Goal: Task Accomplishment & Management: Manage account settings

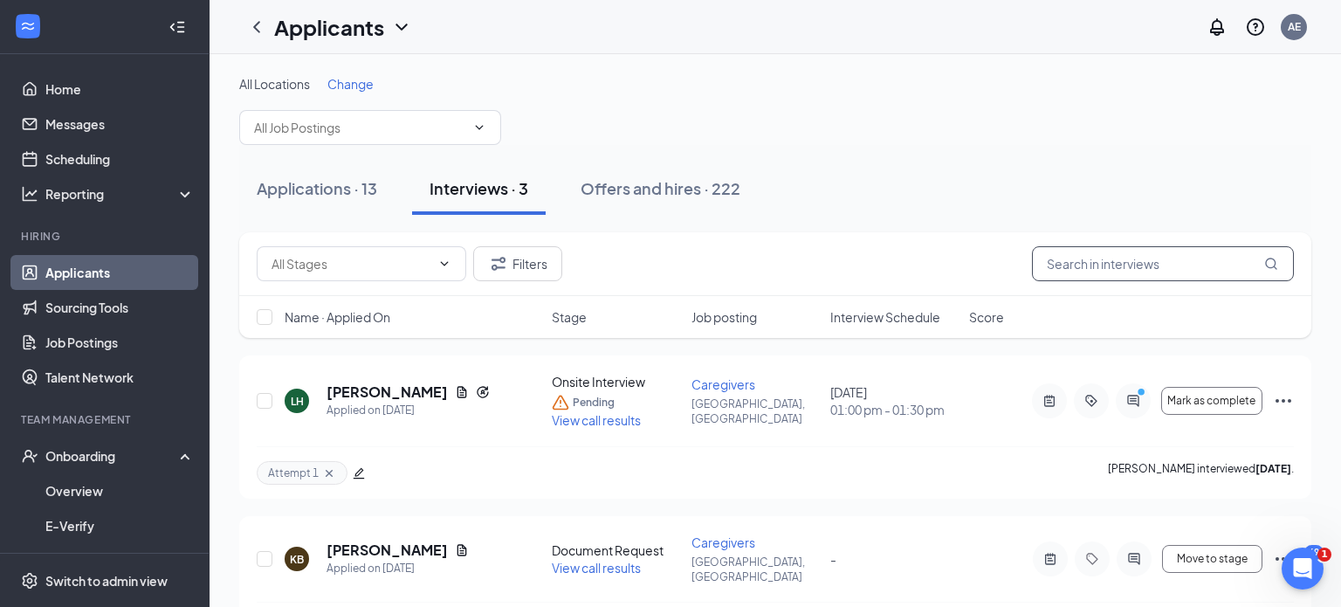
click at [1156, 255] on input "text" at bounding box center [1163, 263] width 262 height 35
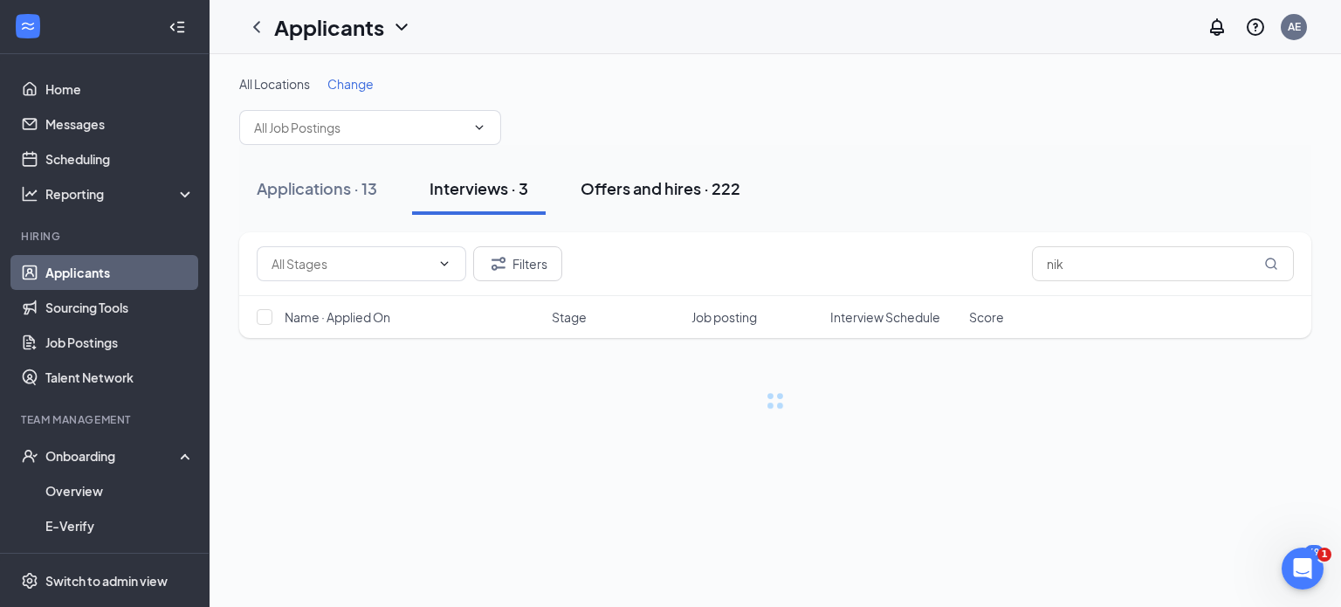
type input "nik"
click at [625, 183] on div "Offers and hires · 222" at bounding box center [660, 188] width 160 height 22
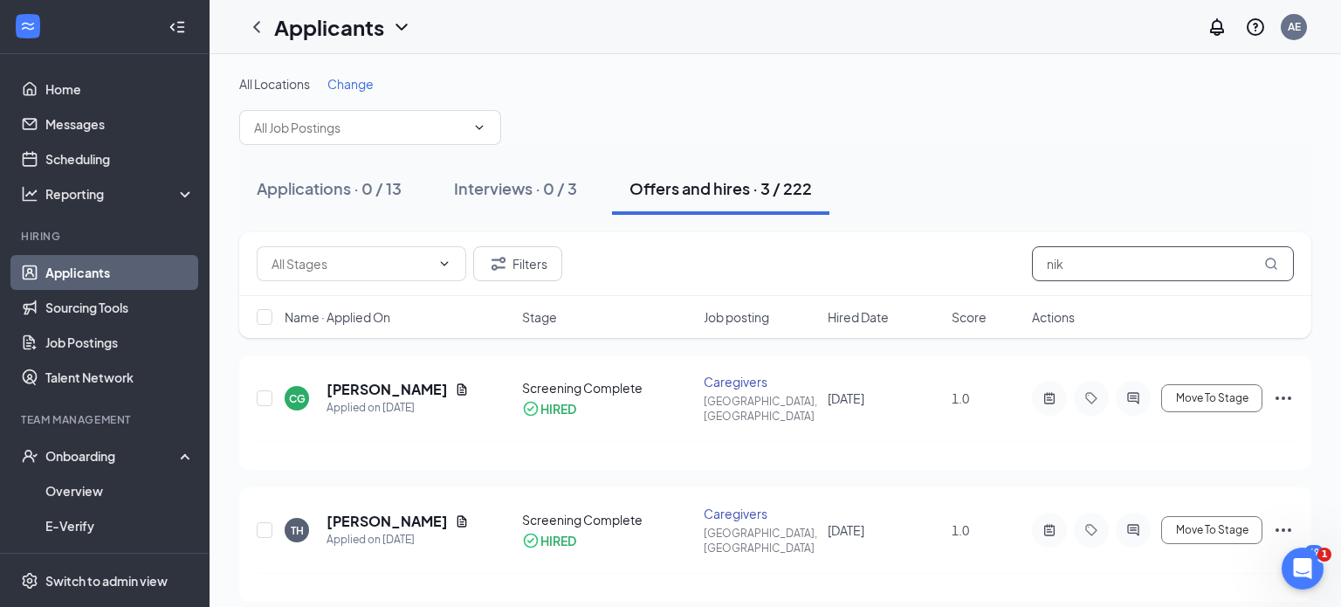
click at [1095, 259] on input "nik" at bounding box center [1163, 263] width 262 height 35
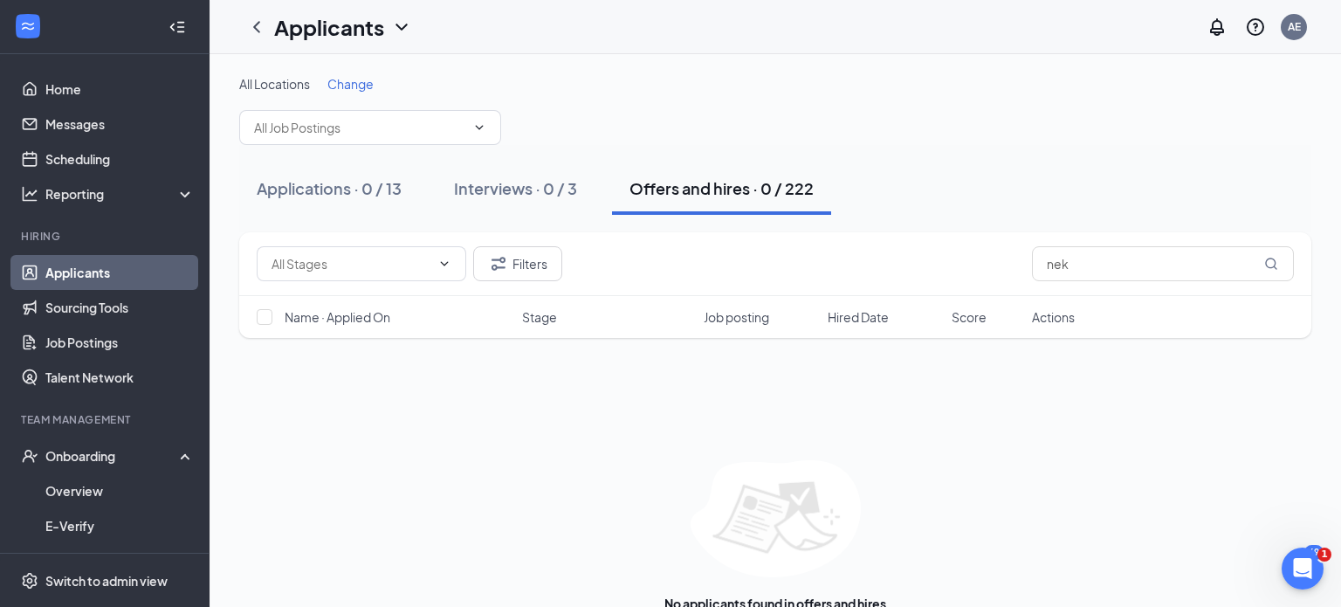
click at [676, 190] on div "Offers and hires · 0 / 222" at bounding box center [721, 188] width 184 height 22
click at [1123, 269] on input "nek" at bounding box center [1163, 263] width 262 height 35
type input "n"
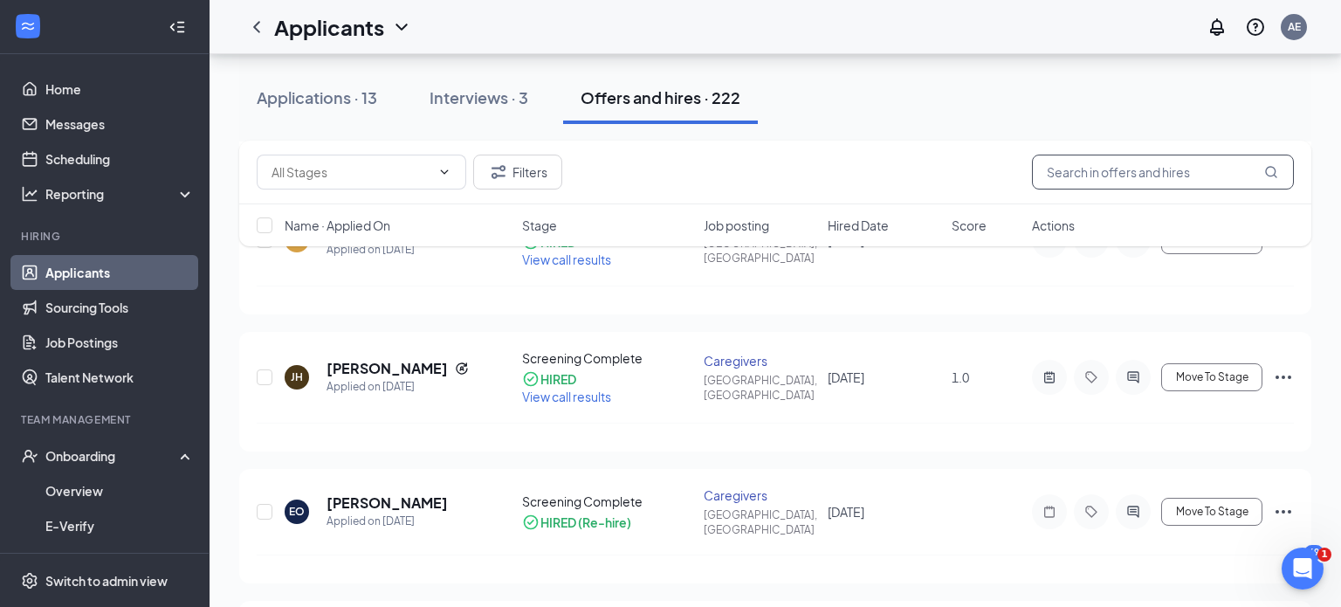
scroll to position [2360, 0]
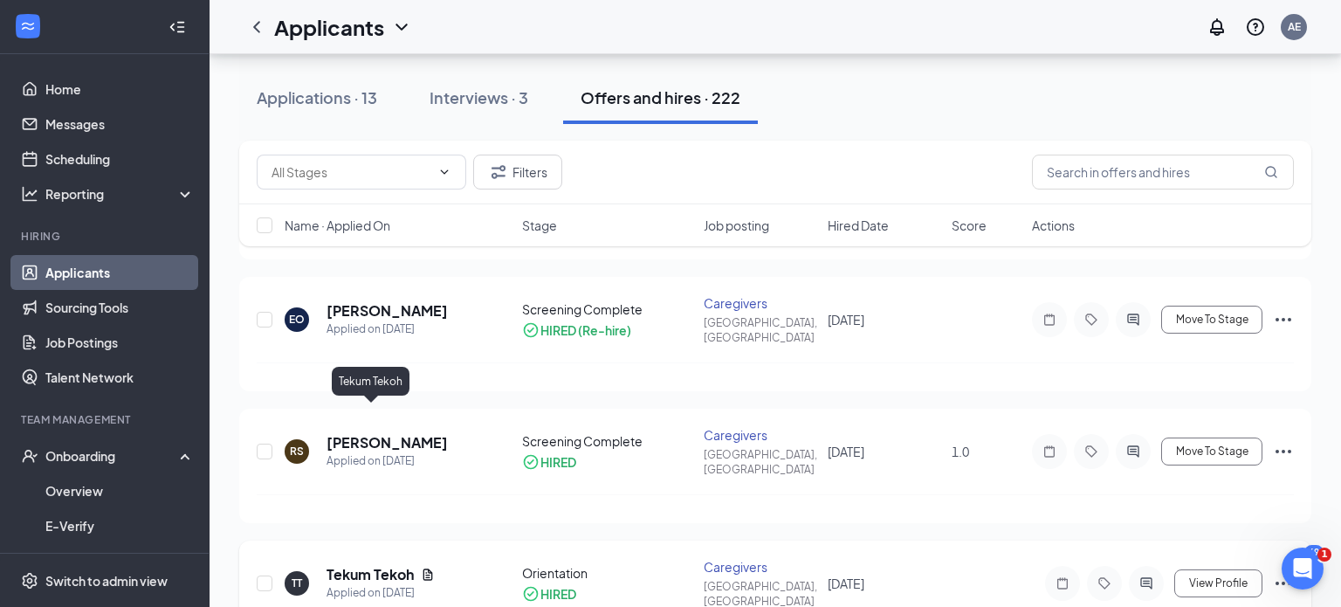
click at [379, 565] on h5 "Tekum Tekoh" at bounding box center [369, 574] width 87 height 19
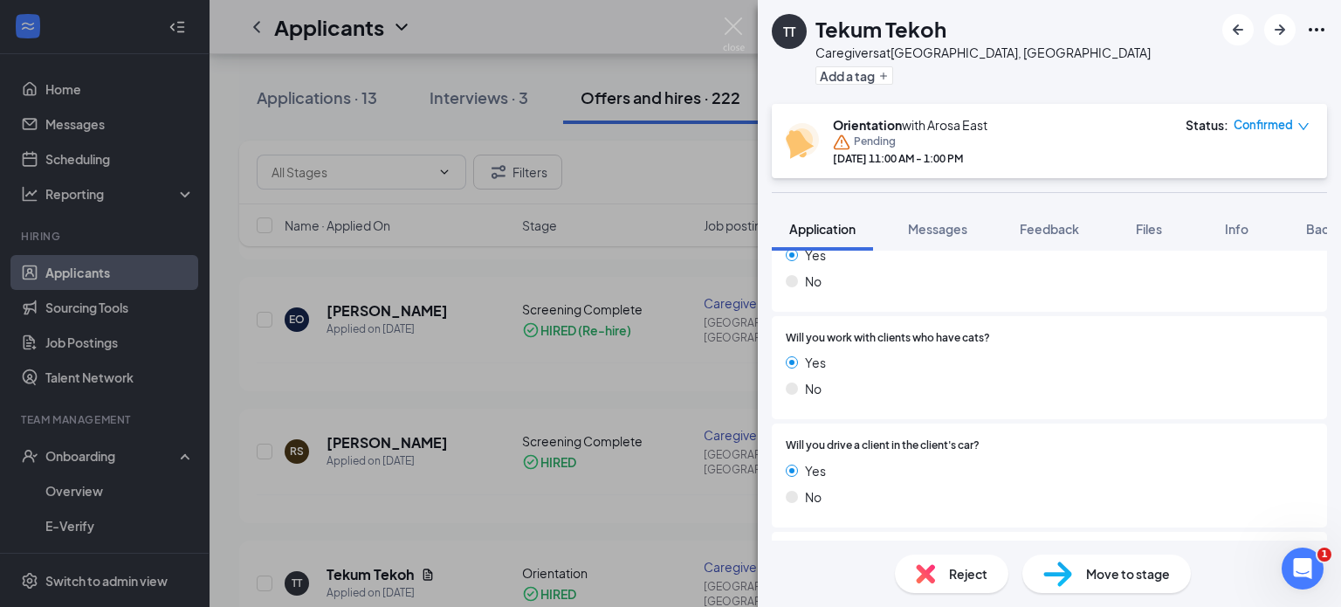
scroll to position [2922, 0]
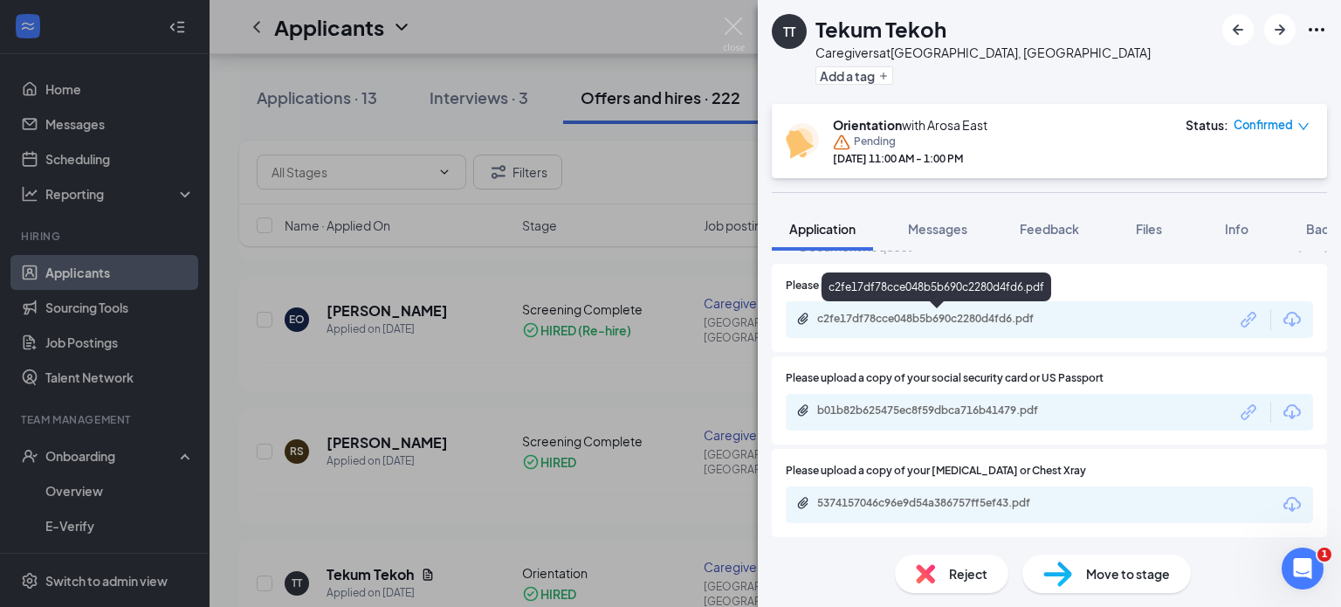
click at [996, 326] on div "c2fe17df78cce048b5b690c2280d4fd6.pdf" at bounding box center [937, 320] width 283 height 17
click at [1295, 319] on icon "Download" at bounding box center [1291, 319] width 21 height 21
click at [1292, 498] on icon "Download" at bounding box center [1291, 504] width 21 height 21
drag, startPoint x: 1320, startPoint y: 227, endPoint x: 1229, endPoint y: 421, distance: 214.0
click at [1320, 226] on span "Background" at bounding box center [1342, 229] width 72 height 16
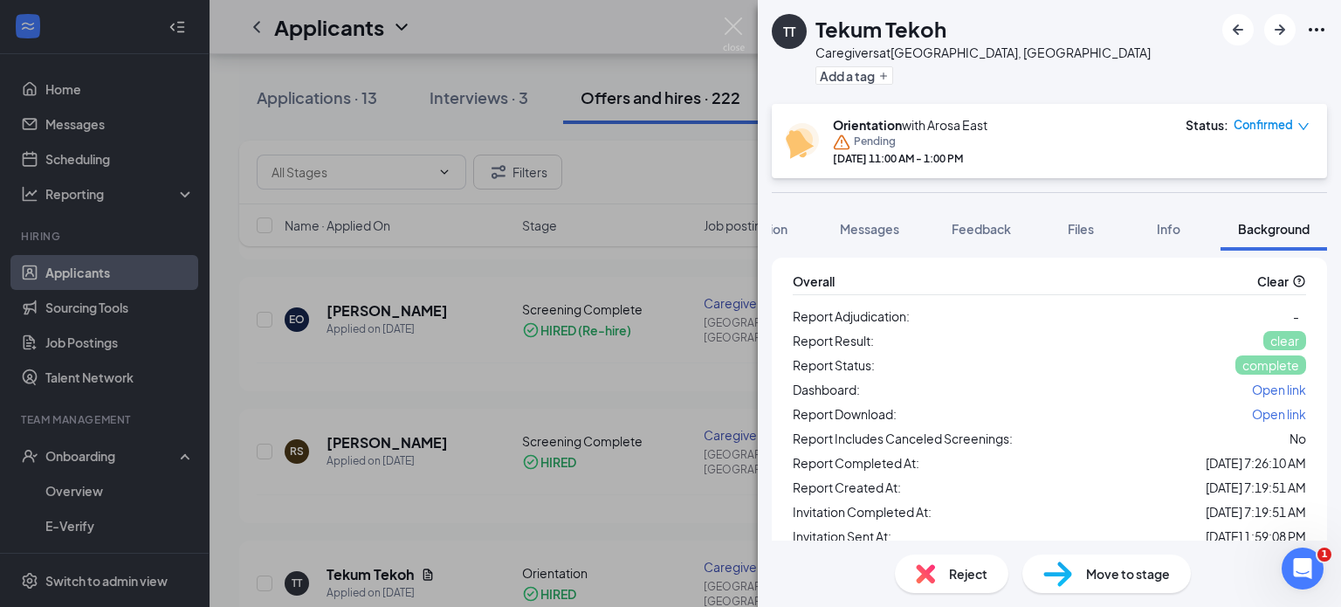
scroll to position [112, 0]
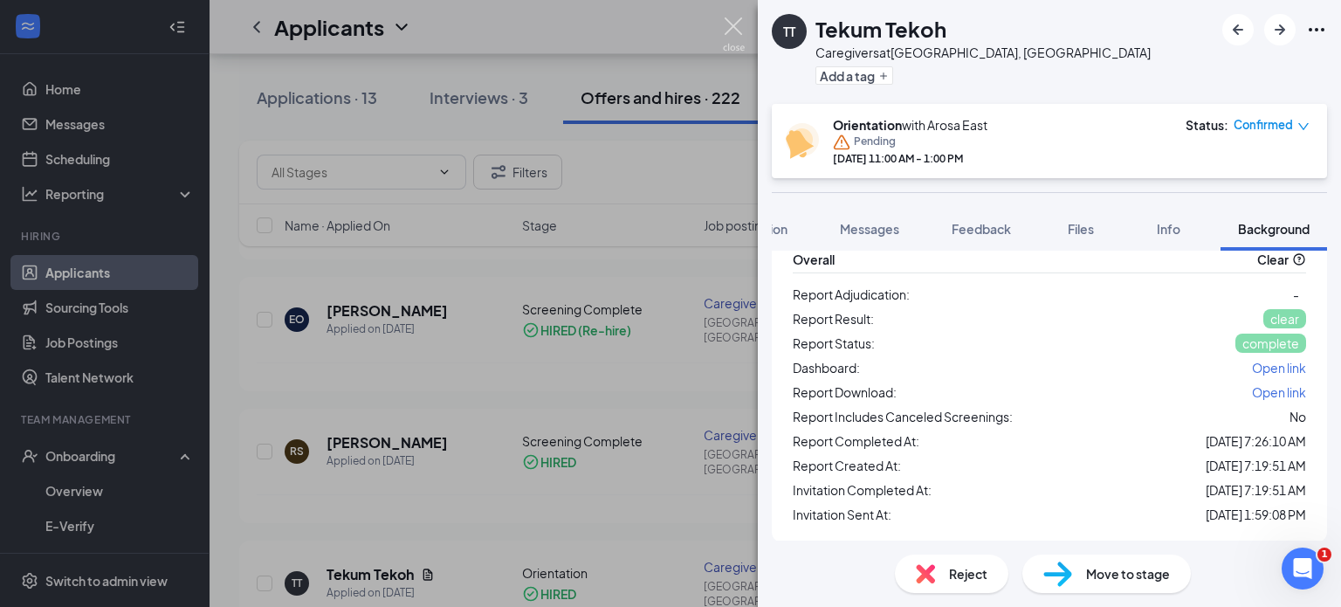
click at [732, 45] on img at bounding box center [734, 34] width 22 height 34
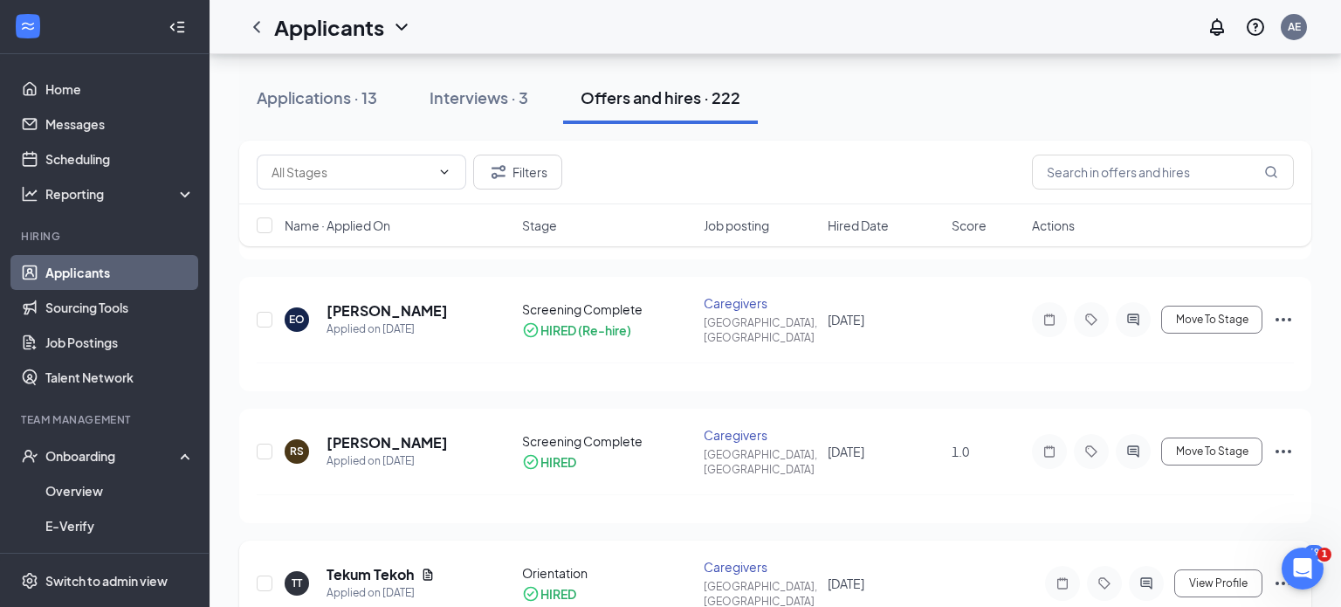
click at [363, 565] on h5 "Tekum Tekoh" at bounding box center [369, 574] width 87 height 19
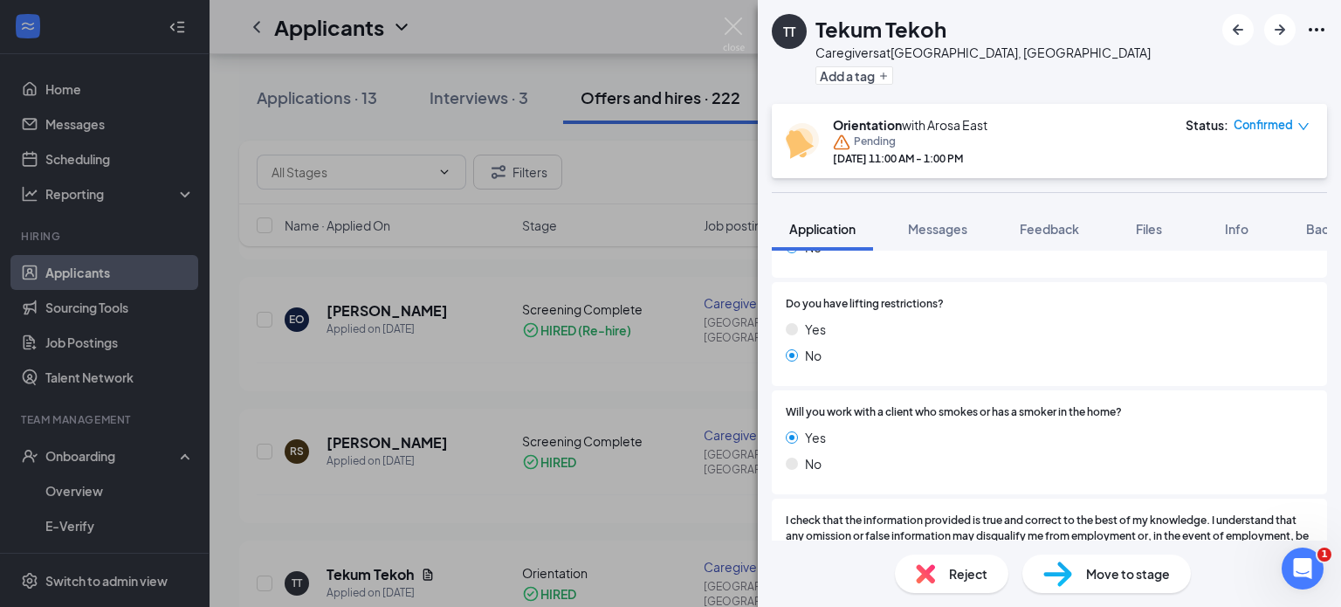
scroll to position [2922, 0]
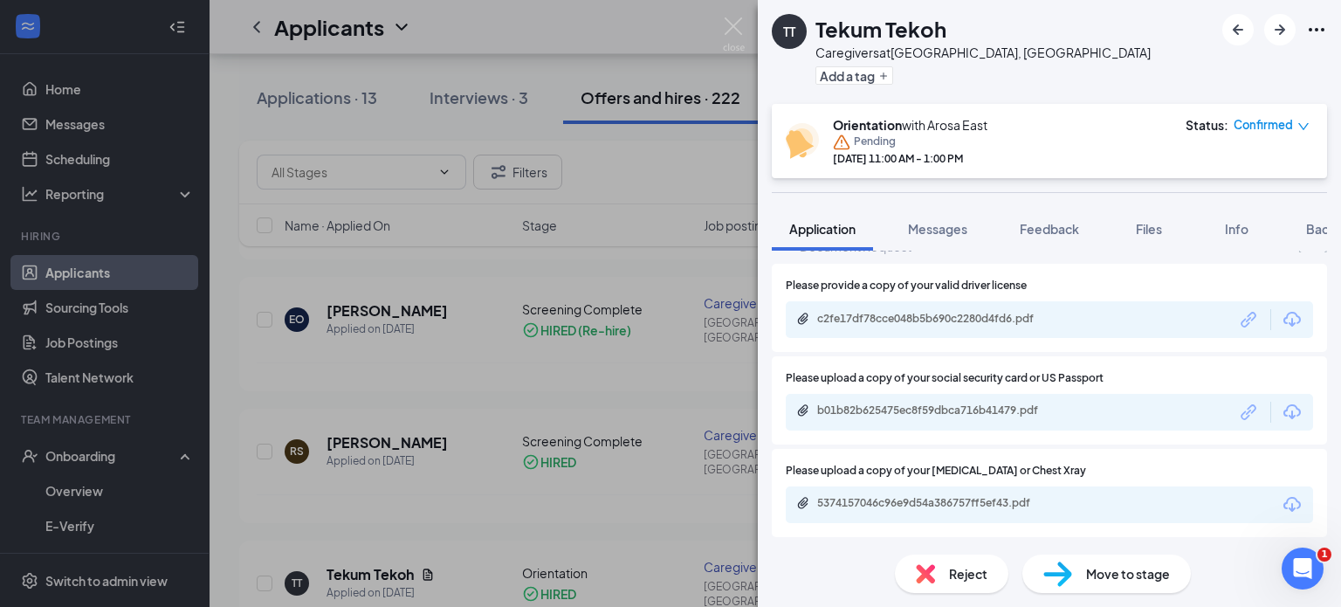
click at [931, 507] on div "5374157046c96e9d54a386757ff5ef43.pdf" at bounding box center [939, 503] width 244 height 14
click at [923, 319] on div "c2fe17df78cce048b5b690c2280d4fd6.pdf" at bounding box center [939, 319] width 244 height 14
click at [1157, 230] on span "Files" at bounding box center [1149, 229] width 26 height 16
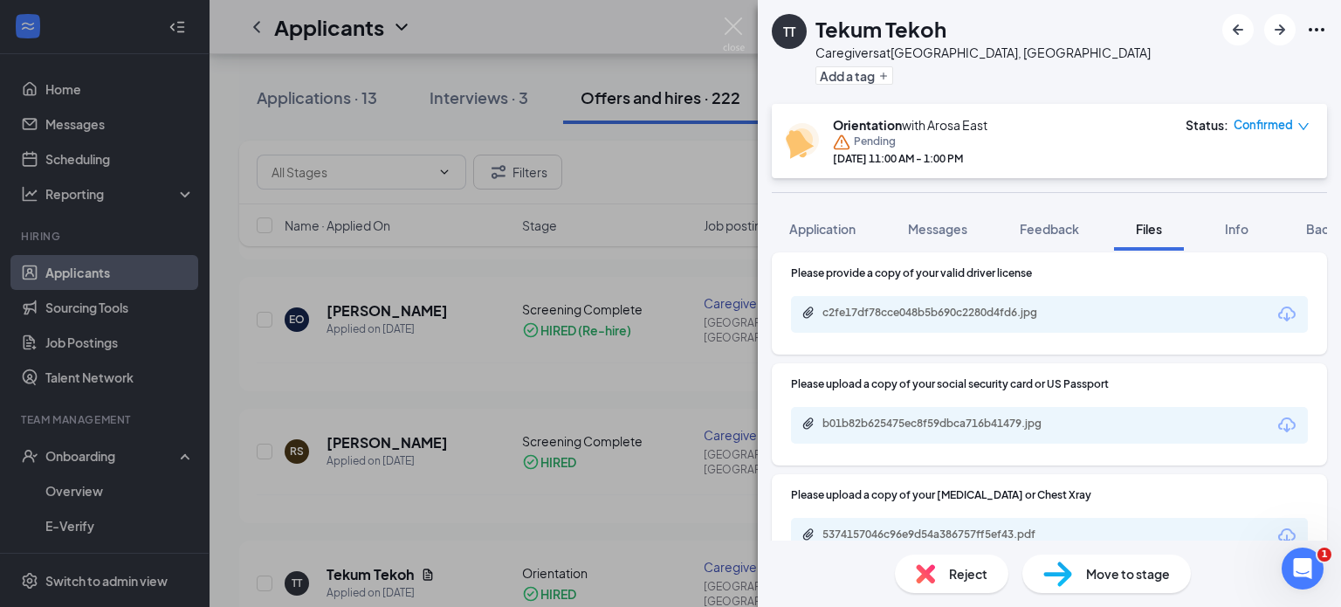
scroll to position [932, 0]
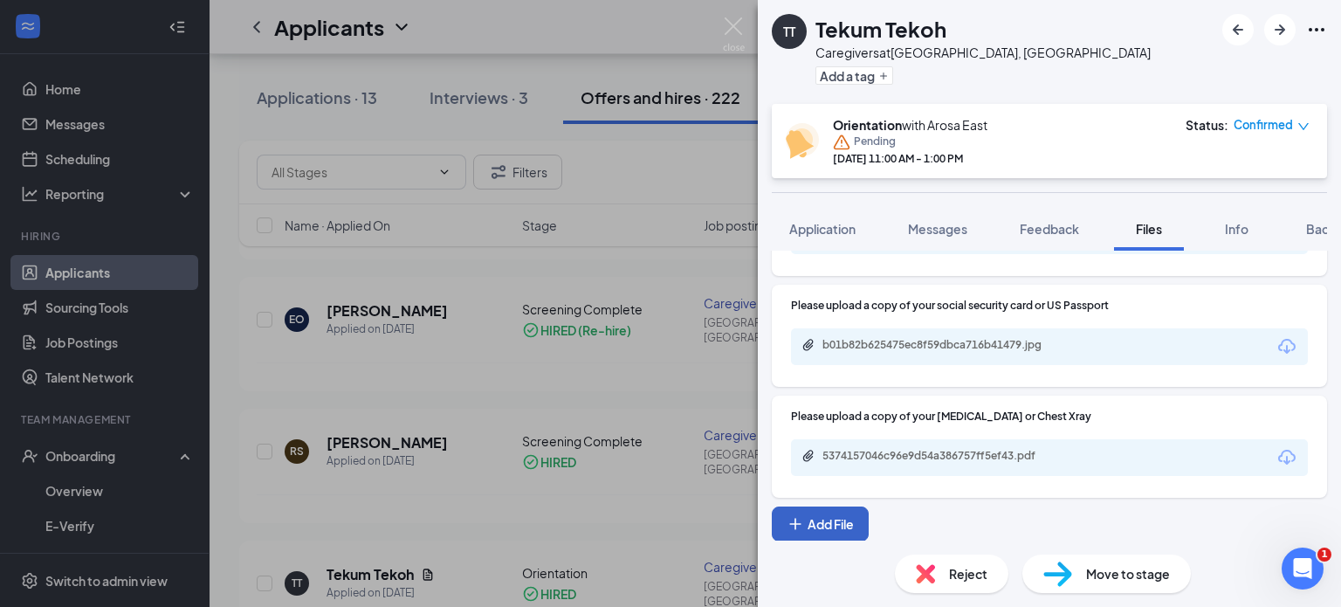
click at [847, 515] on button "Add File" at bounding box center [820, 523] width 97 height 35
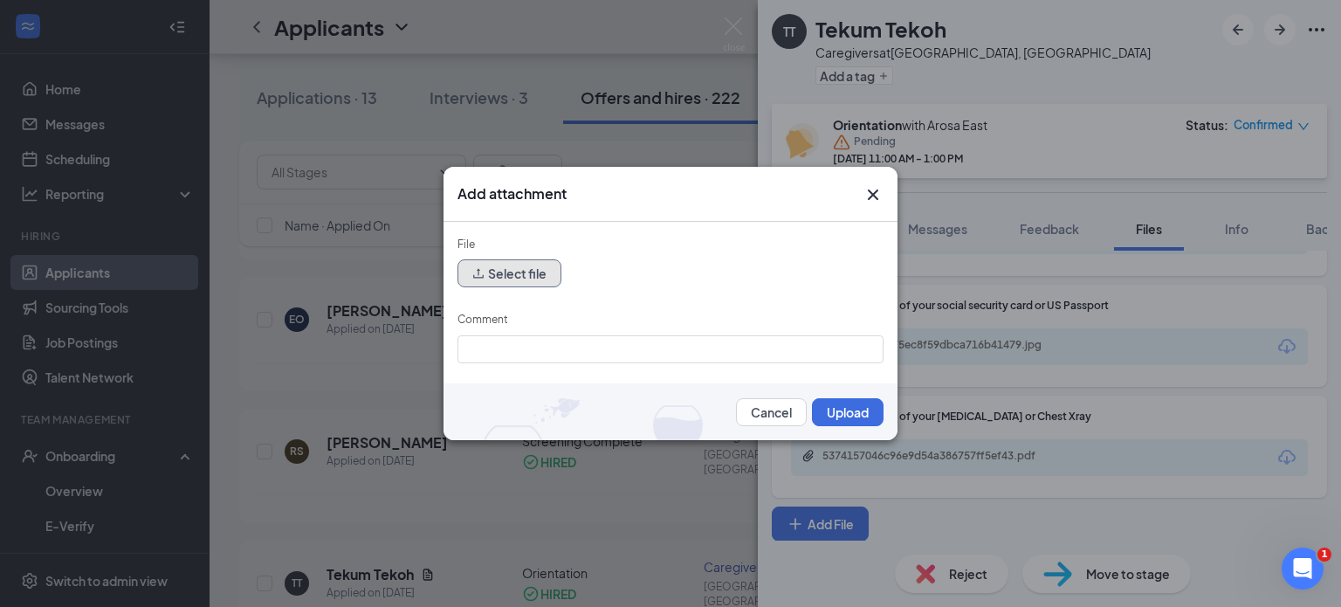
click at [487, 274] on button "Select file" at bounding box center [509, 273] width 104 height 28
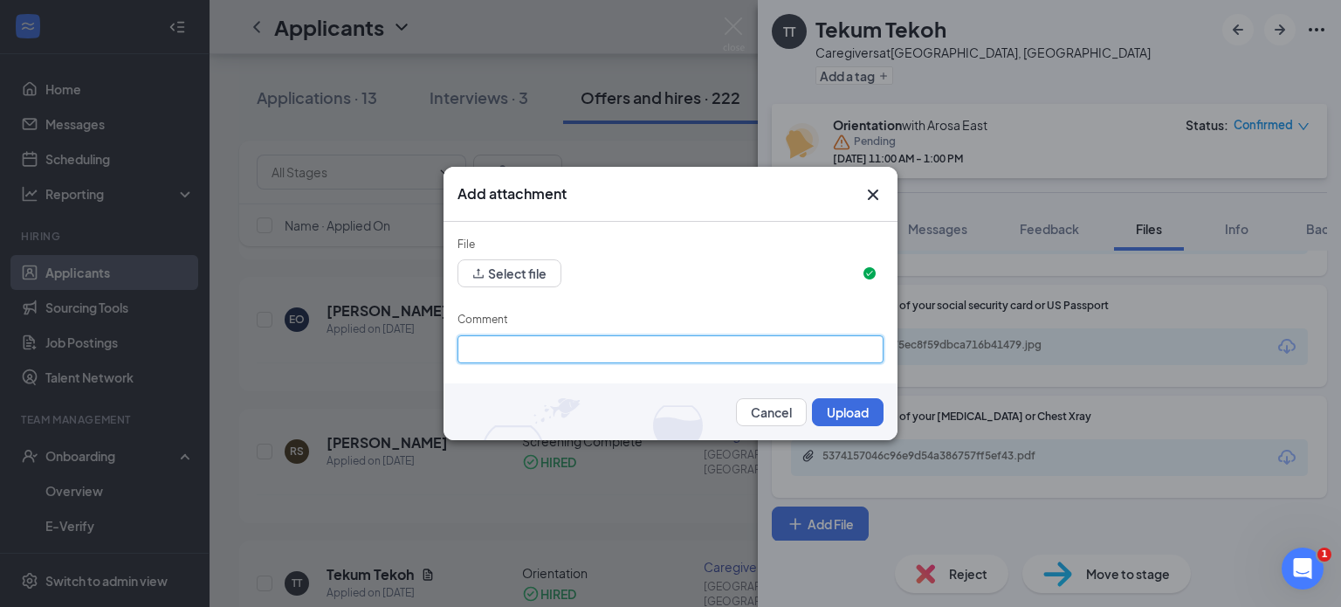
click at [548, 348] on input "Comment" at bounding box center [670, 349] width 426 height 28
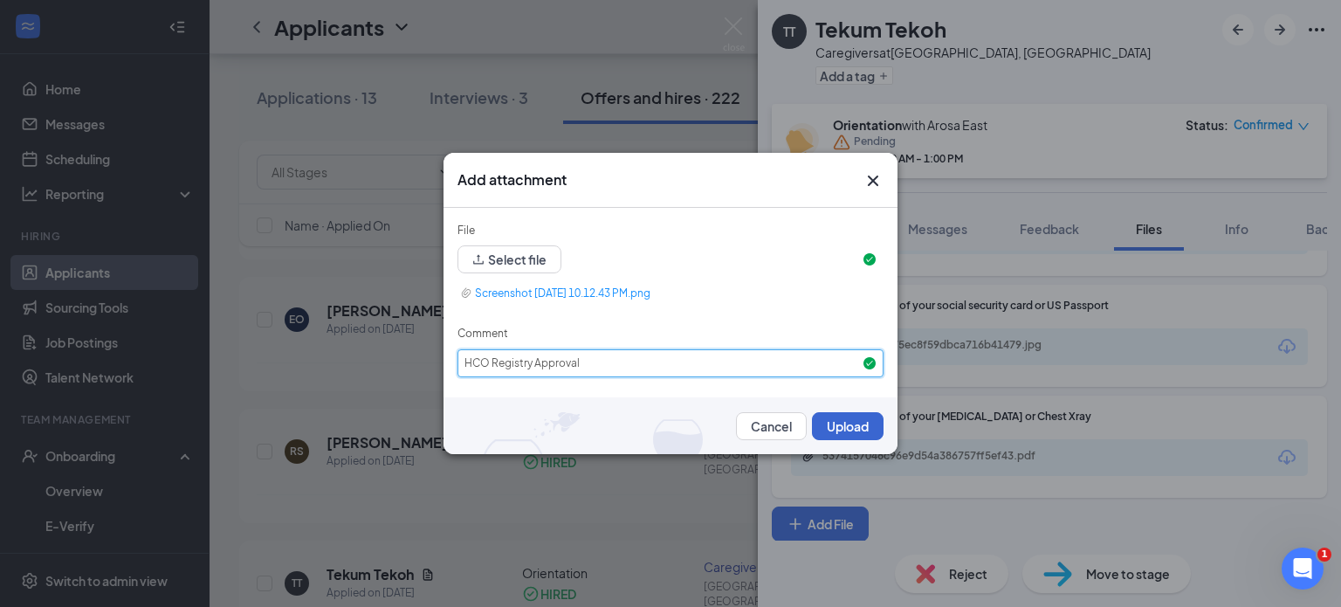
type input "HCO Registry Approval"
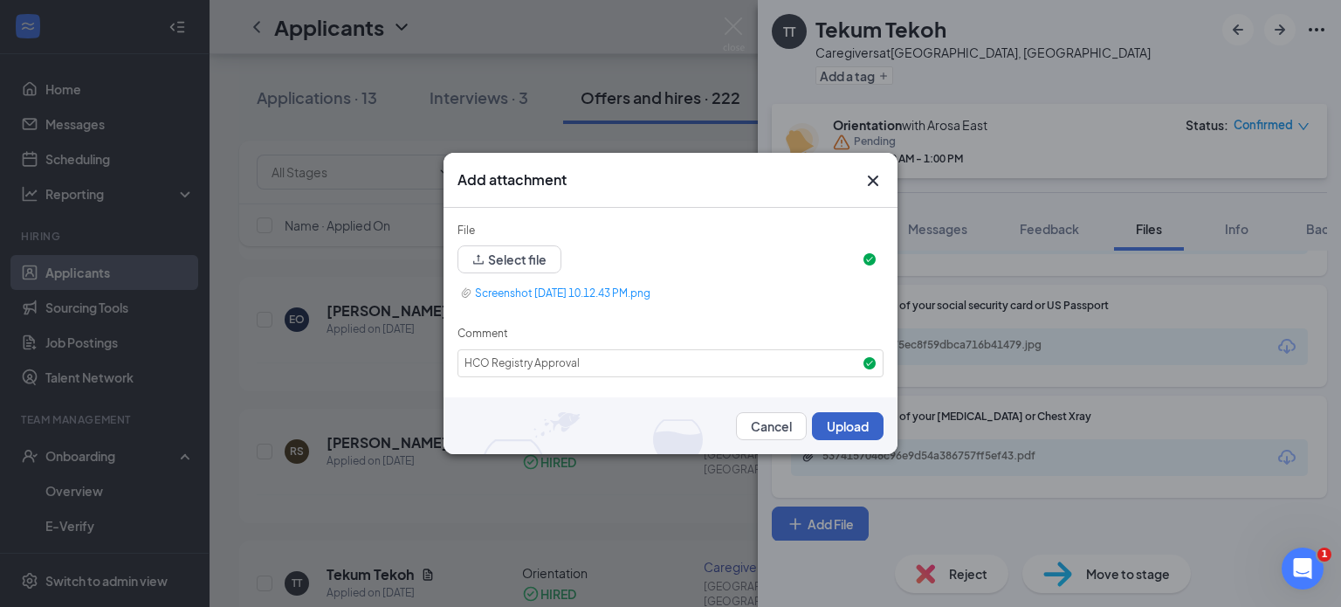
click at [836, 421] on button "Upload" at bounding box center [848, 426] width 72 height 28
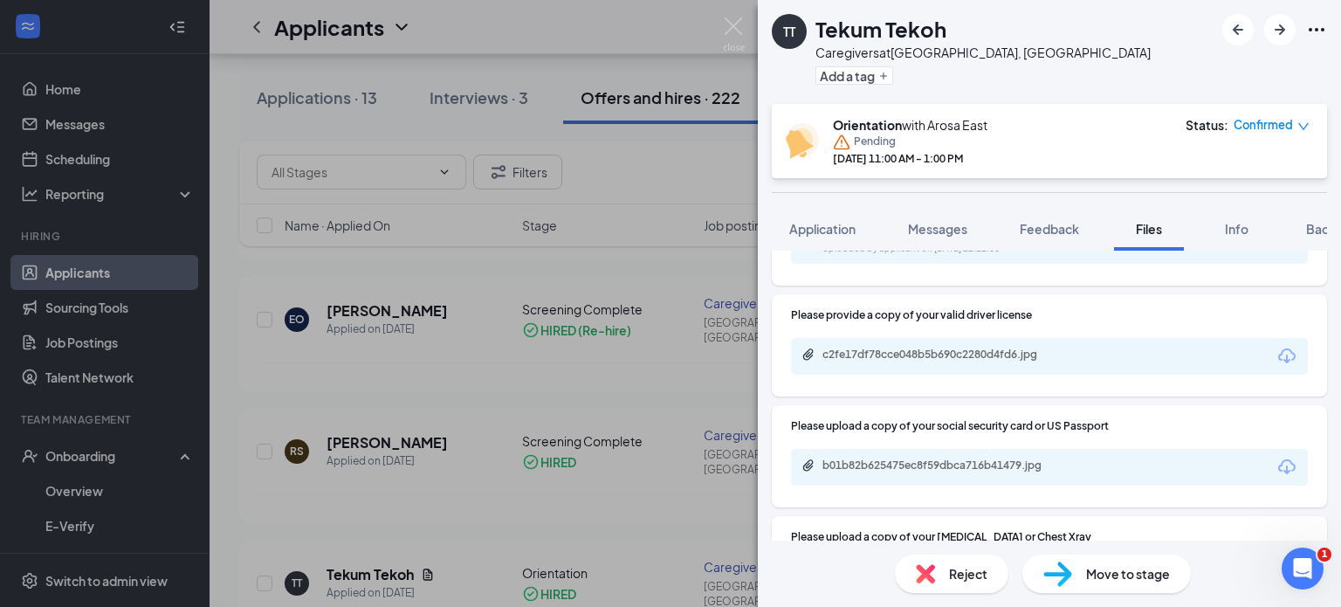
scroll to position [1052, 0]
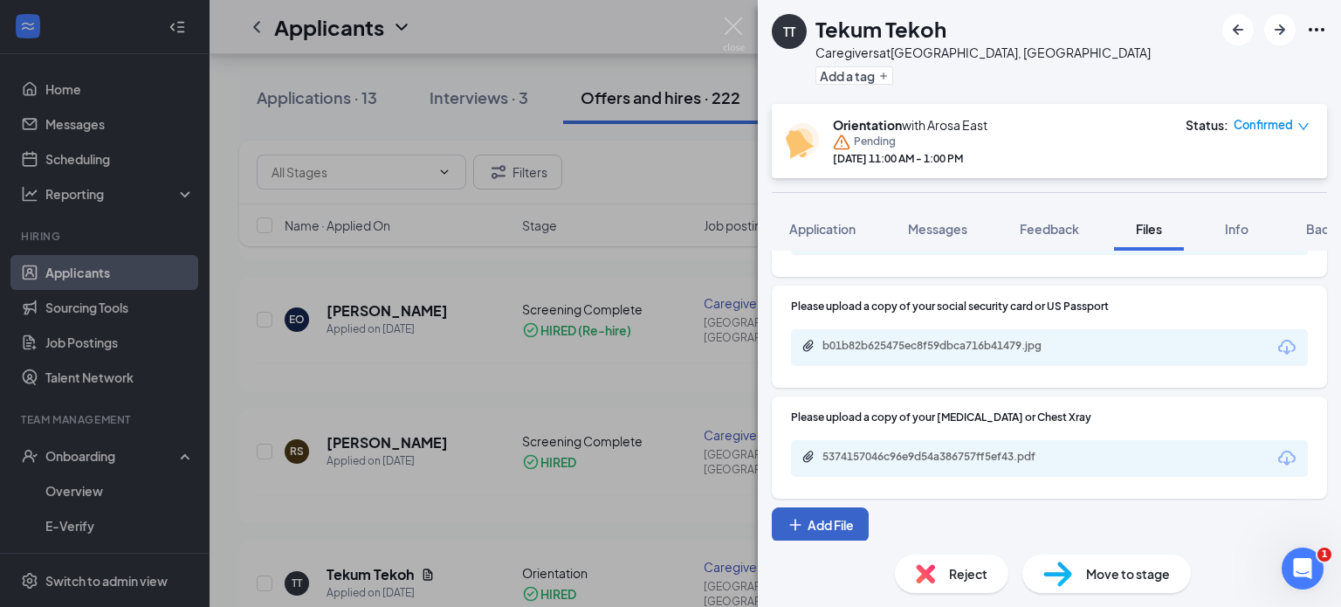
click at [848, 526] on button "Add File" at bounding box center [820, 524] width 97 height 35
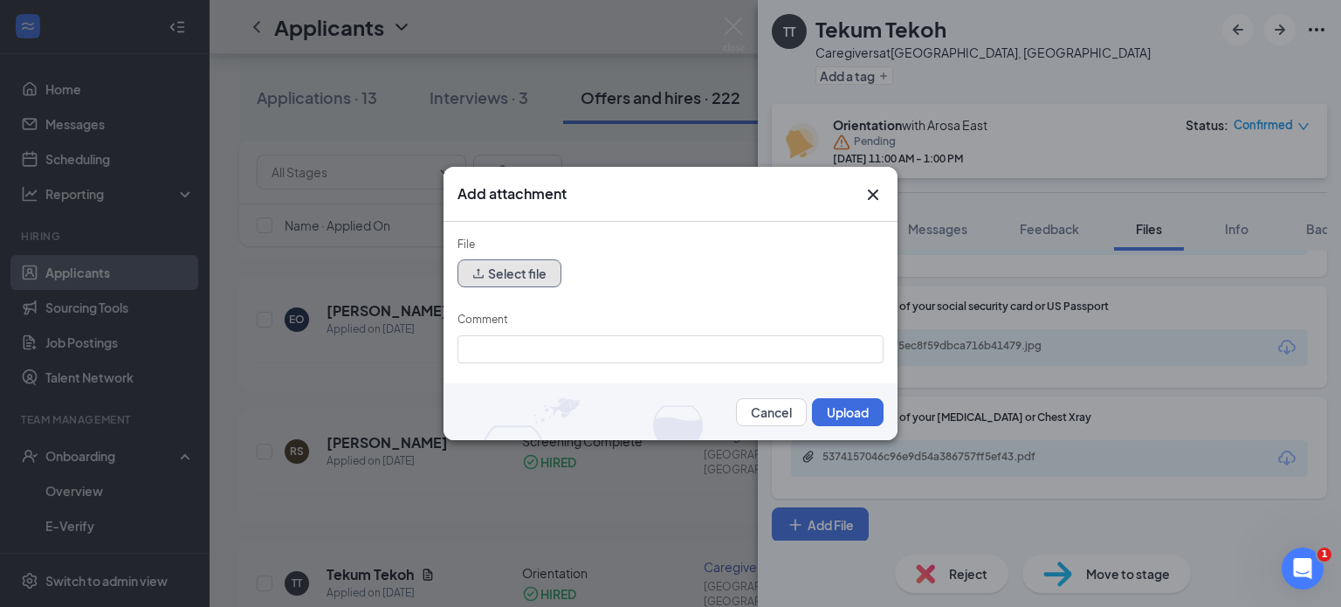
click at [498, 275] on button "Select file" at bounding box center [509, 273] width 104 height 28
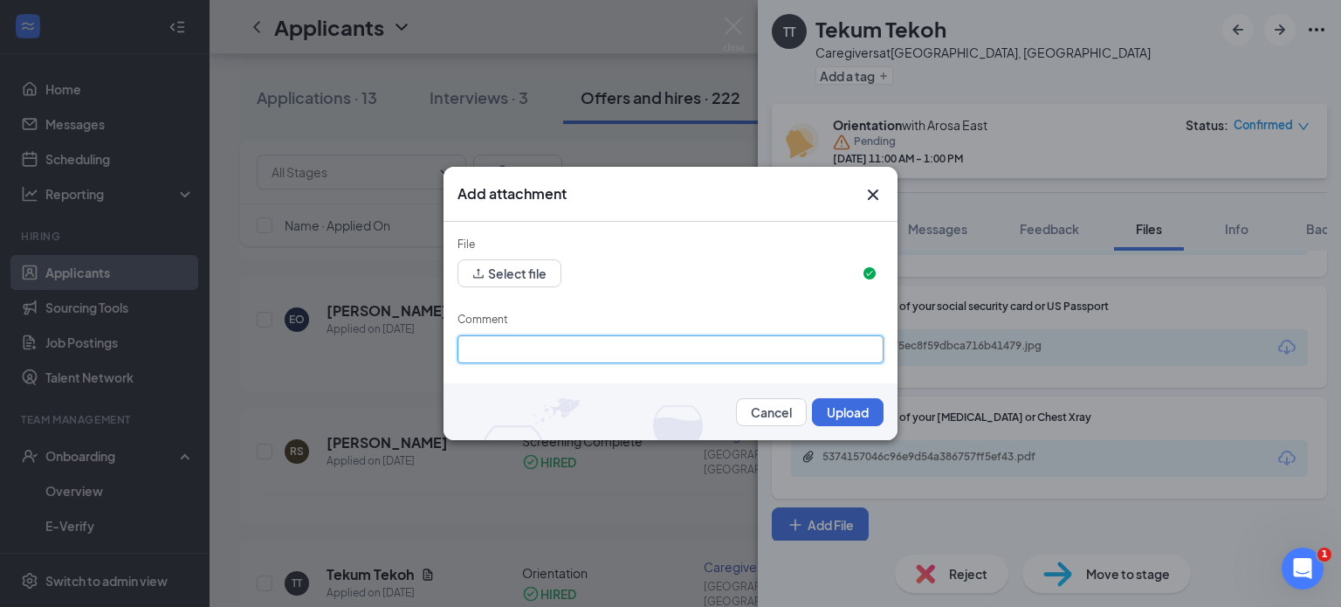
click at [594, 352] on input "Comment" at bounding box center [670, 349] width 426 height 28
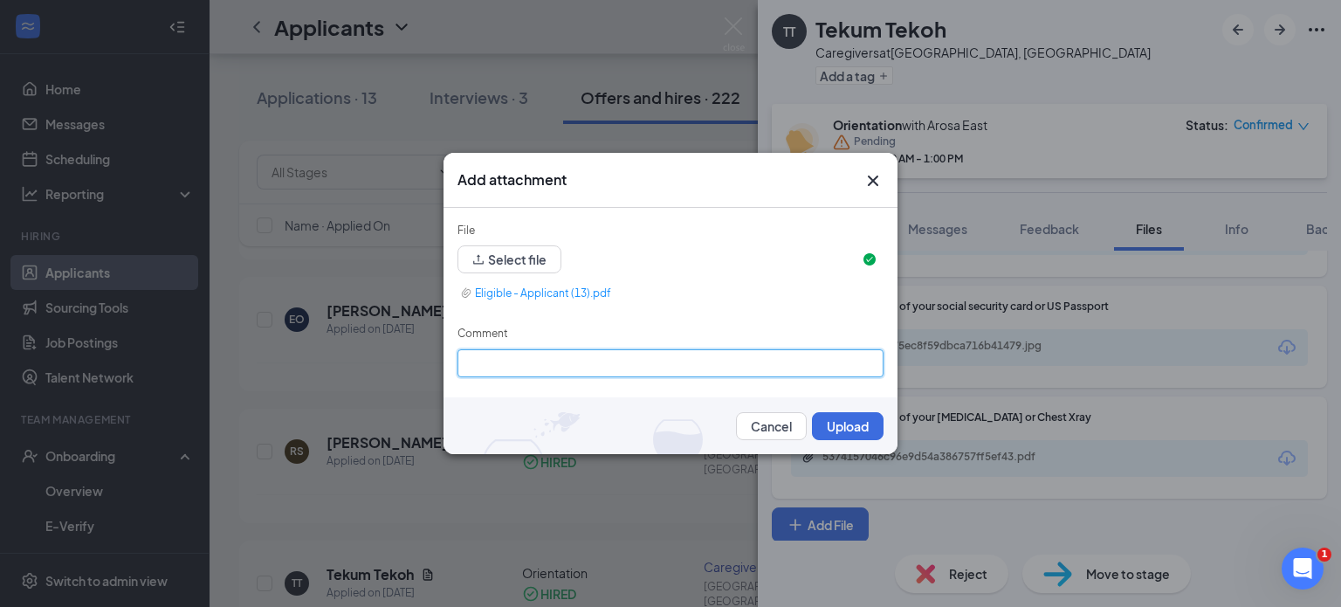
type input "C"
type input "Clearance"
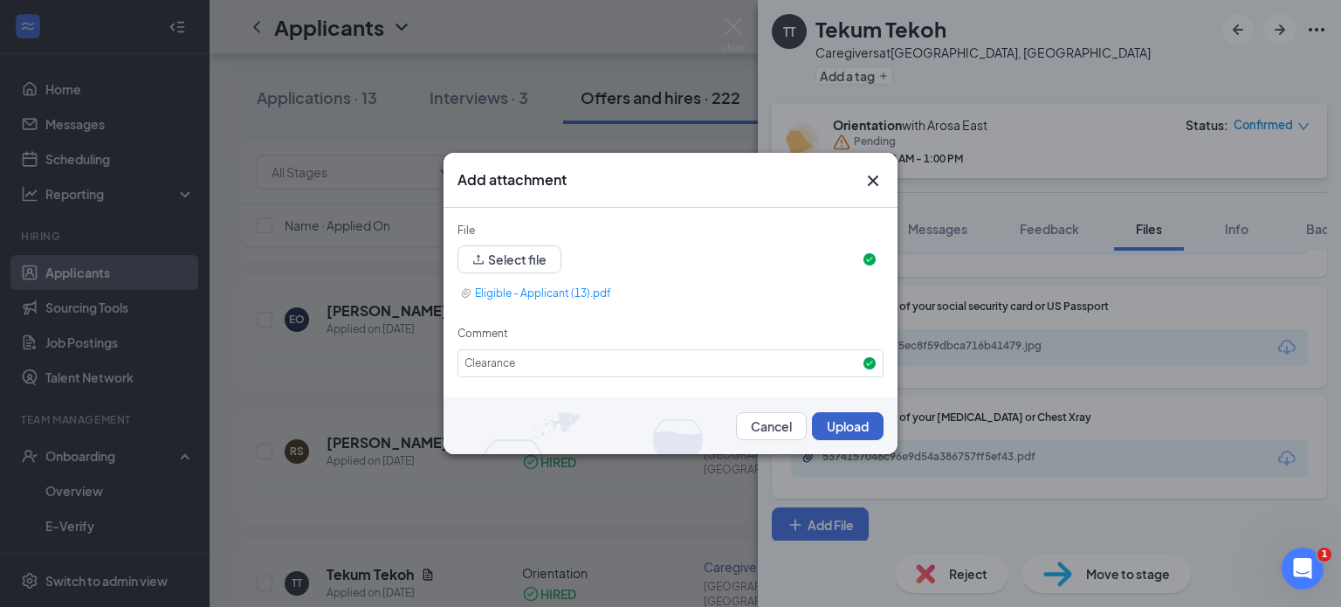
click at [849, 432] on button "Upload" at bounding box center [848, 426] width 72 height 28
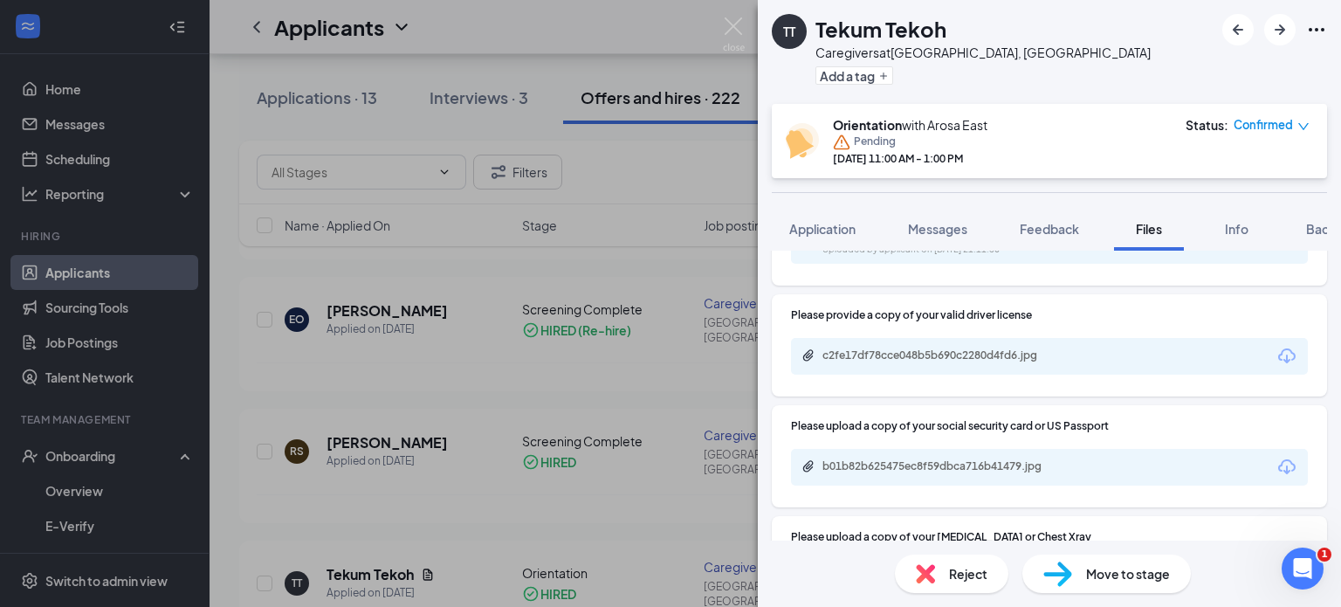
click at [1053, 231] on span "Feedback" at bounding box center [1049, 229] width 59 height 16
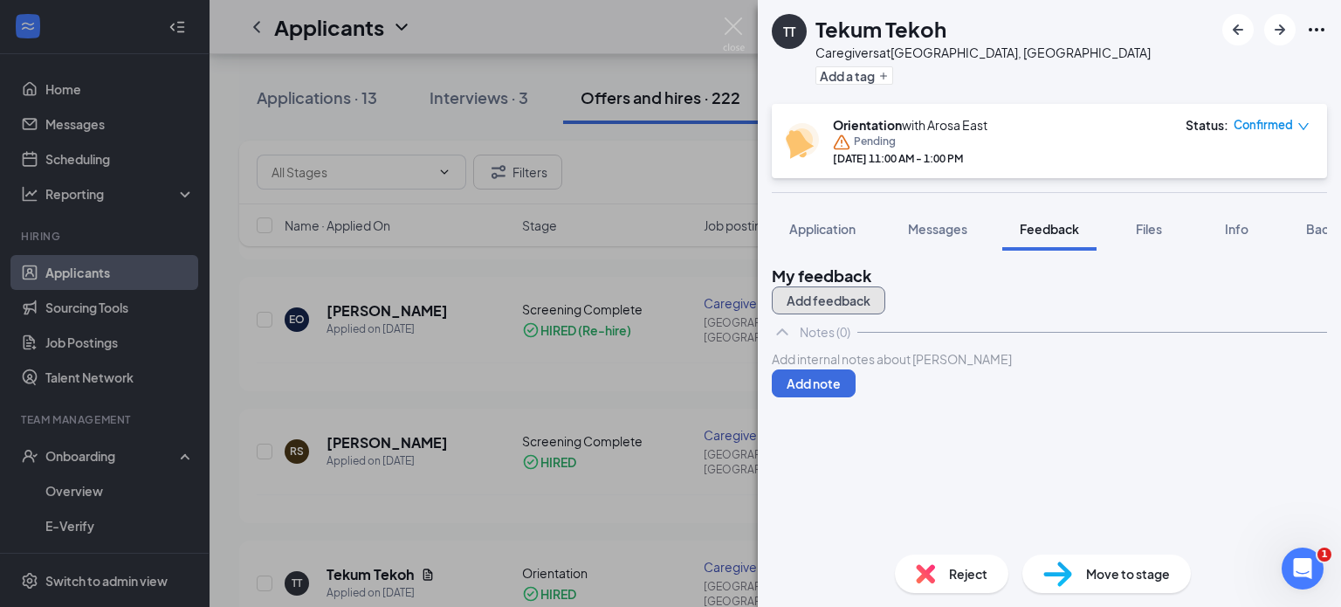
click at [885, 298] on button "Add feedback" at bounding box center [828, 300] width 113 height 28
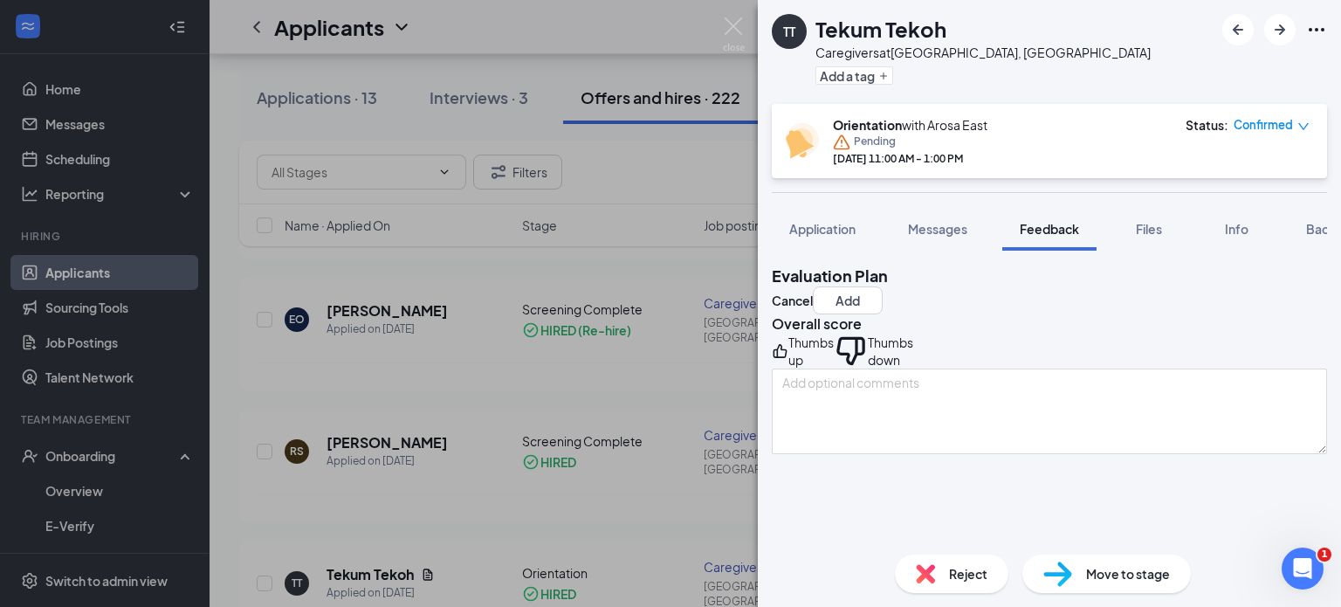
click at [788, 368] on icon "ThumbsUp" at bounding box center [780, 350] width 17 height 35
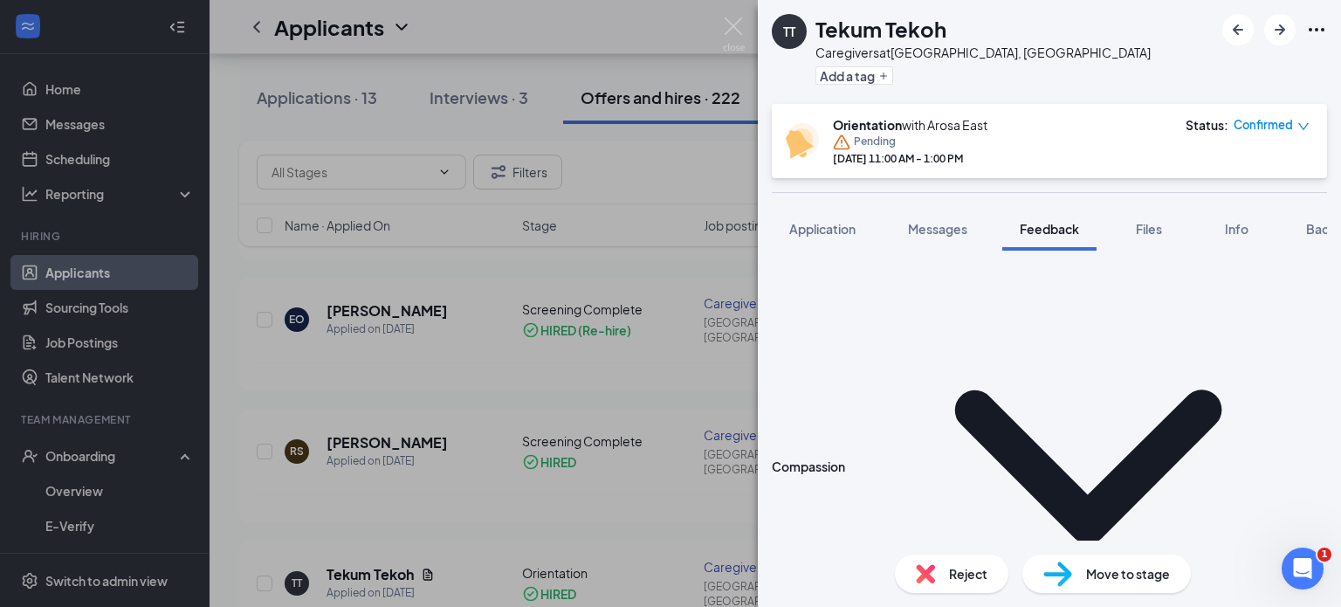
scroll to position [241, 0]
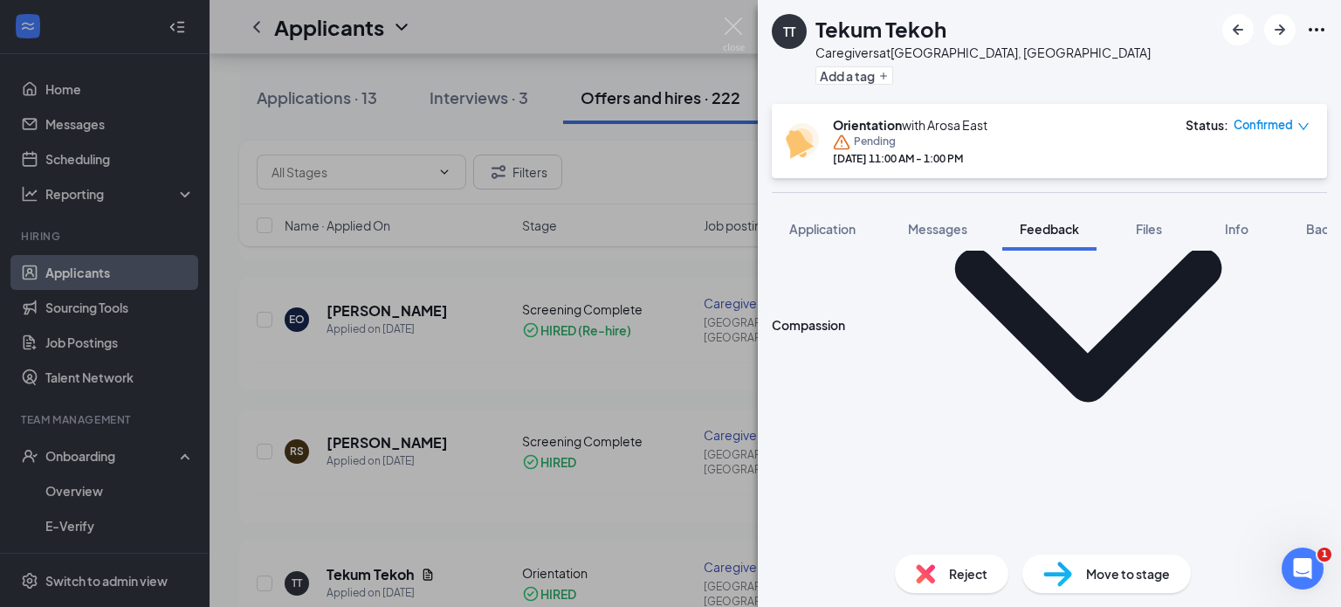
scroll to position [398, 0]
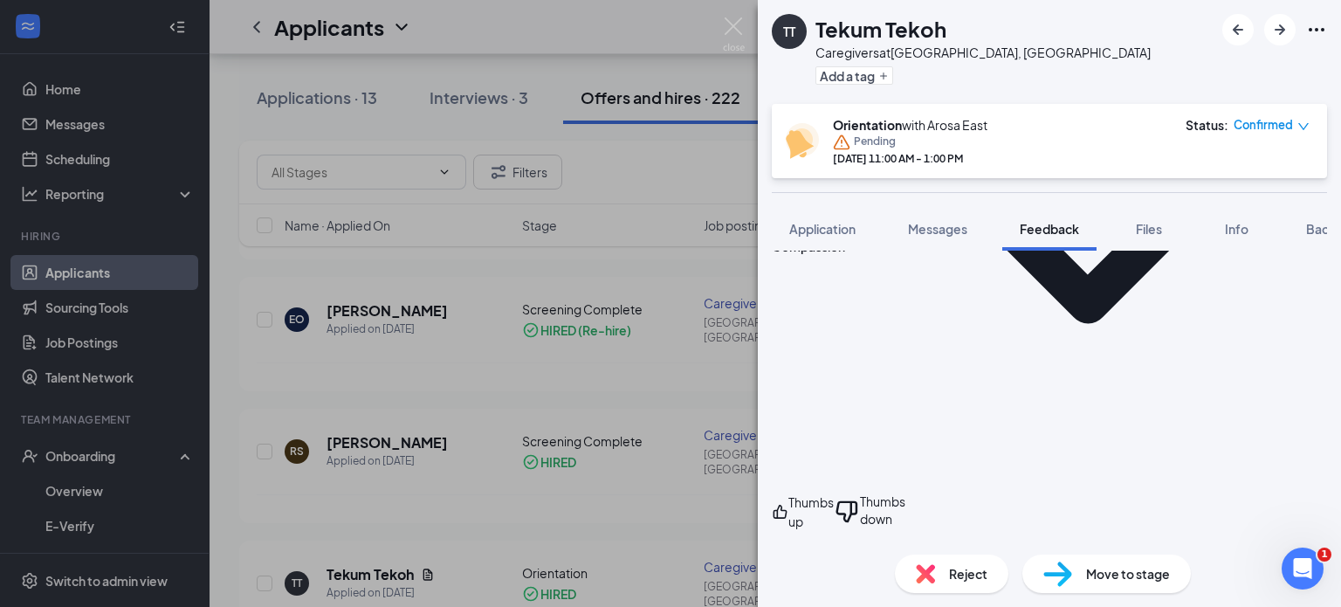
scroll to position [648, 0]
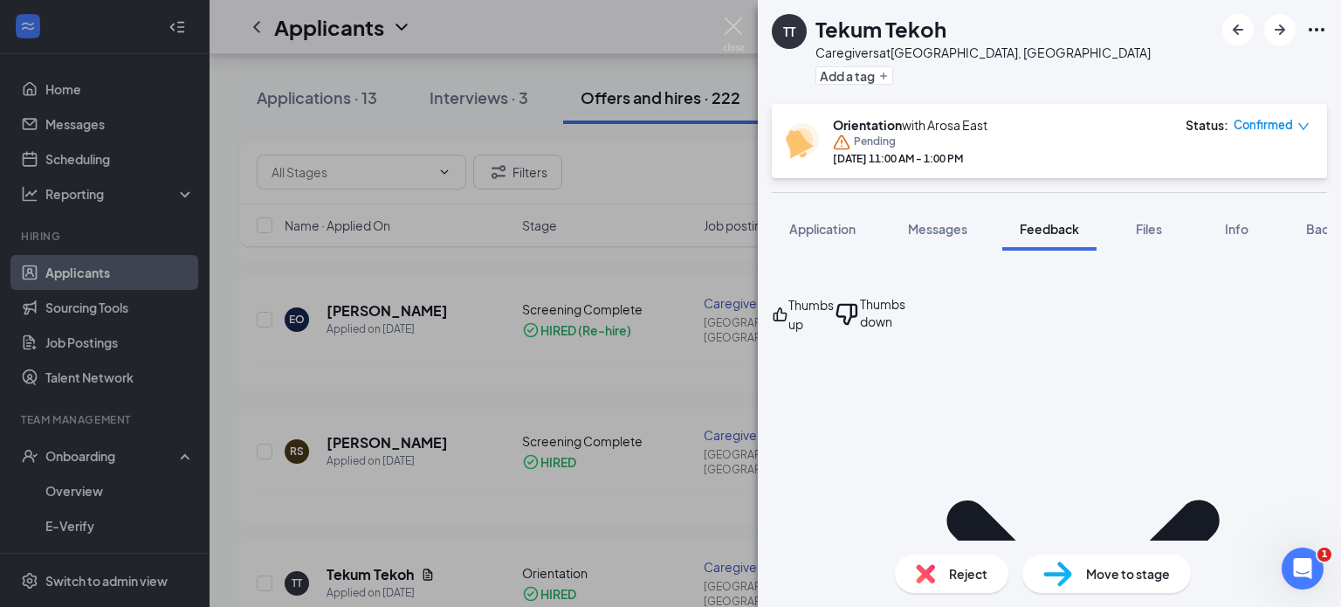
type textarea "yes"
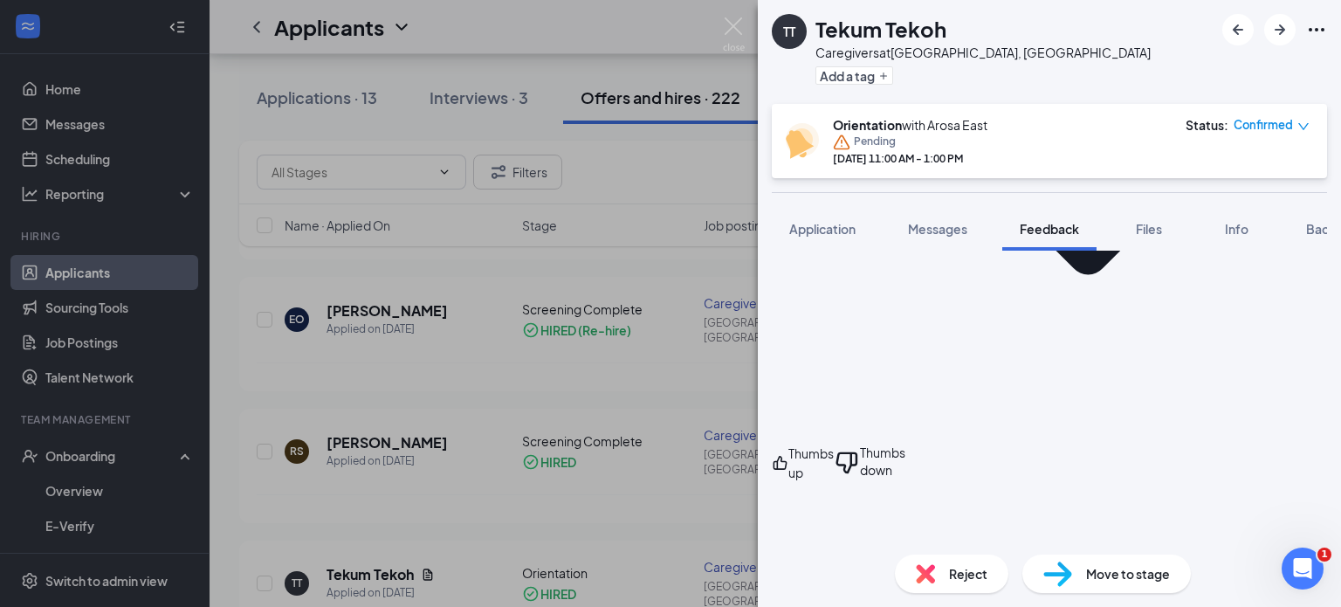
scroll to position [501, 0]
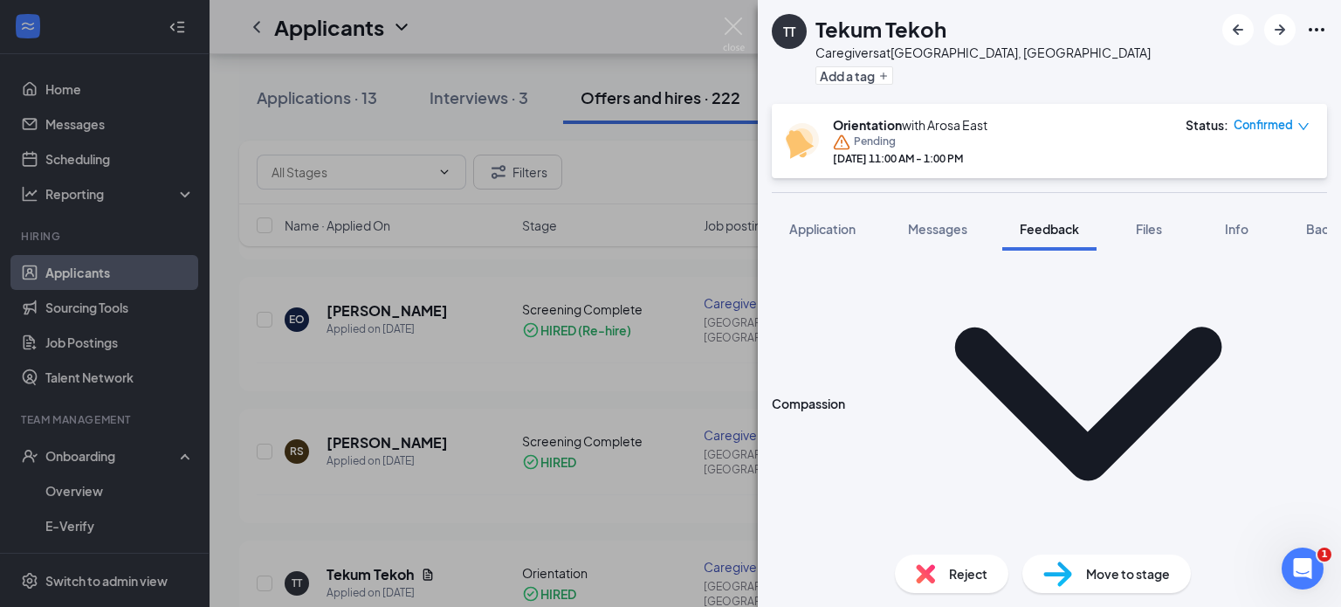
scroll to position [0, 0]
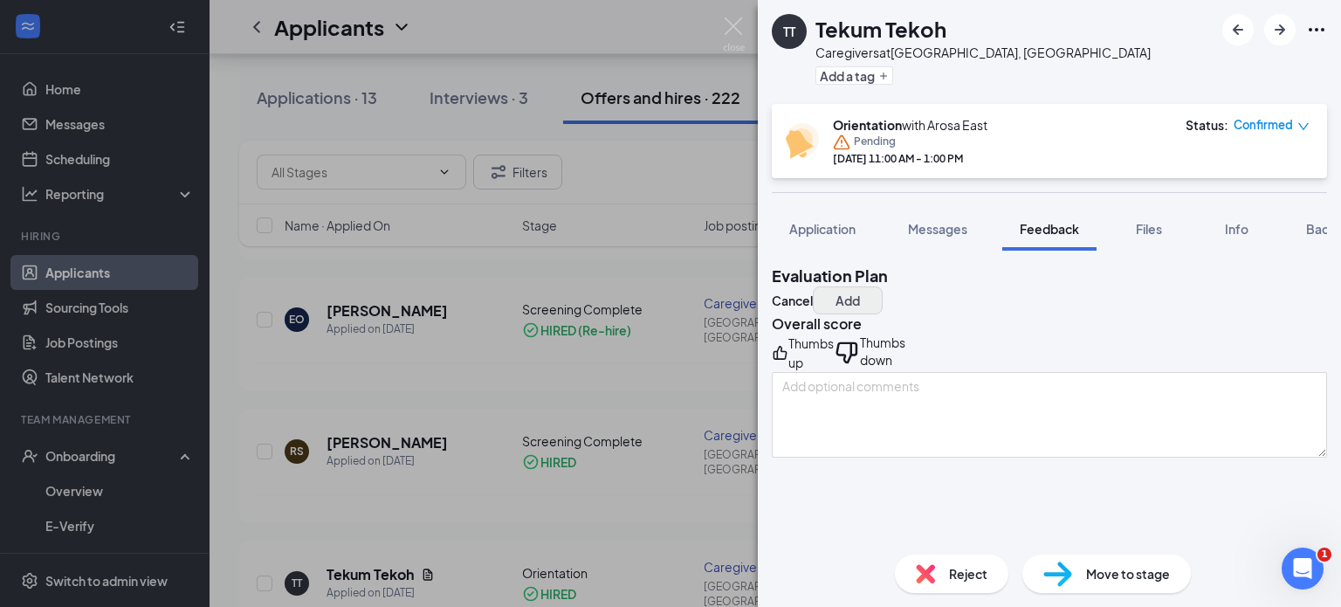
type textarea "open to work any areas"
click at [883, 289] on button "Add" at bounding box center [848, 300] width 70 height 28
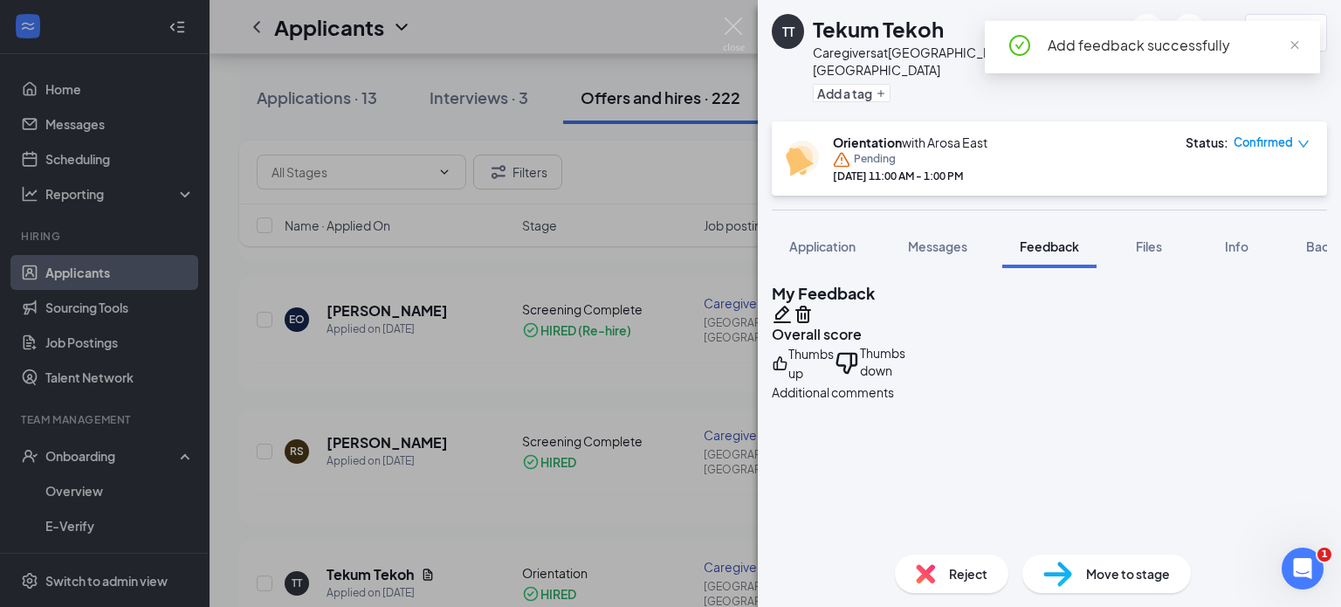
click at [1295, 49] on span "close" at bounding box center [1294, 45] width 12 height 12
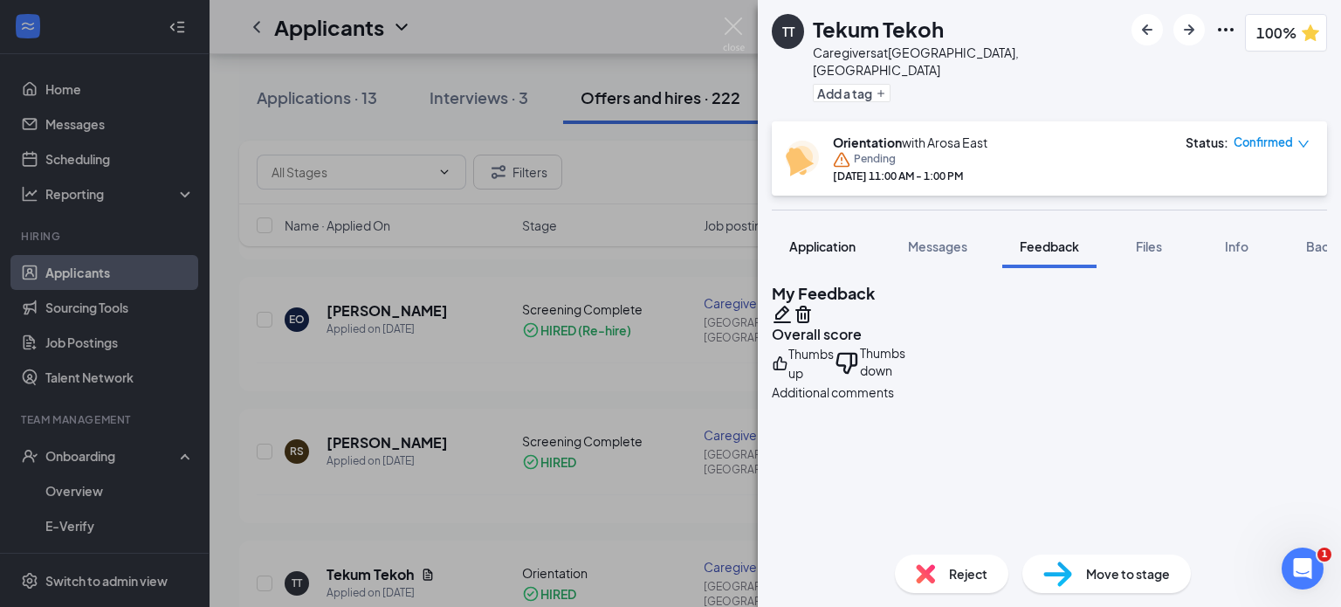
click at [816, 238] on span "Application" at bounding box center [822, 246] width 66 height 16
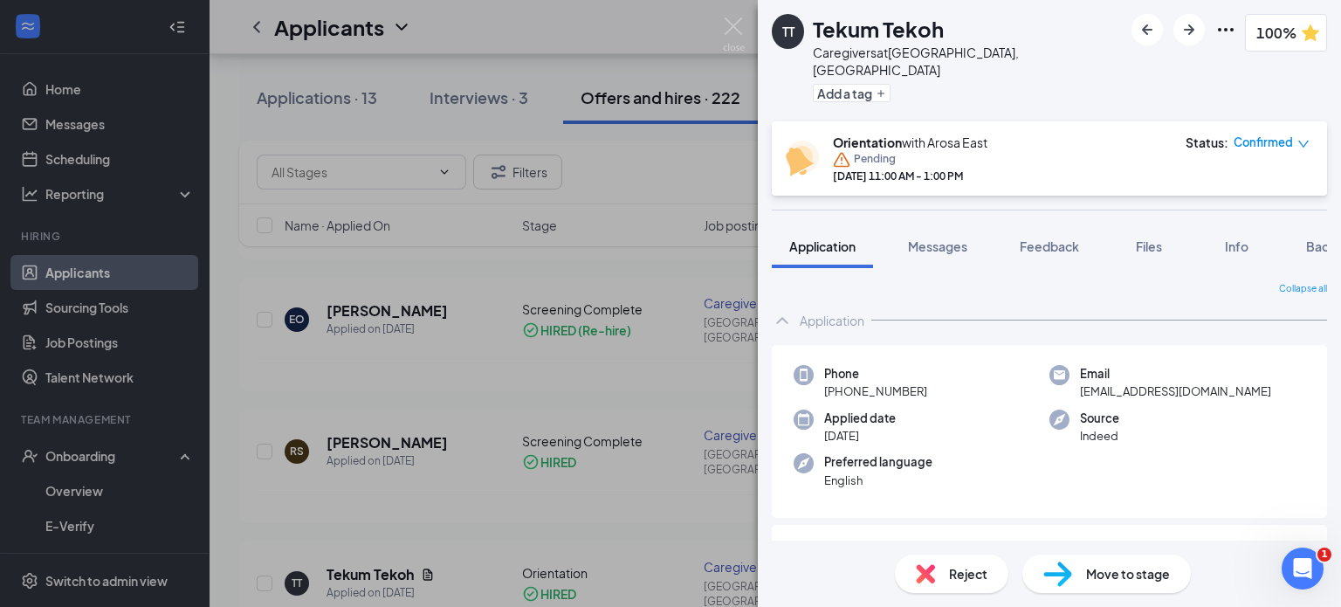
click at [1303, 138] on icon "down" at bounding box center [1303, 144] width 12 height 12
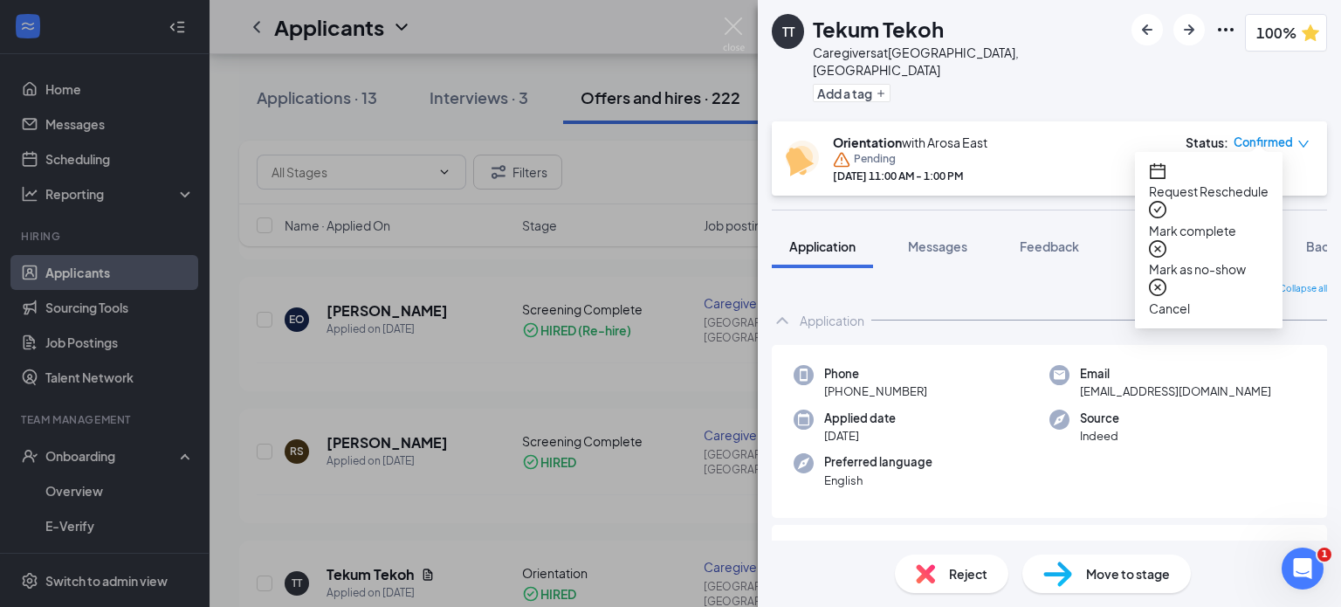
click at [1068, 79] on div "TT Tekum Tekoh Caregivers at [GEOGRAPHIC_DATA], [GEOGRAPHIC_DATA] Add a tag 100%" at bounding box center [1049, 60] width 583 height 121
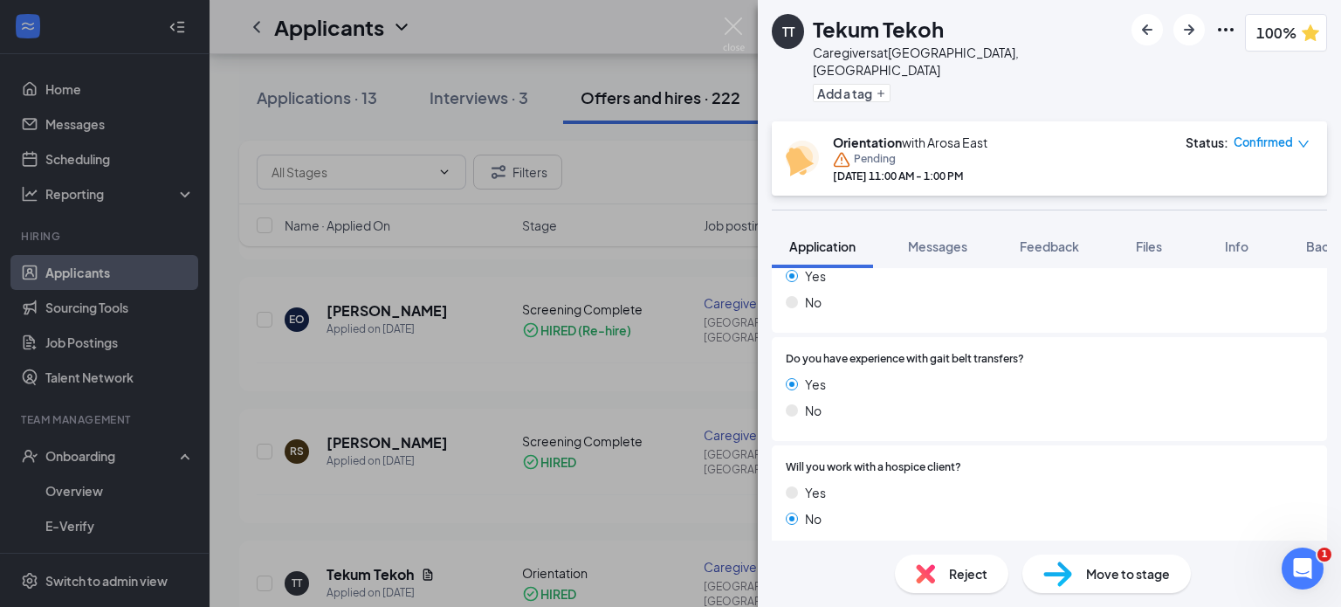
scroll to position [2207, 0]
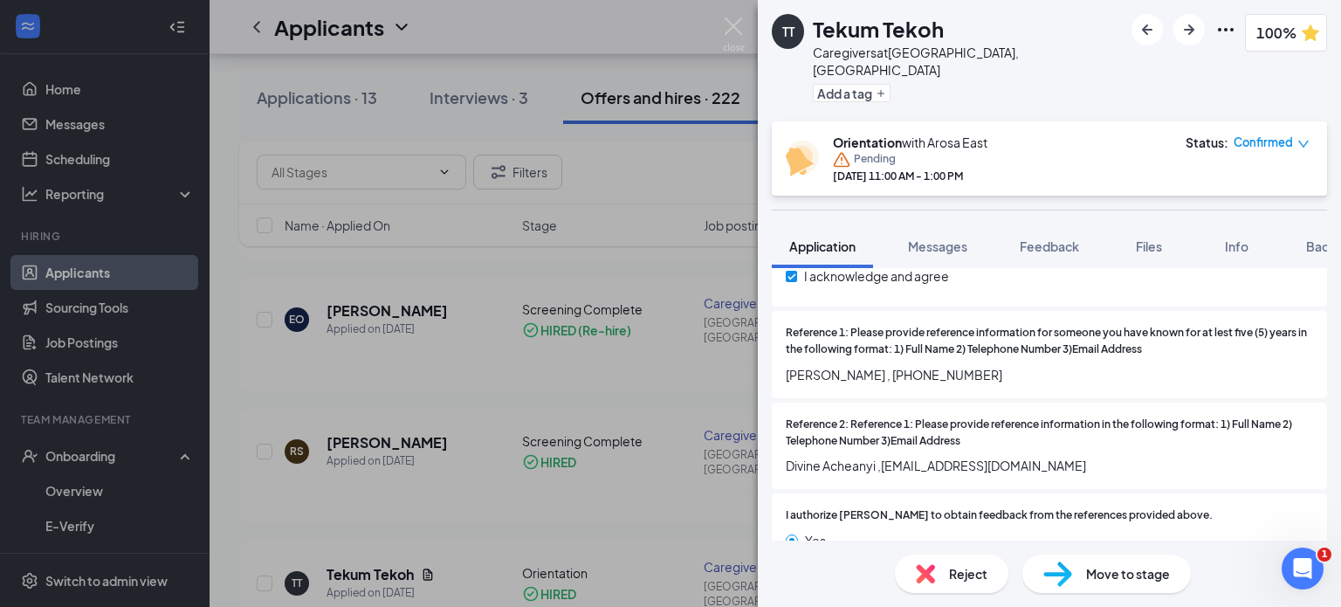
drag, startPoint x: 786, startPoint y: 354, endPoint x: 996, endPoint y: 357, distance: 209.5
click at [996, 365] on span "[PERSON_NAME] , [PHONE_NUMBER]" at bounding box center [1049, 374] width 527 height 19
copy span "[PERSON_NAME] , [PHONE_NUMBER]"
click at [1061, 237] on button "Feedback" at bounding box center [1049, 246] width 94 height 44
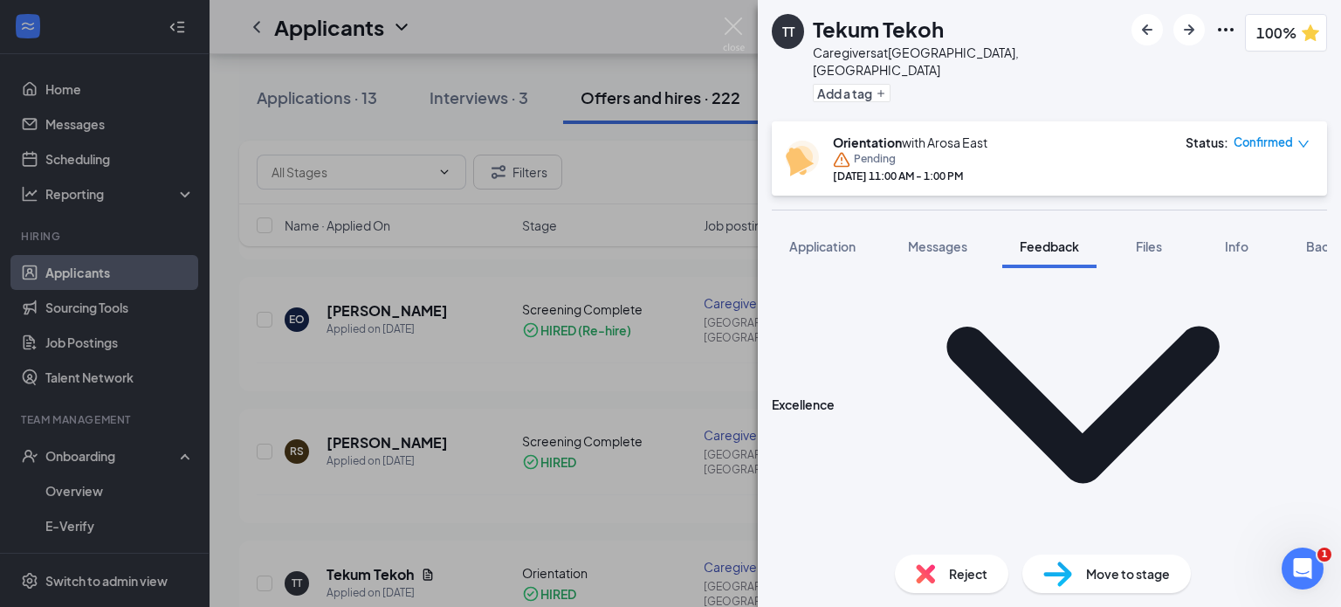
scroll to position [815, 0]
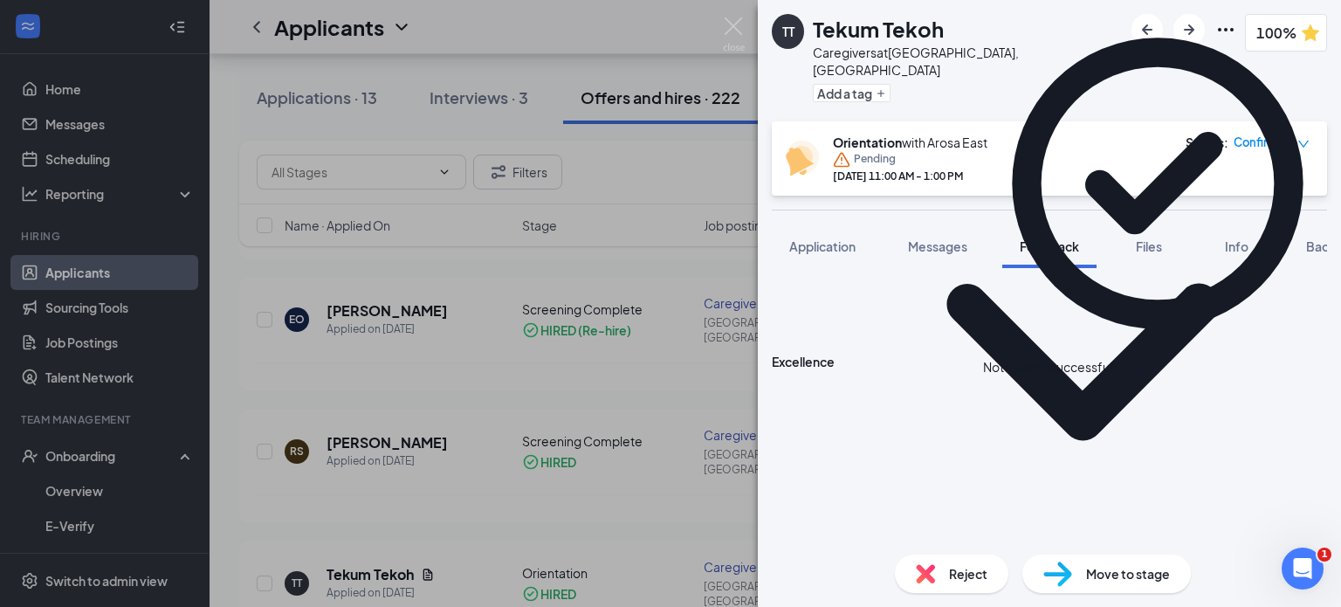
click at [835, 238] on span "Application" at bounding box center [822, 246] width 66 height 16
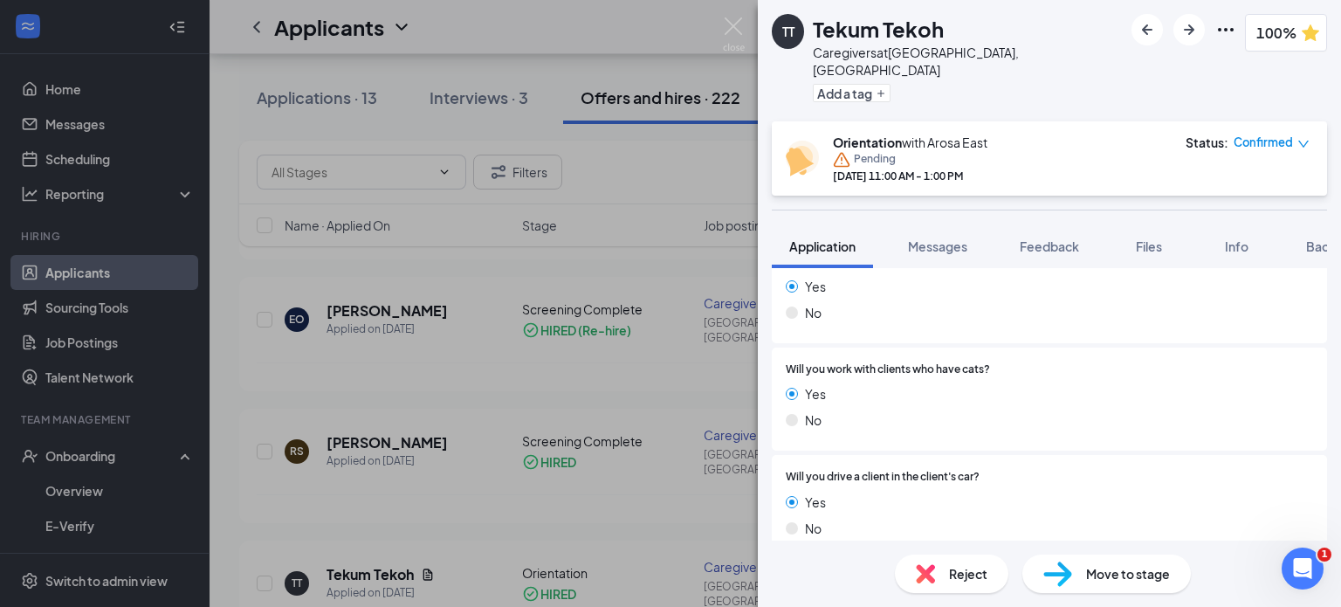
scroll to position [2160, 0]
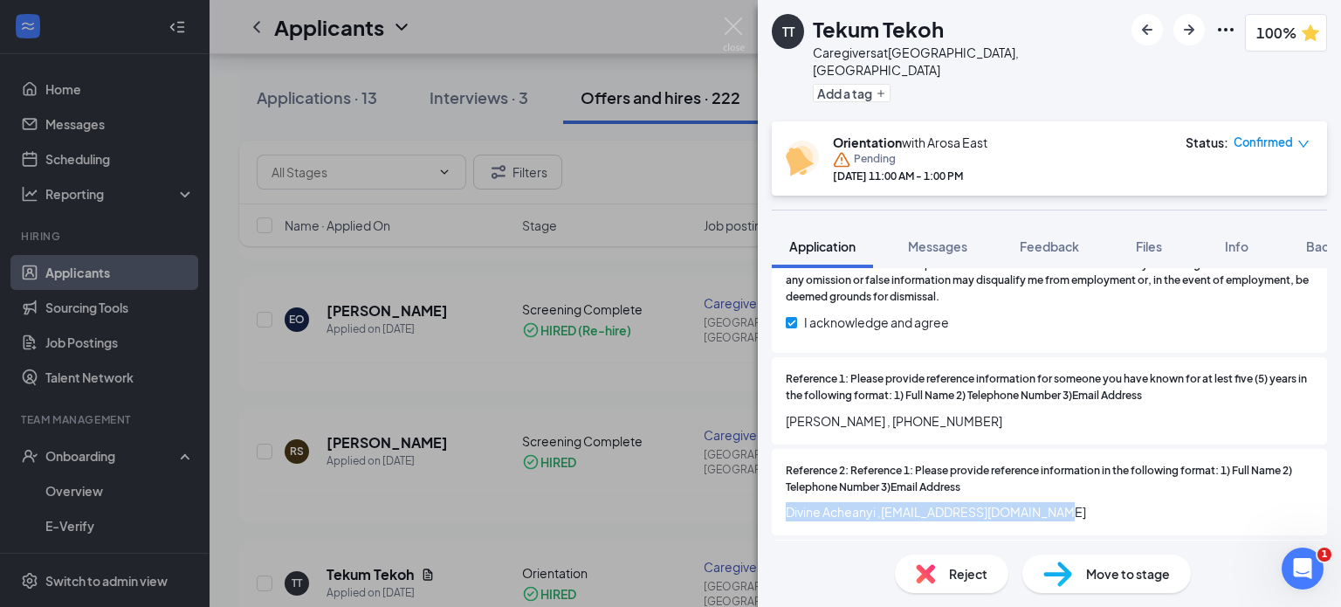
drag, startPoint x: 799, startPoint y: 487, endPoint x: 1095, endPoint y: 491, distance: 295.9
click at [1094, 502] on span "Divine Acheanyi ,[EMAIL_ADDRESS][DOMAIN_NAME]" at bounding box center [1049, 511] width 527 height 19
copy span "Divine Acheanyi ,[EMAIL_ADDRESS][DOMAIN_NAME]"
click at [1131, 502] on span "Divine Acheanyi ,[EMAIL_ADDRESS][DOMAIN_NAME]" at bounding box center [1049, 511] width 527 height 19
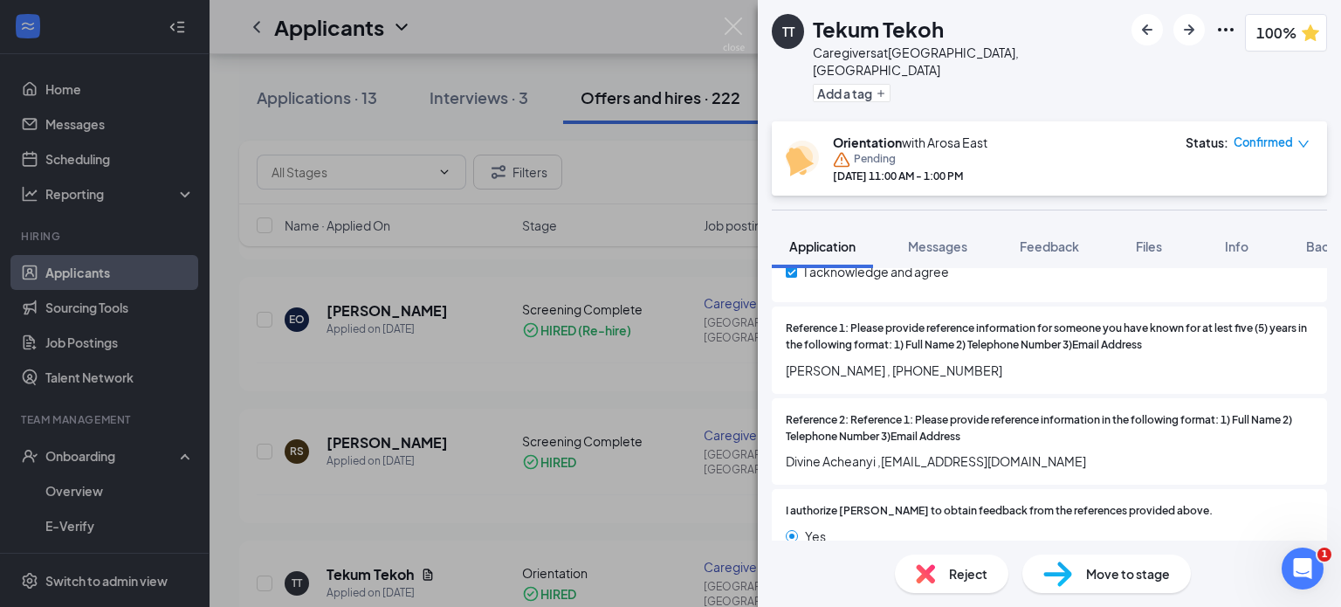
scroll to position [2221, 0]
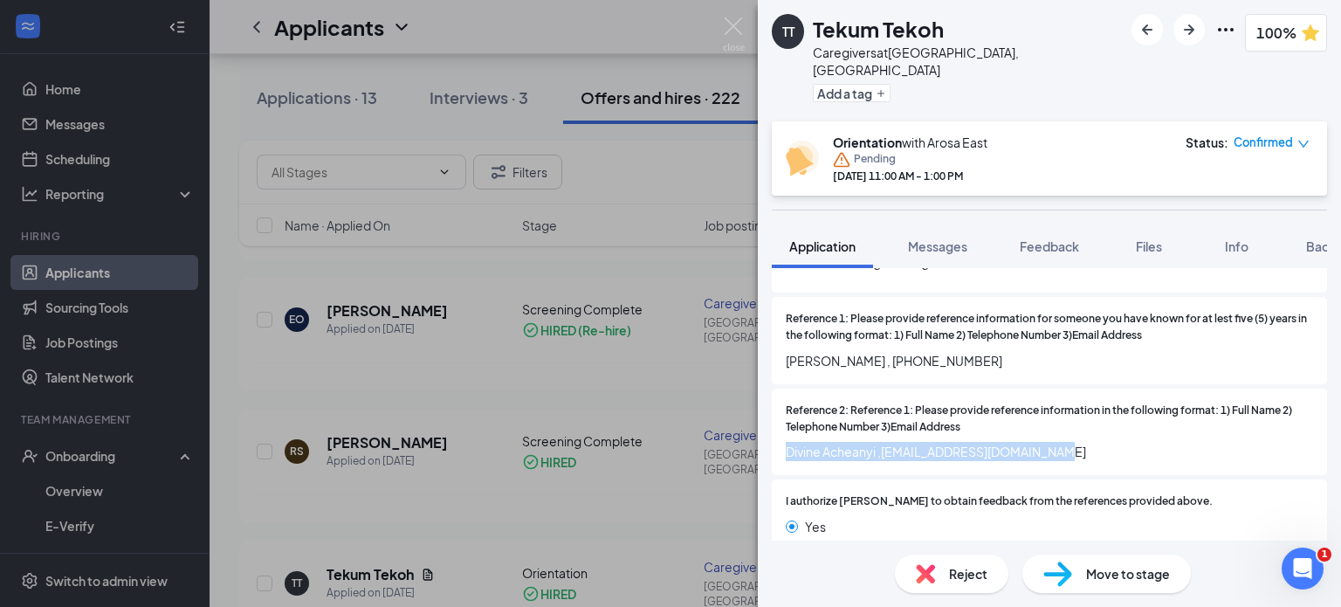
drag, startPoint x: 787, startPoint y: 431, endPoint x: 1099, endPoint y: 429, distance: 311.6
click at [1099, 442] on span "Divine Acheanyi ,[EMAIL_ADDRESS][DOMAIN_NAME]" at bounding box center [1049, 451] width 527 height 19
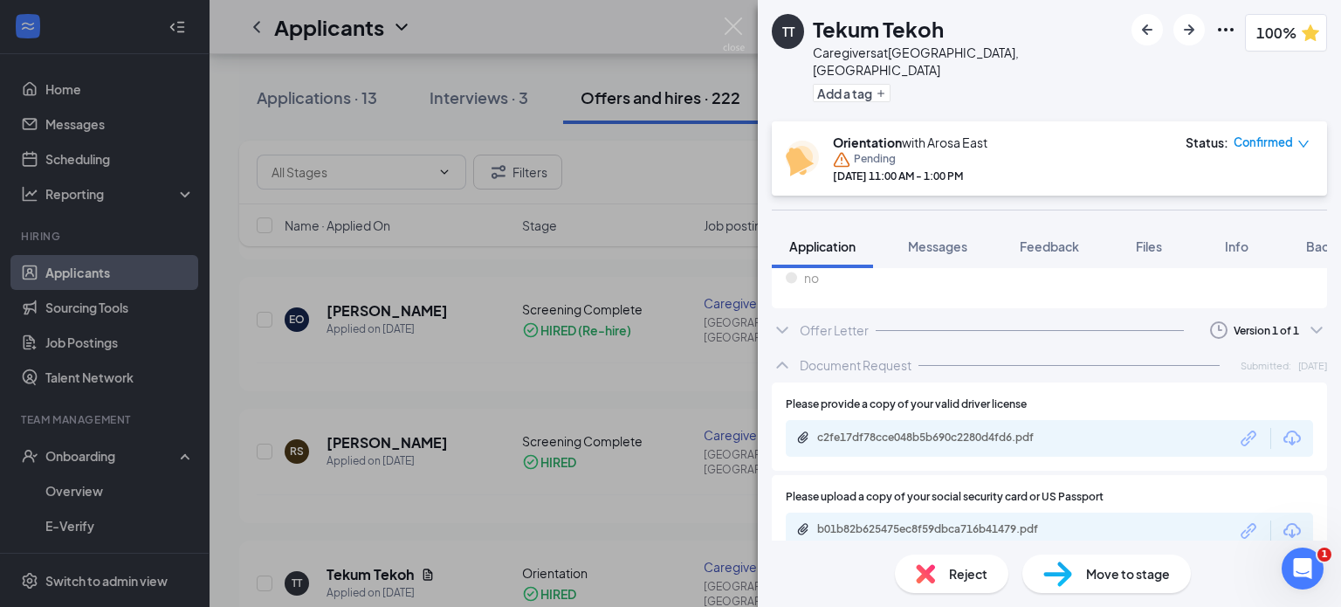
scroll to position [2772, 0]
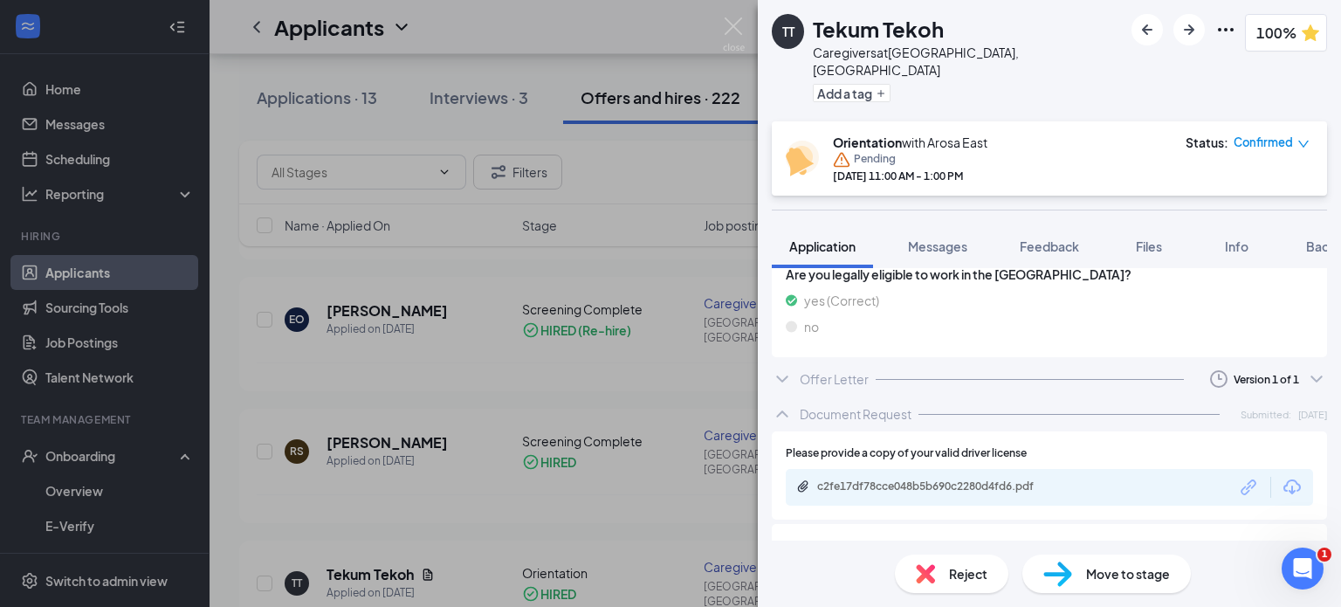
click at [799, 238] on span "Application" at bounding box center [822, 246] width 66 height 16
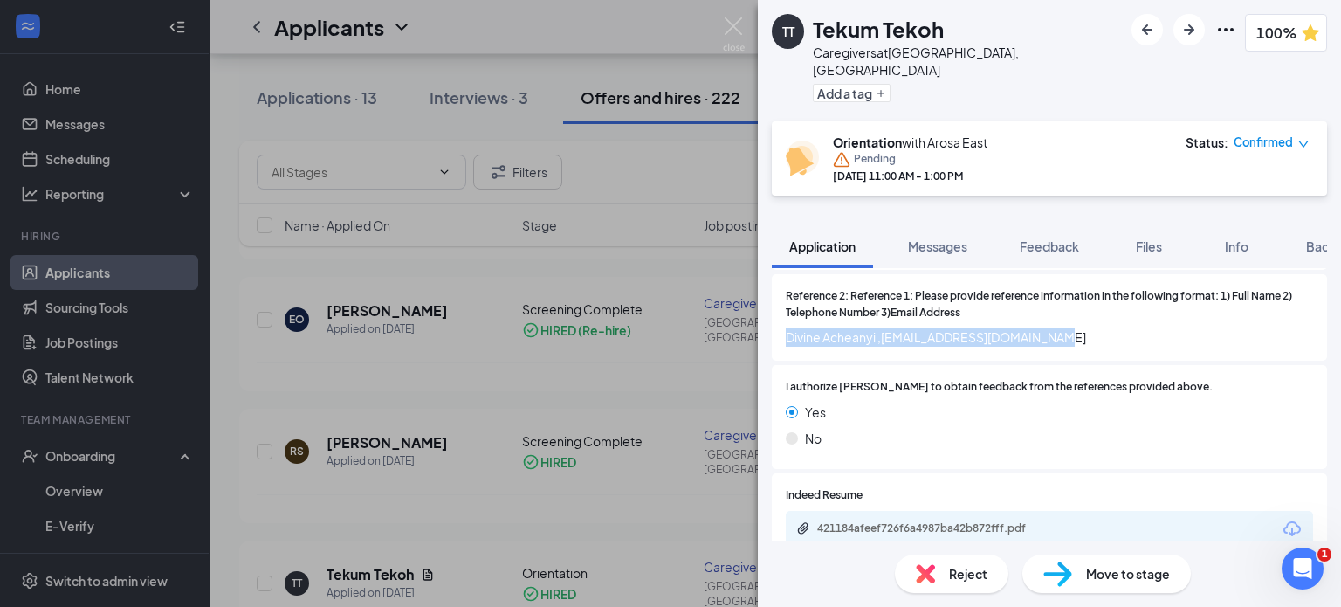
scroll to position [1859, 0]
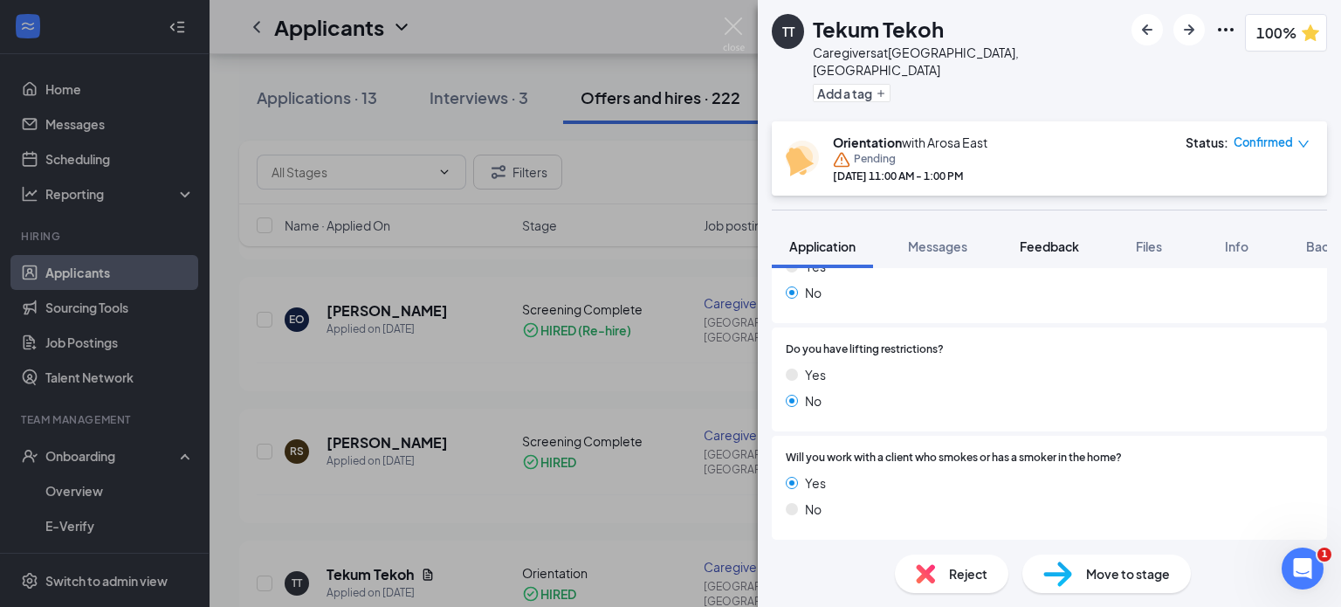
click at [1049, 238] on span "Feedback" at bounding box center [1049, 246] width 59 height 16
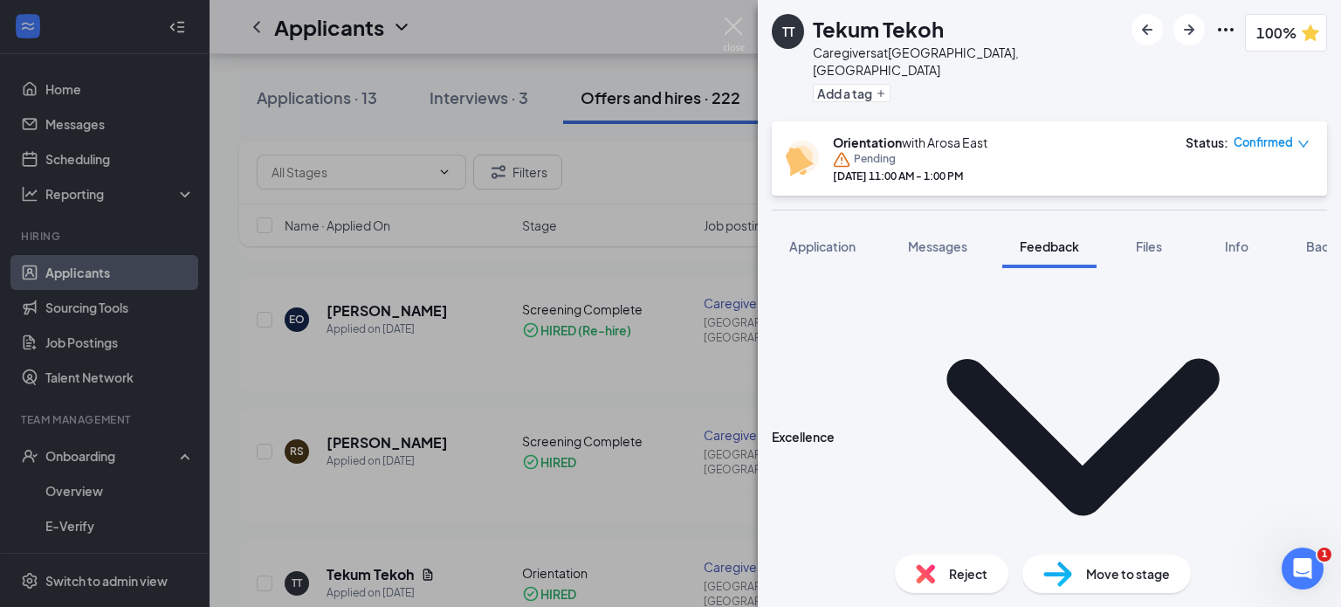
scroll to position [953, 0]
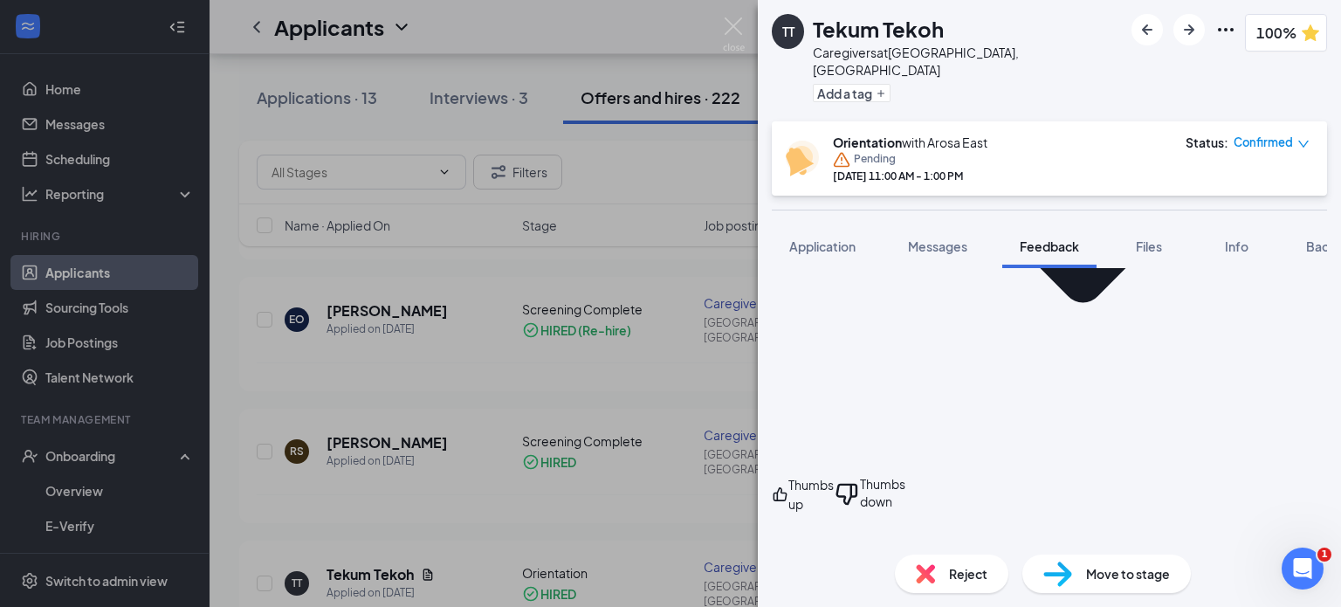
paste div
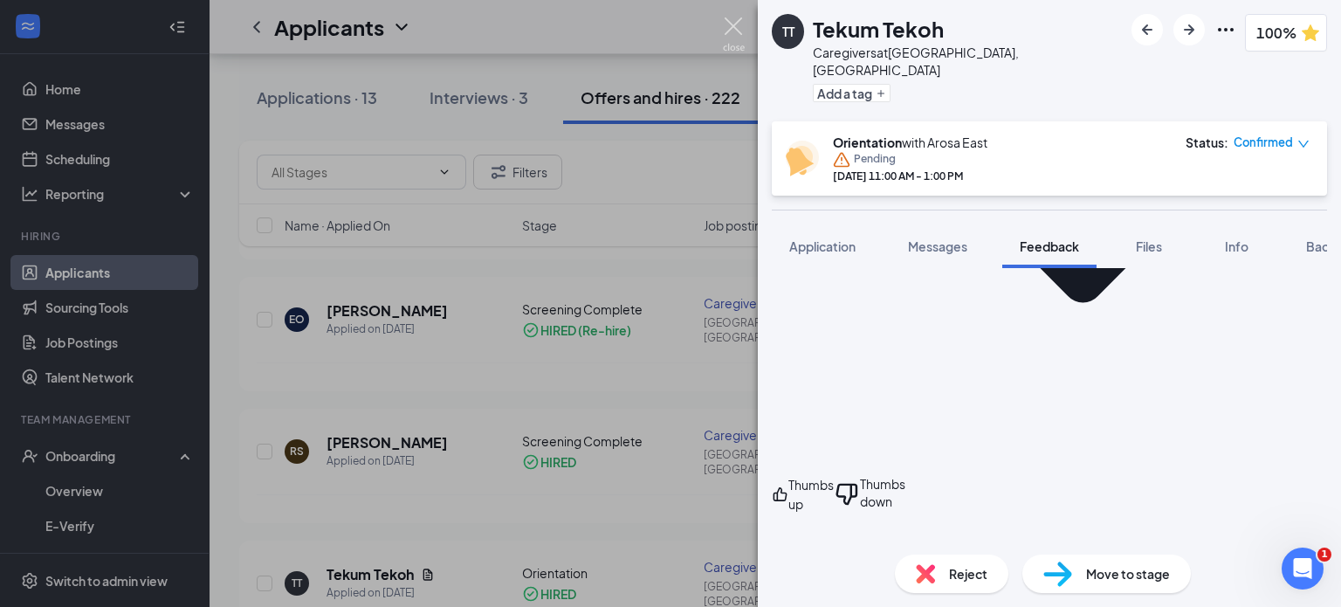
click at [735, 47] on img at bounding box center [734, 34] width 22 height 34
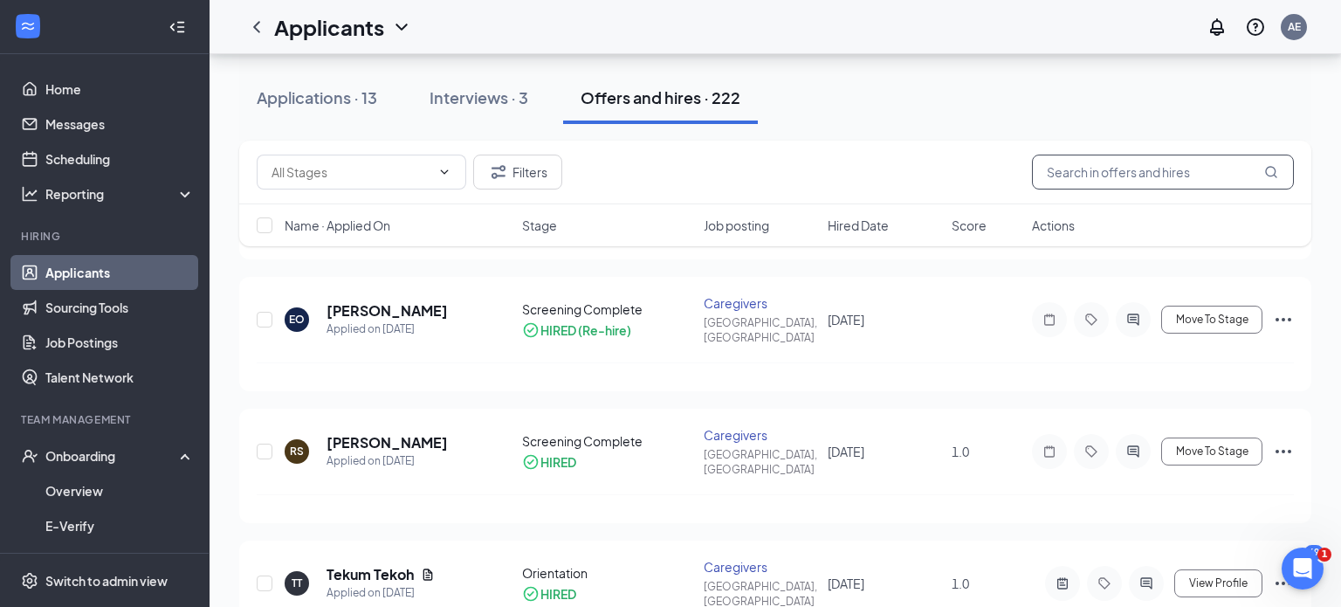
click at [1150, 171] on input "text" at bounding box center [1163, 172] width 262 height 35
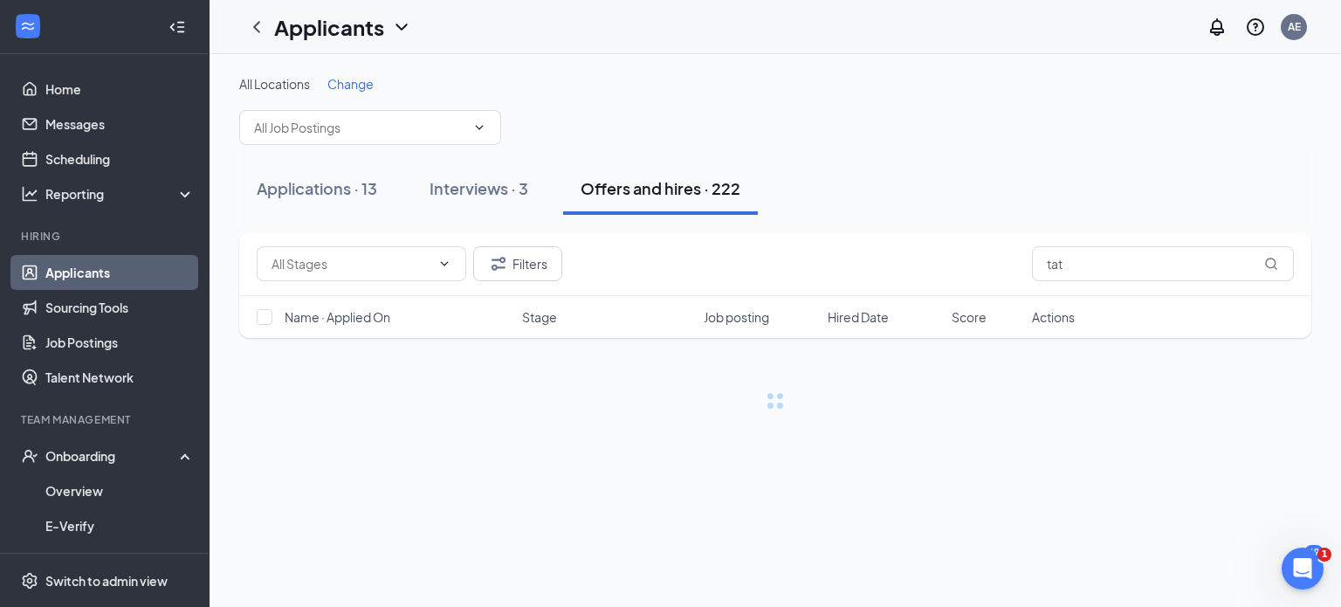
click at [650, 188] on div "Offers and hires · 222" at bounding box center [660, 188] width 160 height 22
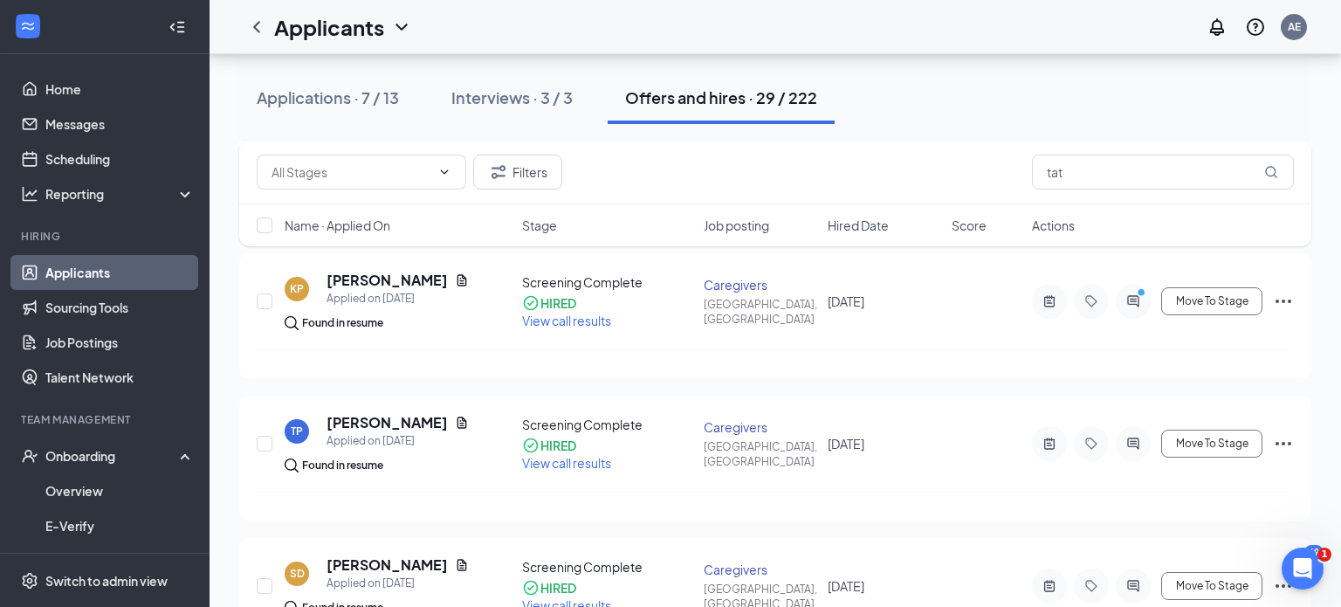
scroll to position [611, 0]
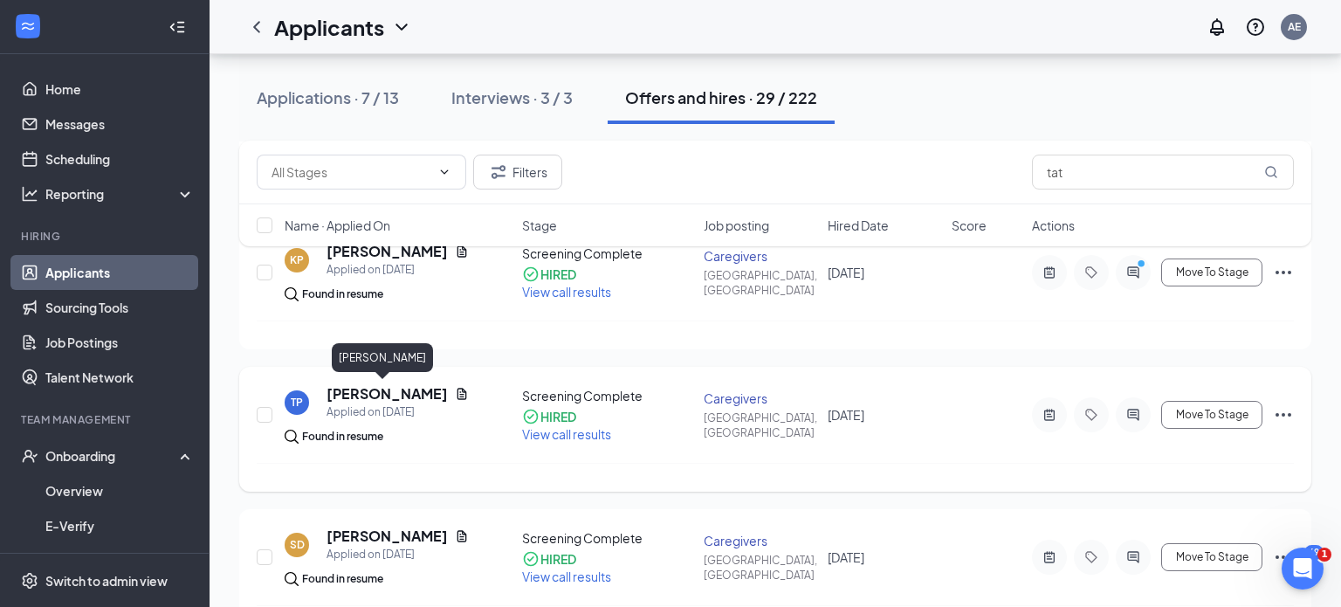
click at [350, 385] on h5 "[PERSON_NAME]" at bounding box center [386, 393] width 121 height 19
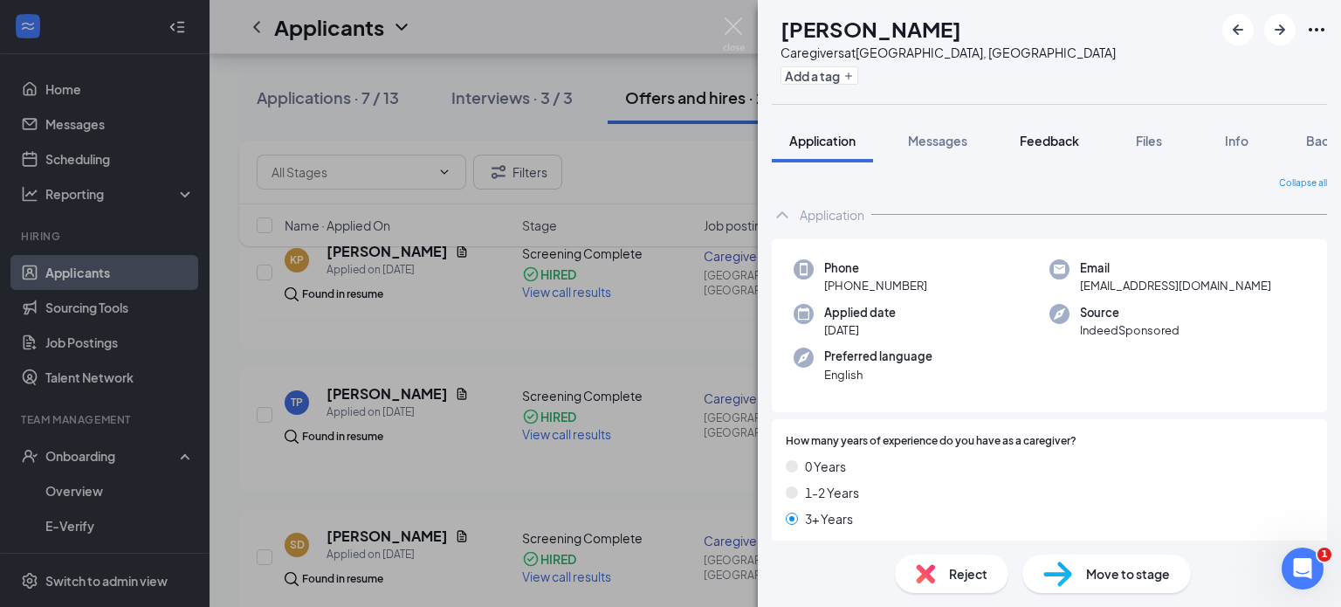
click at [1054, 146] on span "Feedback" at bounding box center [1049, 141] width 59 height 16
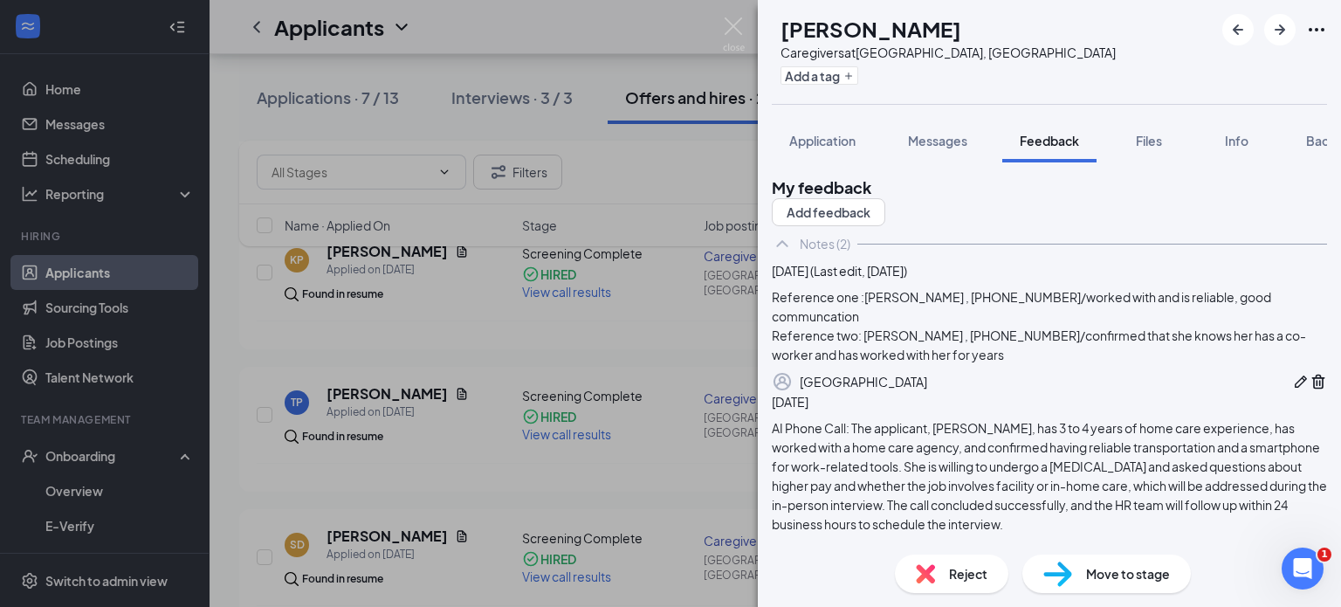
scroll to position [231, 0]
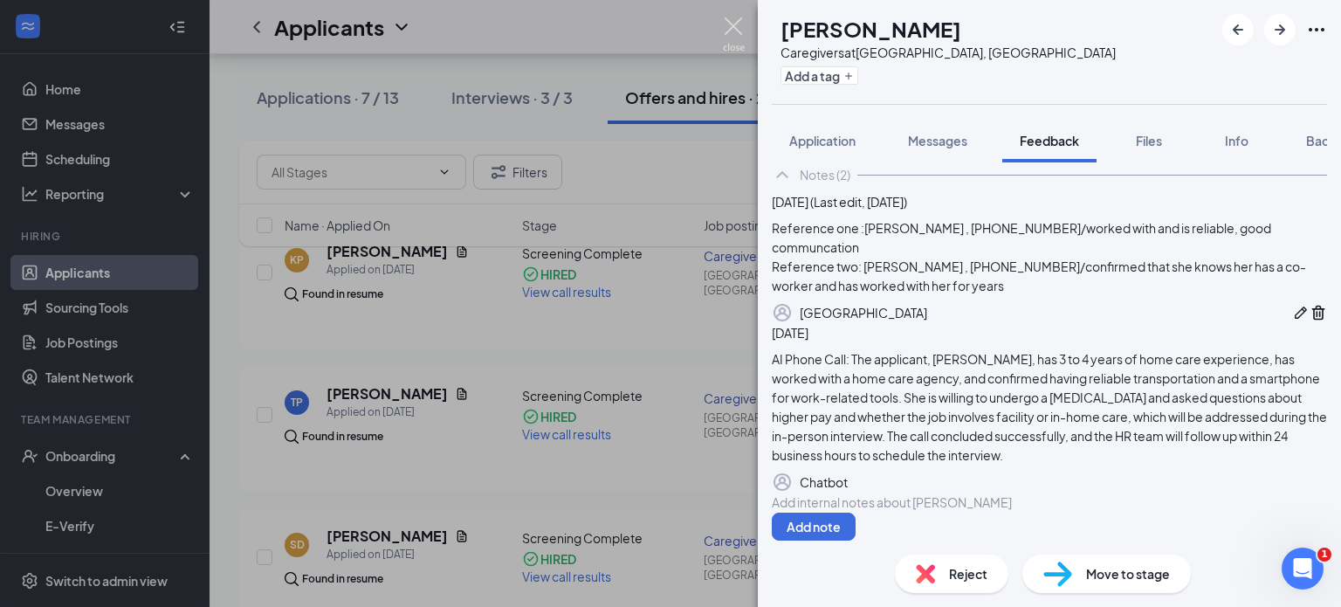
click at [736, 47] on img at bounding box center [734, 34] width 22 height 34
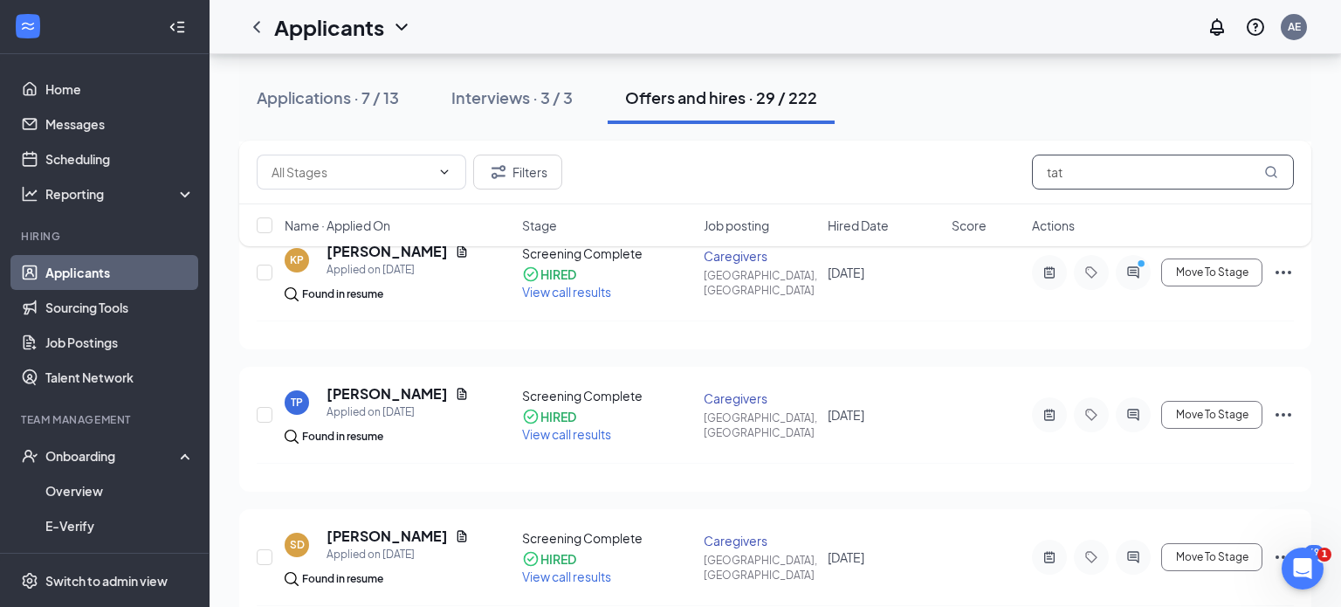
click at [1107, 180] on input "tat" at bounding box center [1163, 172] width 262 height 35
type input "t"
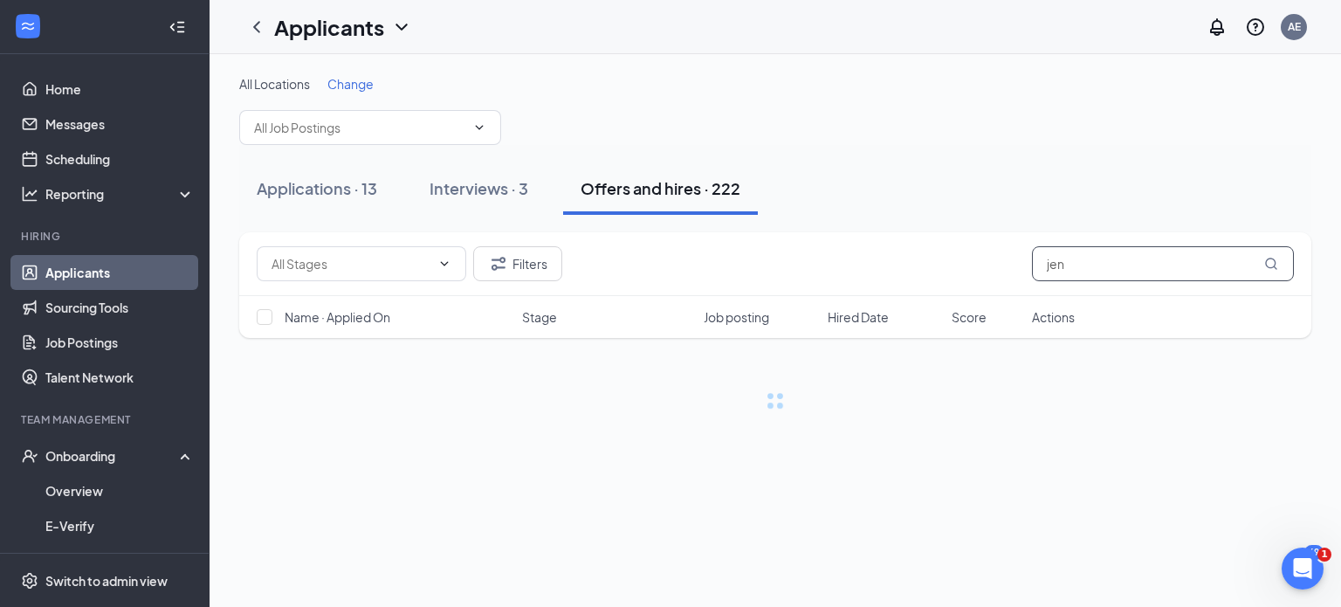
type input "jen"
click at [602, 189] on div "Offers and hires · 222" at bounding box center [660, 188] width 160 height 22
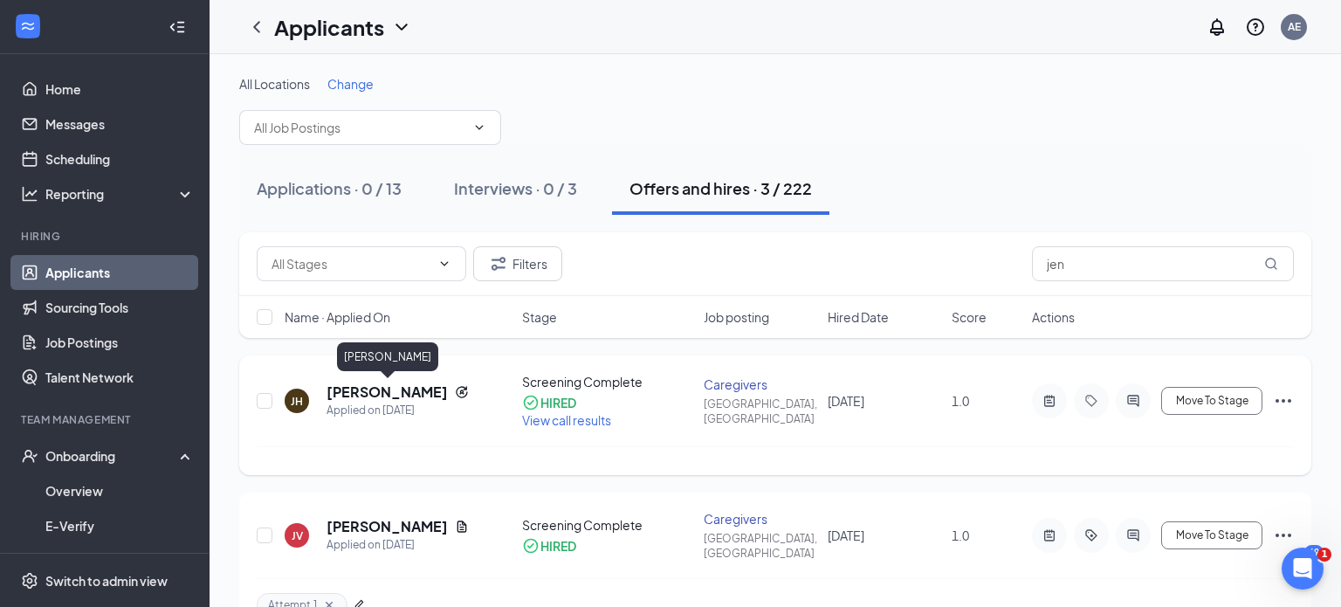
click at [352, 393] on h5 "[PERSON_NAME]" at bounding box center [386, 391] width 121 height 19
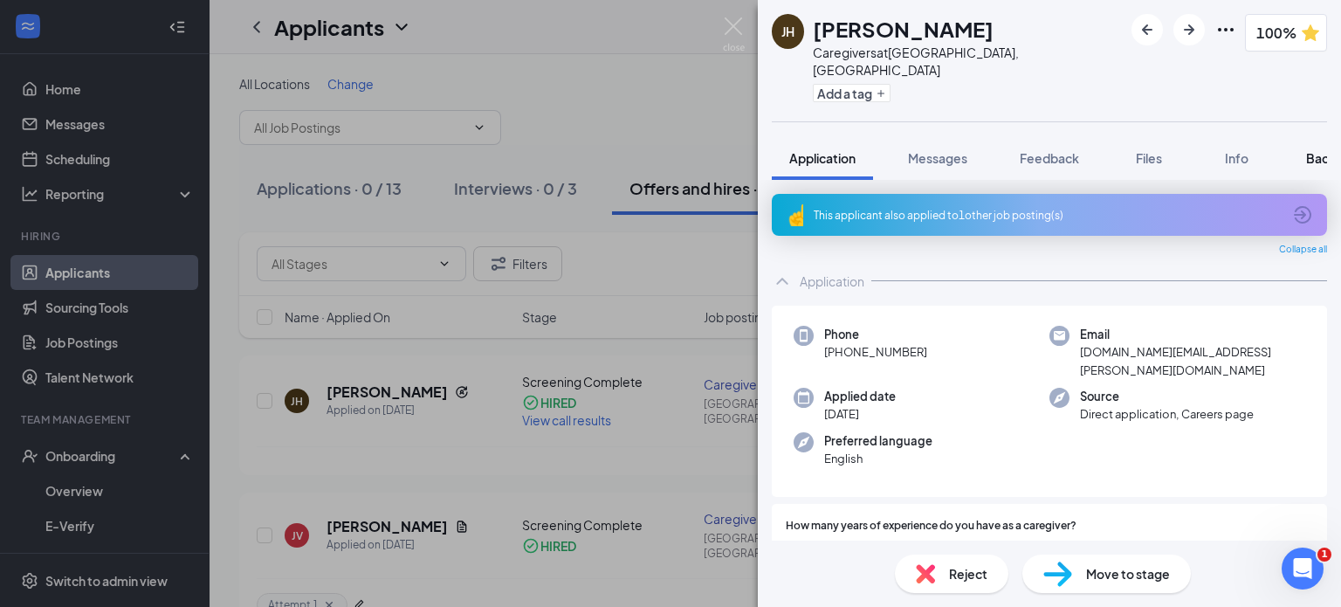
click at [1322, 150] on span "Background" at bounding box center [1342, 158] width 72 height 16
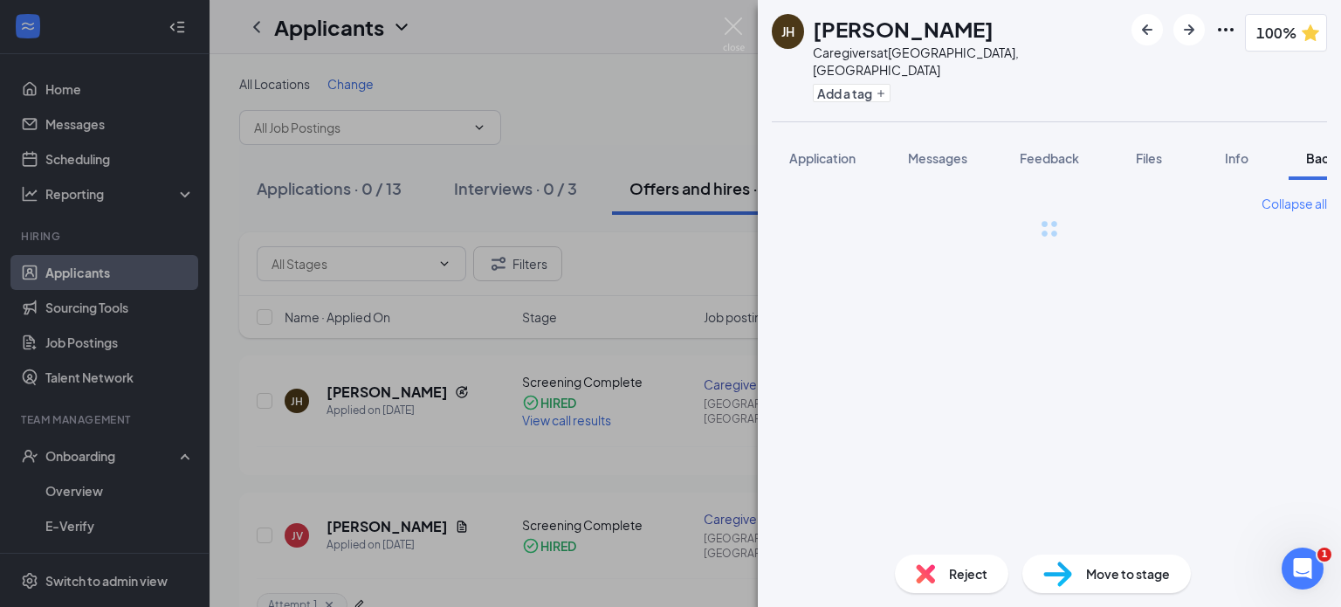
scroll to position [0, 71]
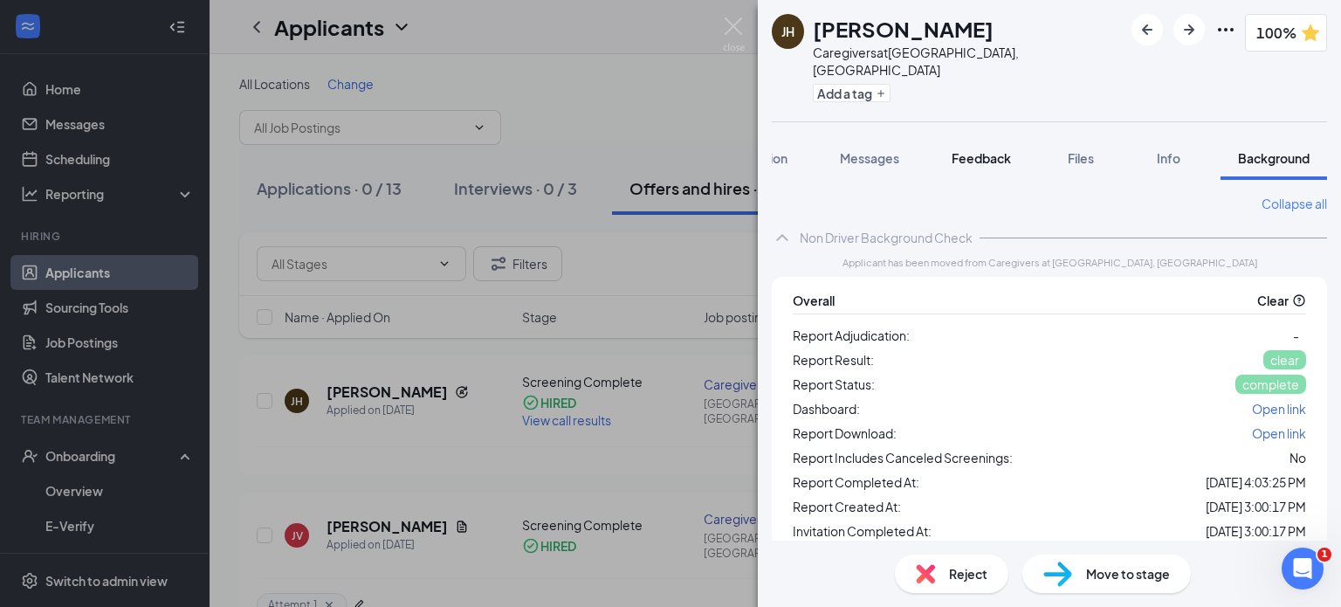
click at [983, 150] on span "Feedback" at bounding box center [980, 158] width 59 height 16
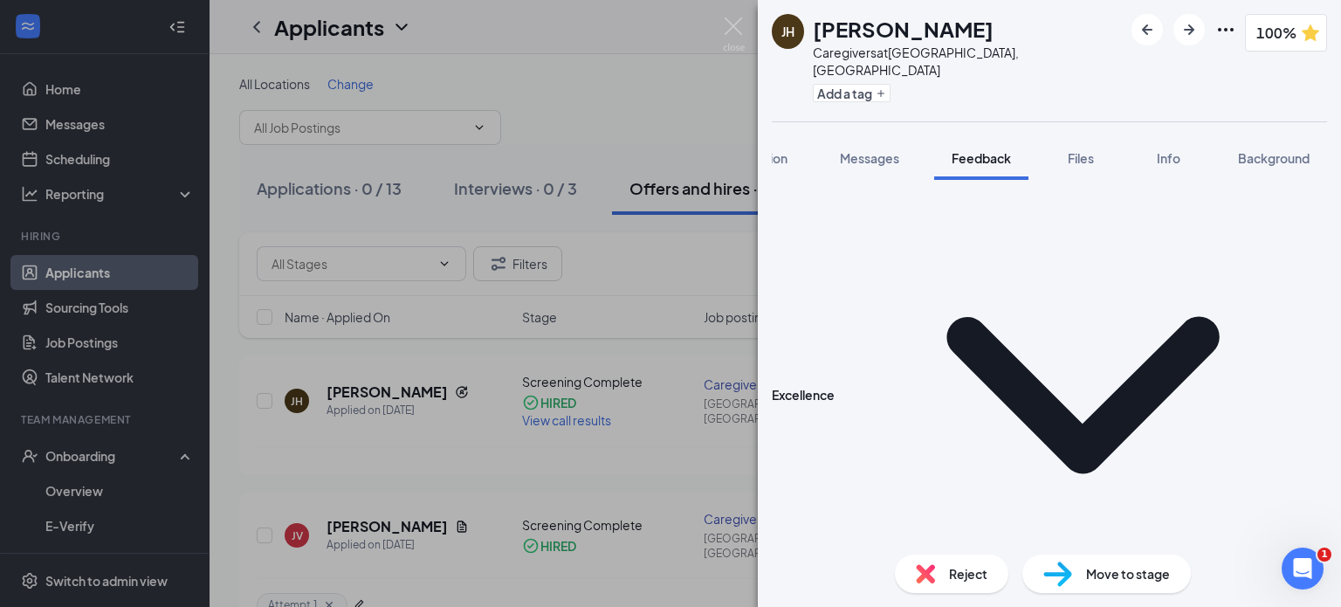
scroll to position [639, 0]
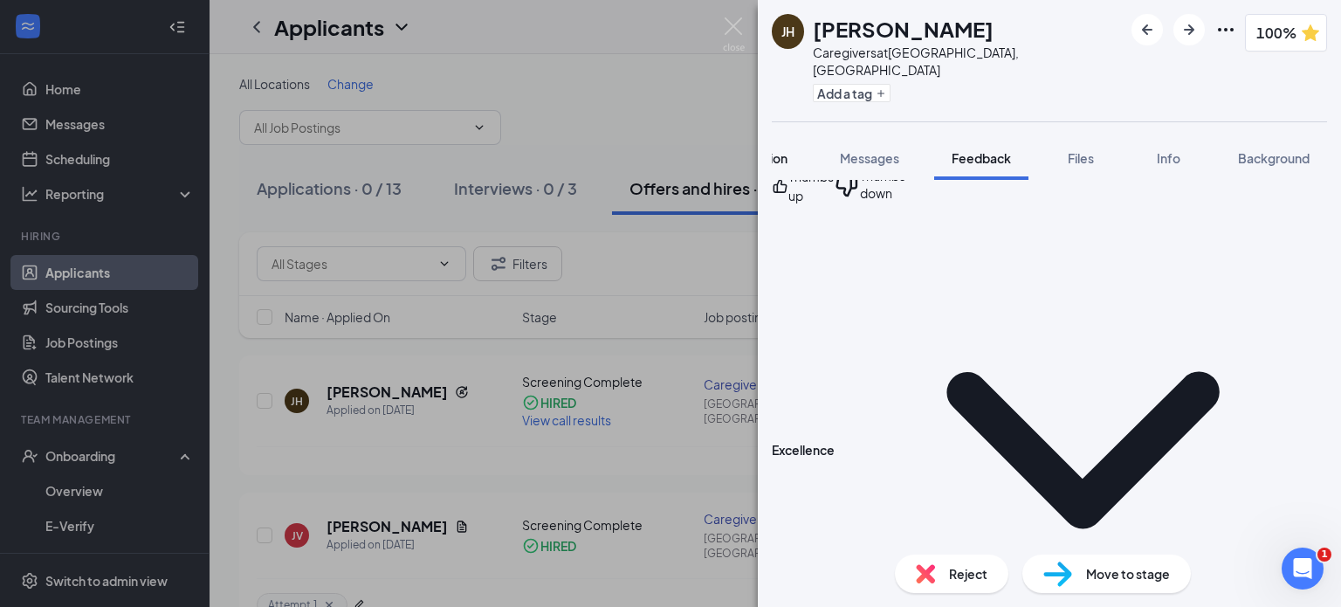
click at [781, 150] on span "Application" at bounding box center [754, 158] width 66 height 16
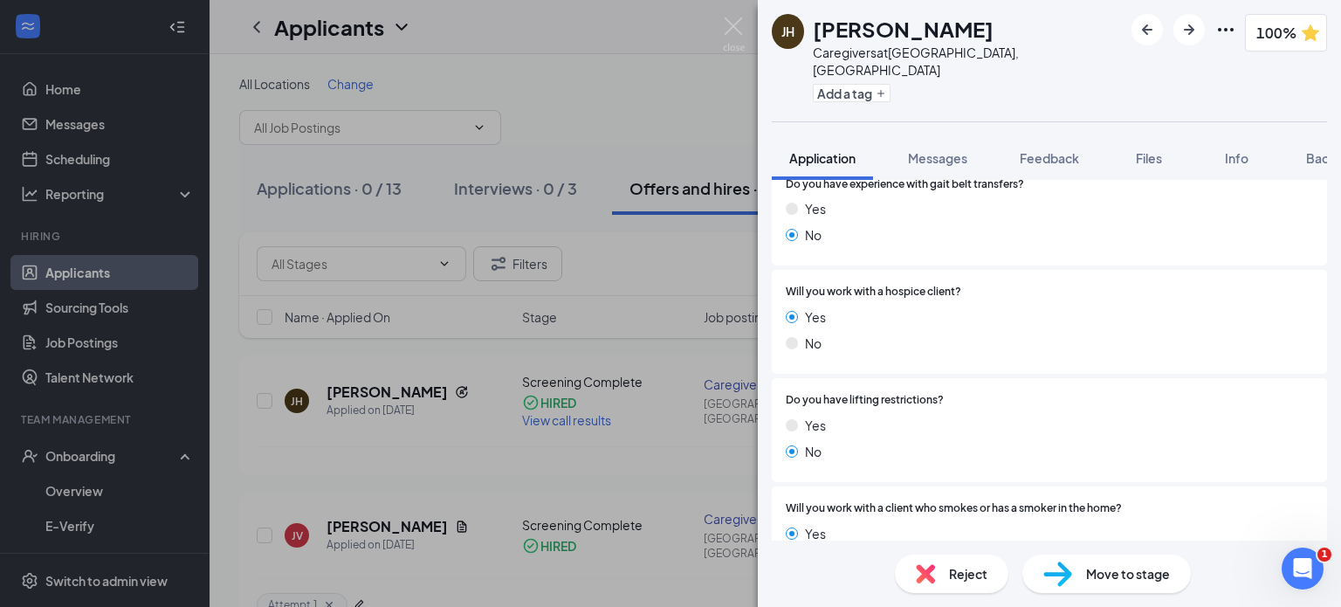
scroll to position [2095, 0]
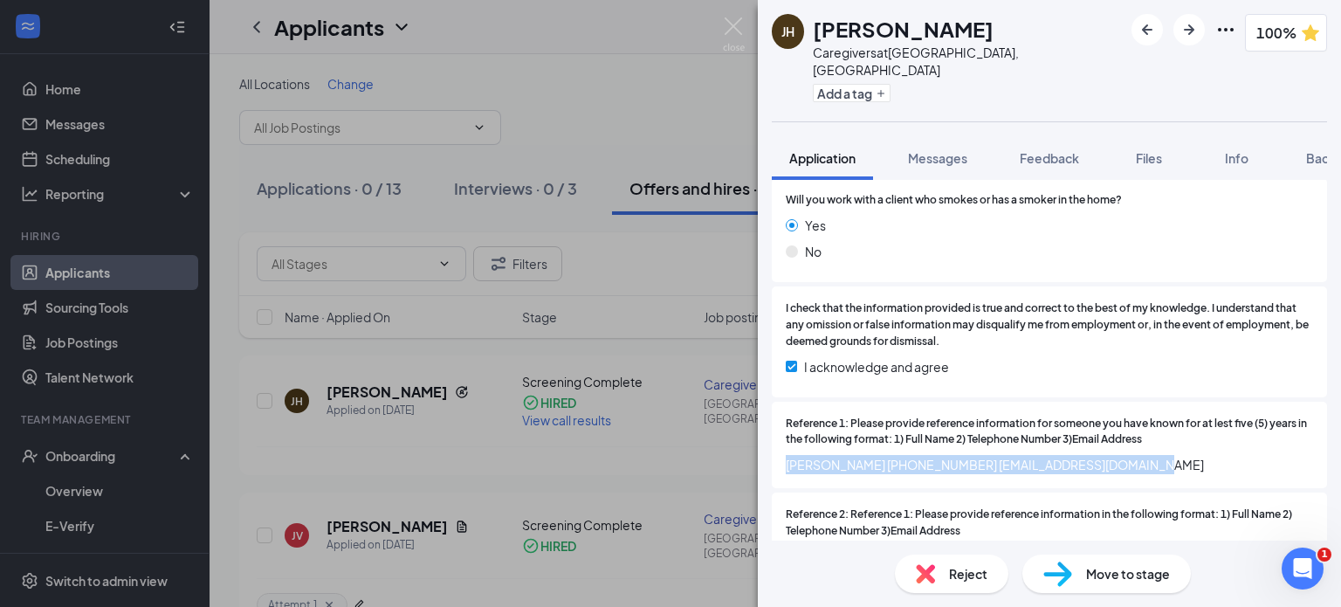
drag, startPoint x: 788, startPoint y: 426, endPoint x: 1139, endPoint y: 438, distance: 351.1
click at [1139, 438] on div "Reference 1: Please provide reference information for someone you have known fo…" at bounding box center [1049, 445] width 555 height 87
copy span "[PERSON_NAME] [PHONE_NUMBER] [EMAIL_ADDRESS][DOMAIN_NAME]"
click at [1051, 150] on span "Feedback" at bounding box center [1049, 158] width 59 height 16
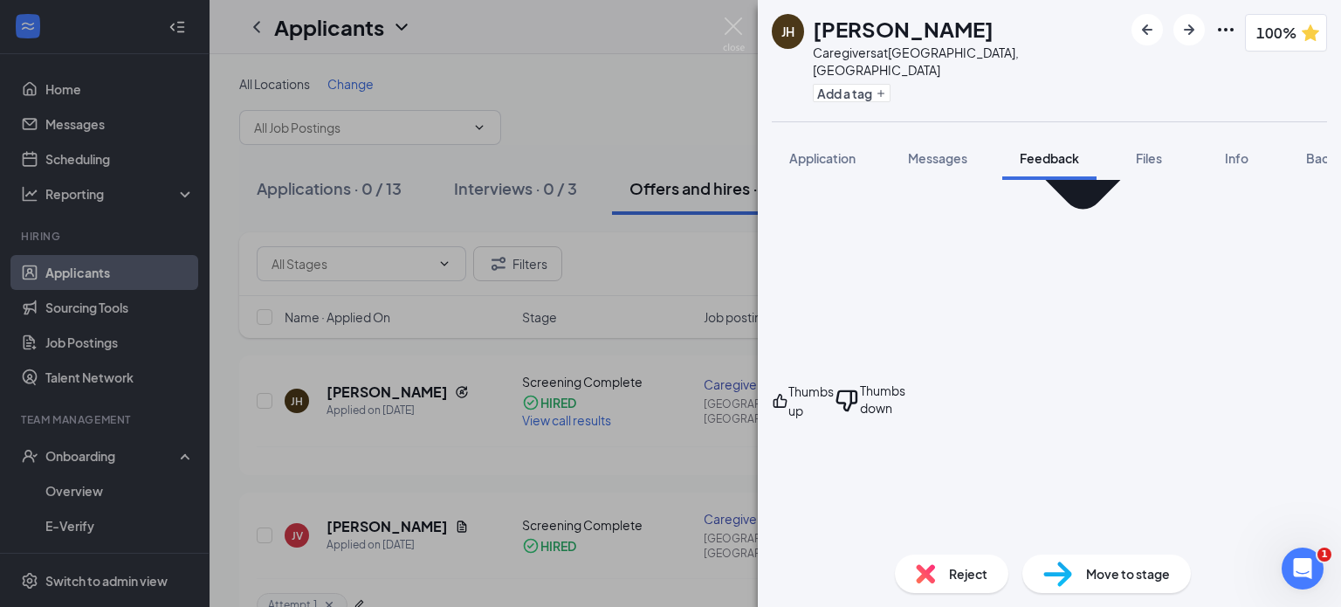
scroll to position [999, 0]
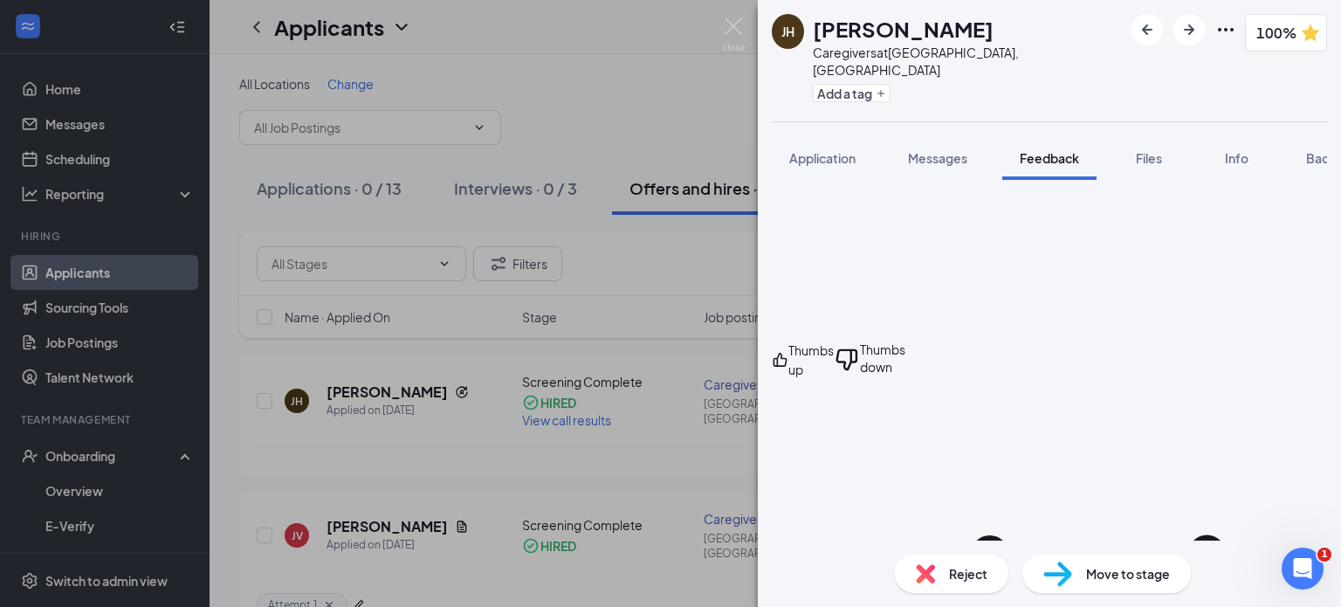
drag, startPoint x: 968, startPoint y: 505, endPoint x: 1192, endPoint y: 517, distance: 223.8
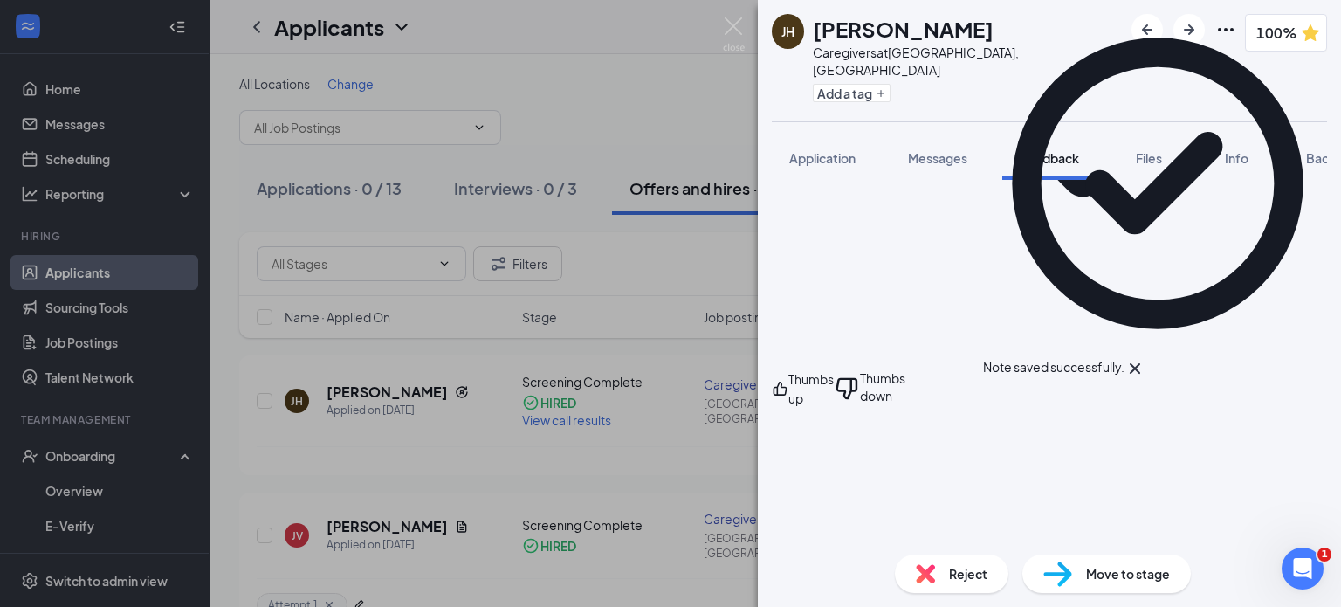
scroll to position [847, 0]
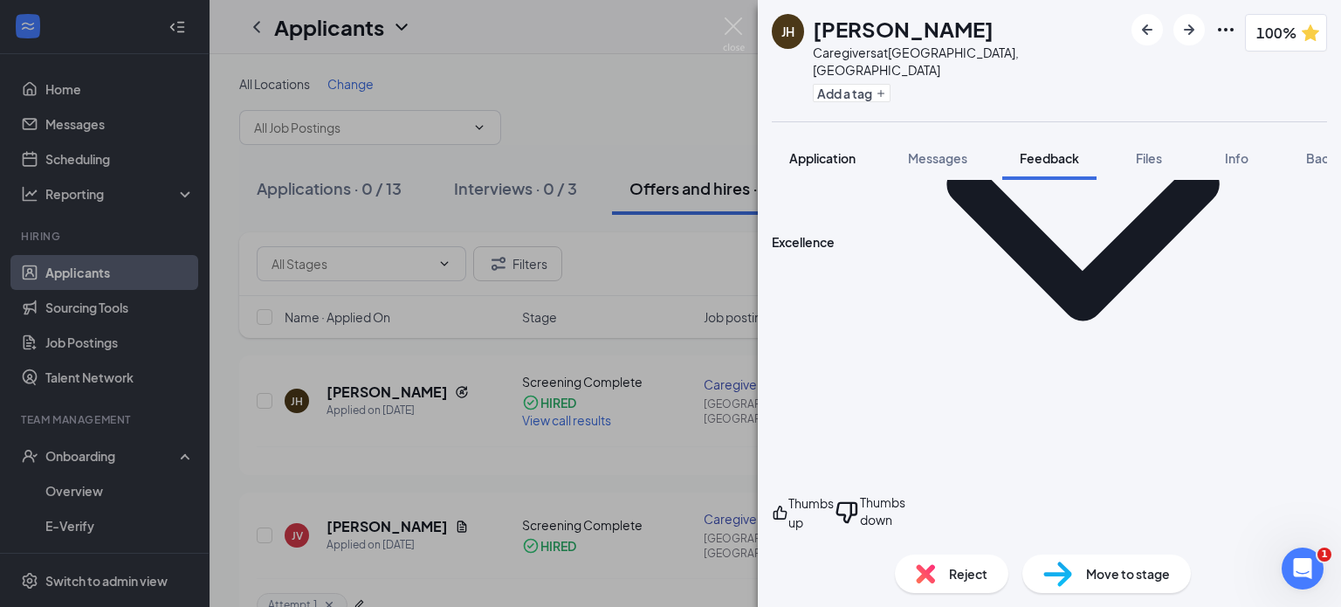
click at [821, 150] on span "Application" at bounding box center [822, 158] width 66 height 16
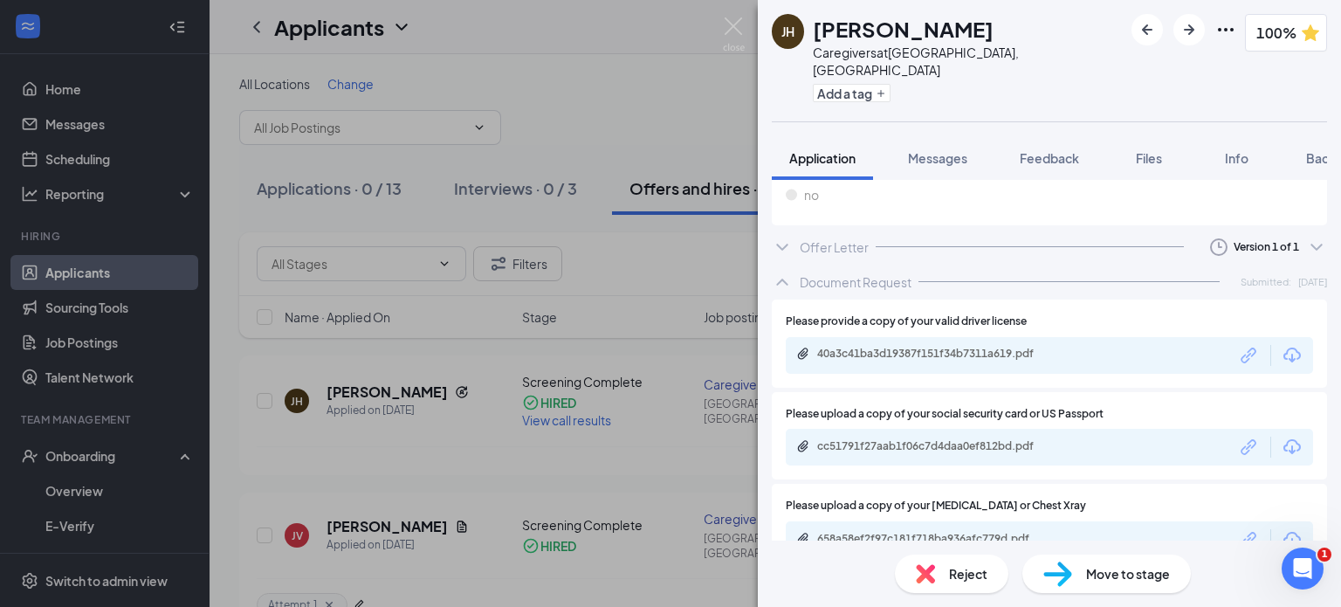
scroll to position [2378, 0]
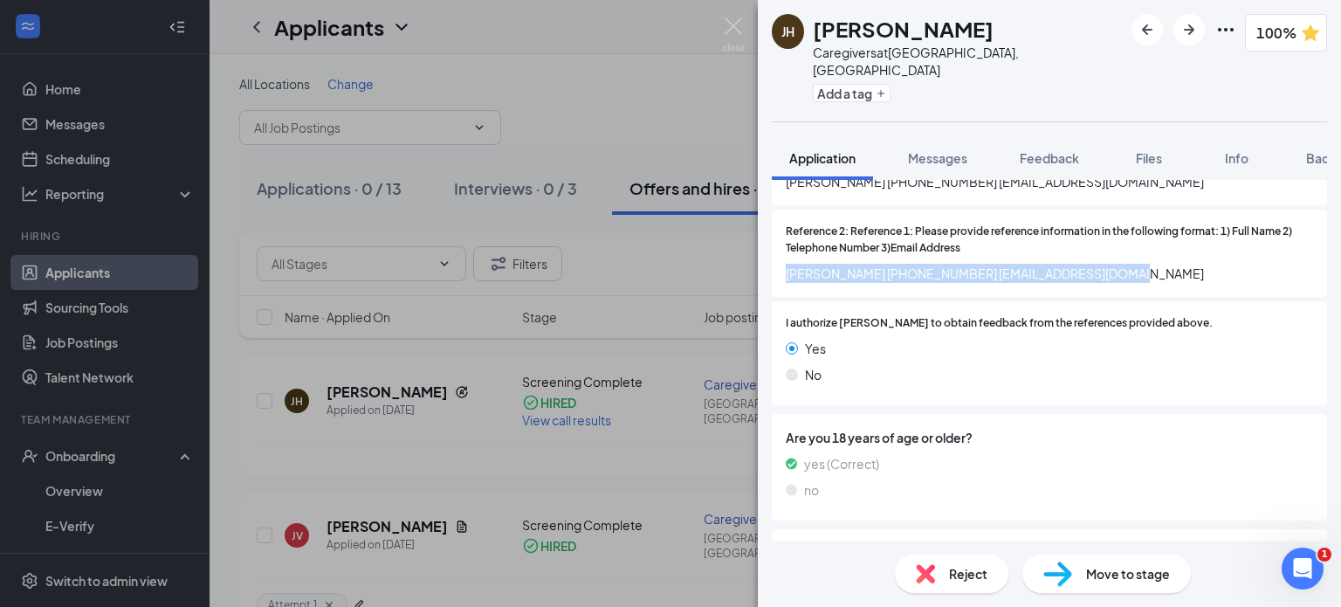
drag, startPoint x: 788, startPoint y: 236, endPoint x: 1191, endPoint y: 237, distance: 402.4
click at [1189, 264] on span "[PERSON_NAME] [PHONE_NUMBER] [EMAIL_ADDRESS][DOMAIN_NAME]" at bounding box center [1049, 273] width 527 height 19
copy span "[PERSON_NAME] [PHONE_NUMBER] [EMAIL_ADDRESS][DOMAIN_NAME]"
click at [1041, 150] on span "Feedback" at bounding box center [1049, 158] width 59 height 16
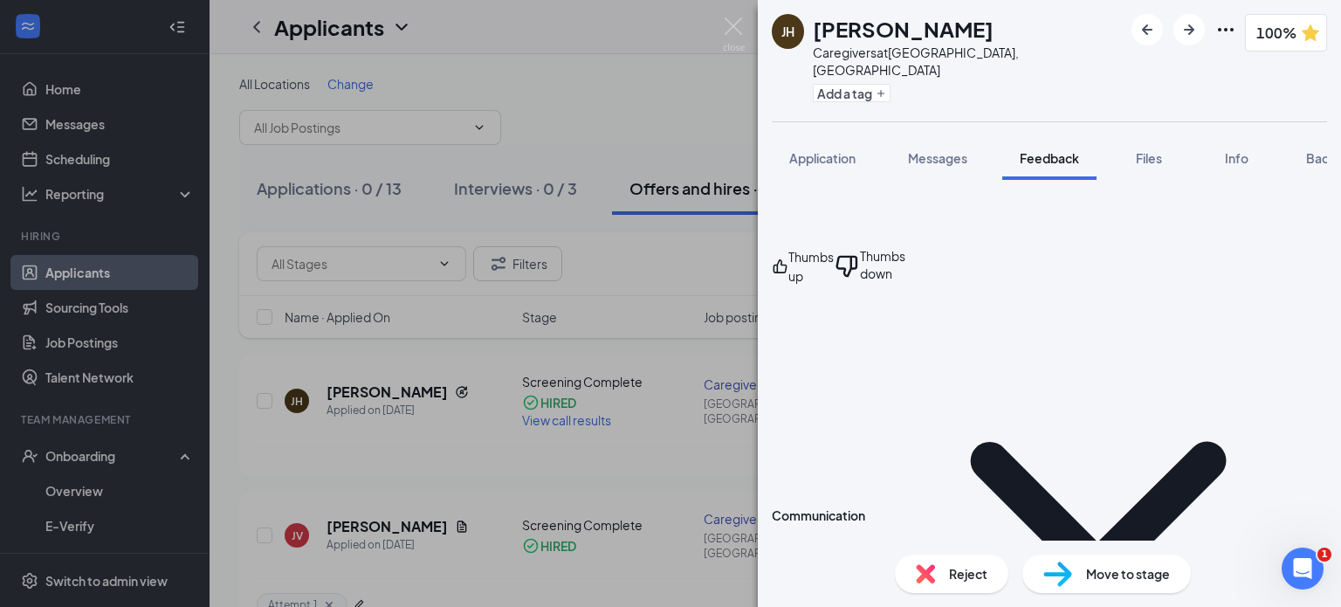
scroll to position [1109, 0]
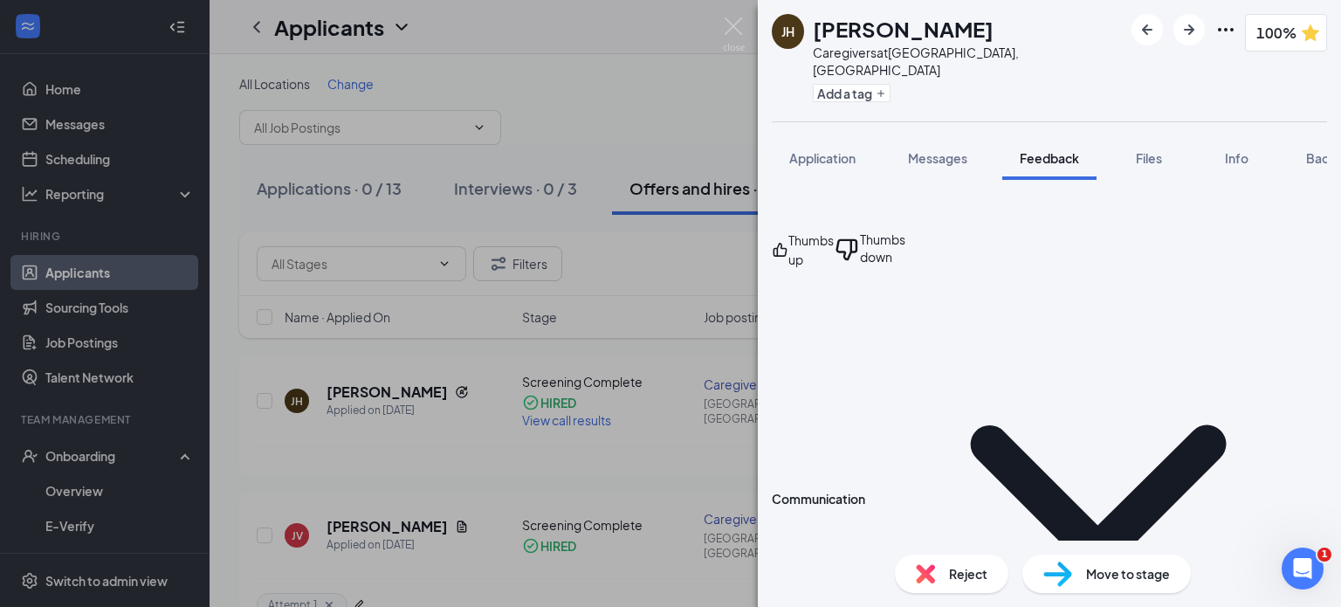
drag, startPoint x: 999, startPoint y: 504, endPoint x: 1155, endPoint y: 500, distance: 156.3
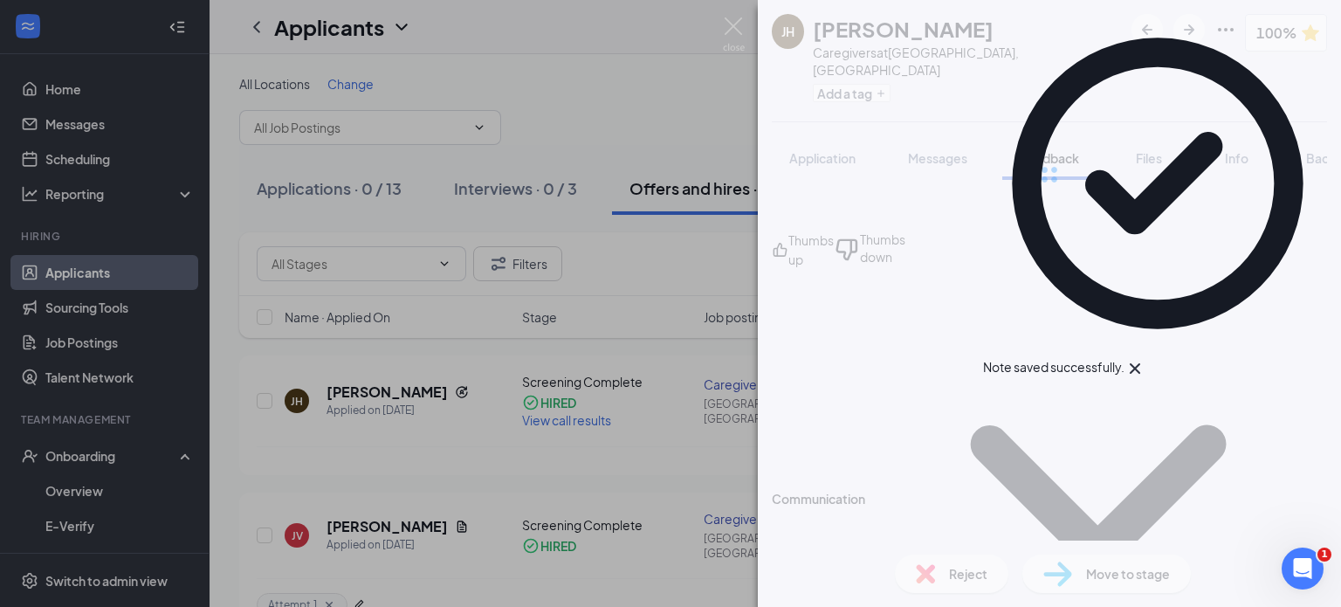
scroll to position [807, 0]
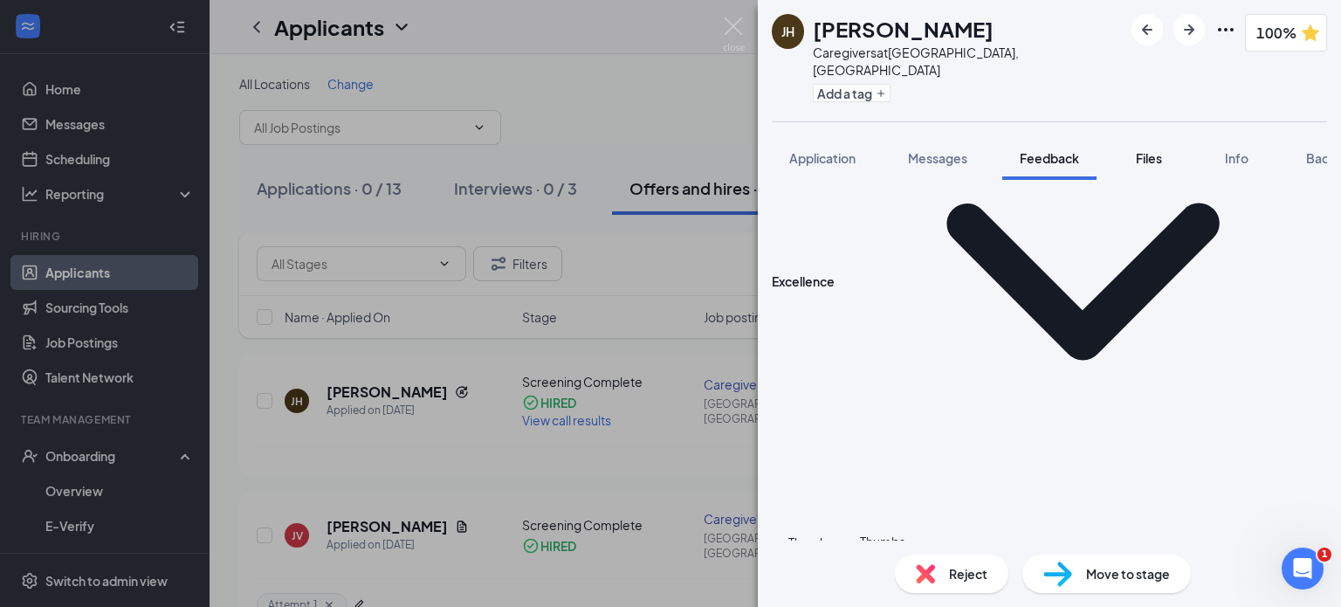
click at [1155, 150] on span "Files" at bounding box center [1149, 158] width 26 height 16
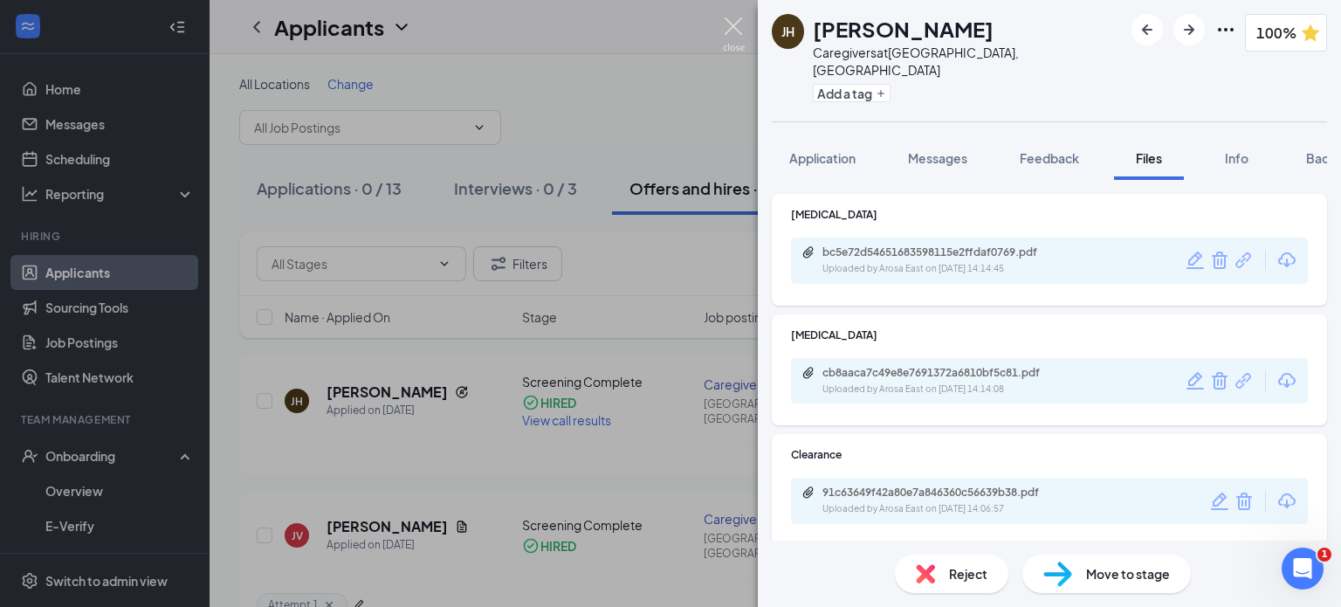
click at [725, 46] on img at bounding box center [734, 34] width 22 height 34
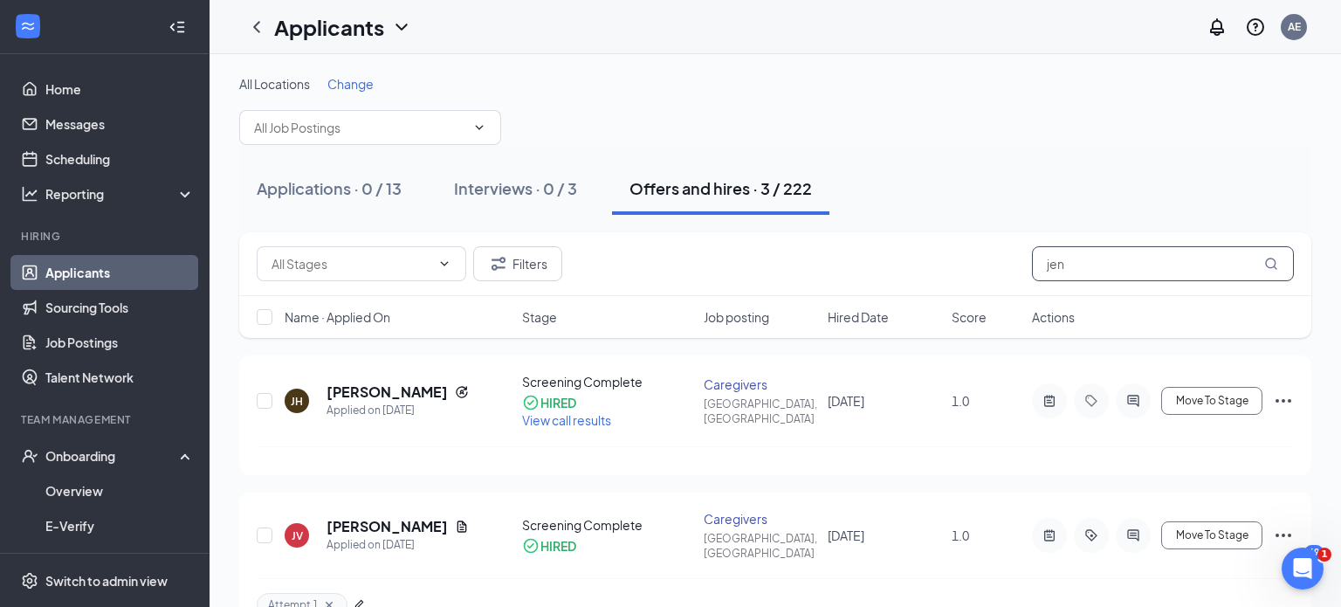
click at [1089, 259] on input "jen" at bounding box center [1163, 263] width 262 height 35
type input "j"
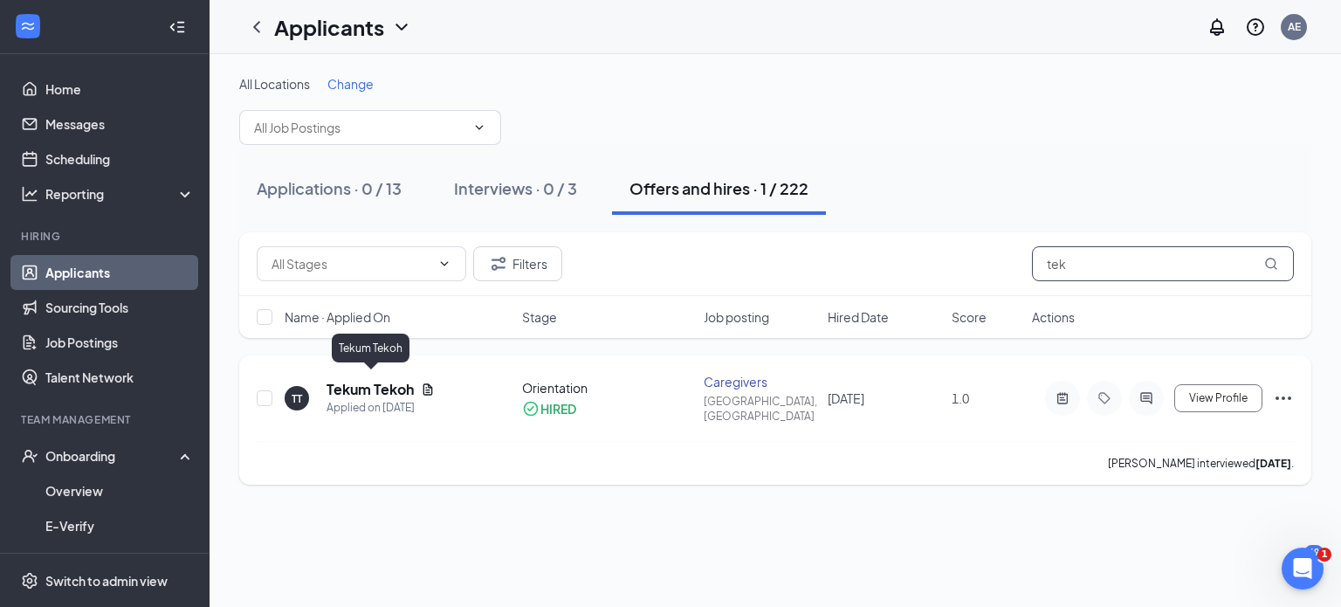
type input "tek"
click at [354, 380] on h5 "Tekum Tekoh" at bounding box center [369, 389] width 87 height 19
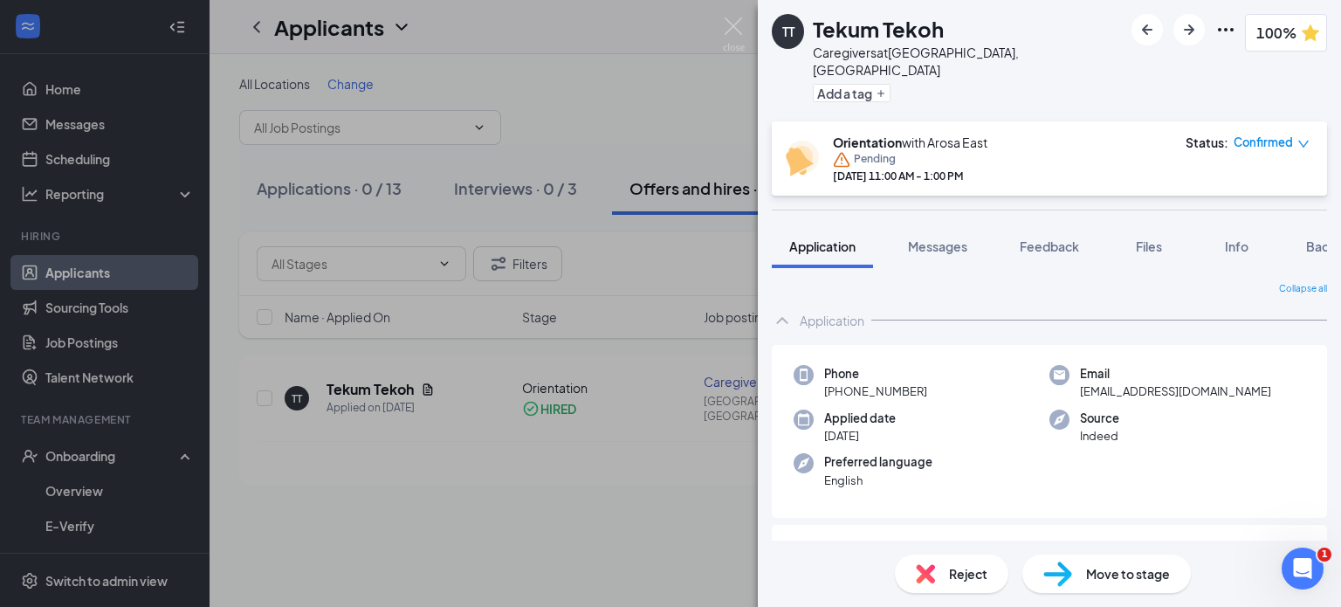
click at [1149, 238] on span "Files" at bounding box center [1149, 246] width 26 height 16
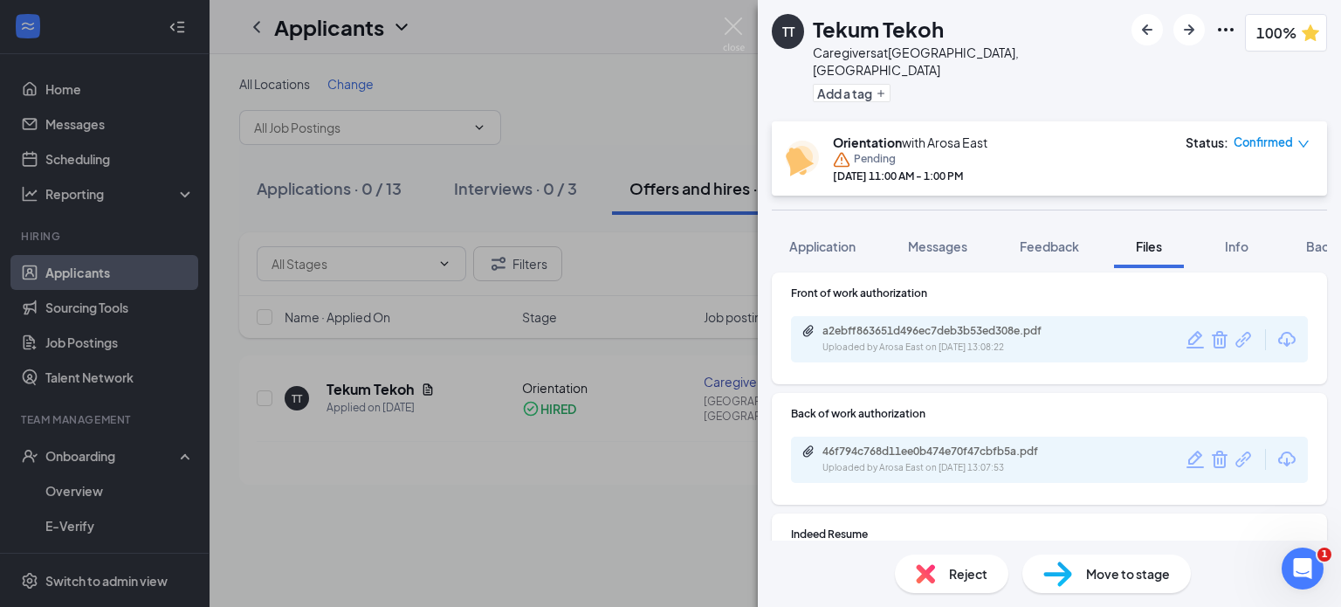
scroll to position [1173, 0]
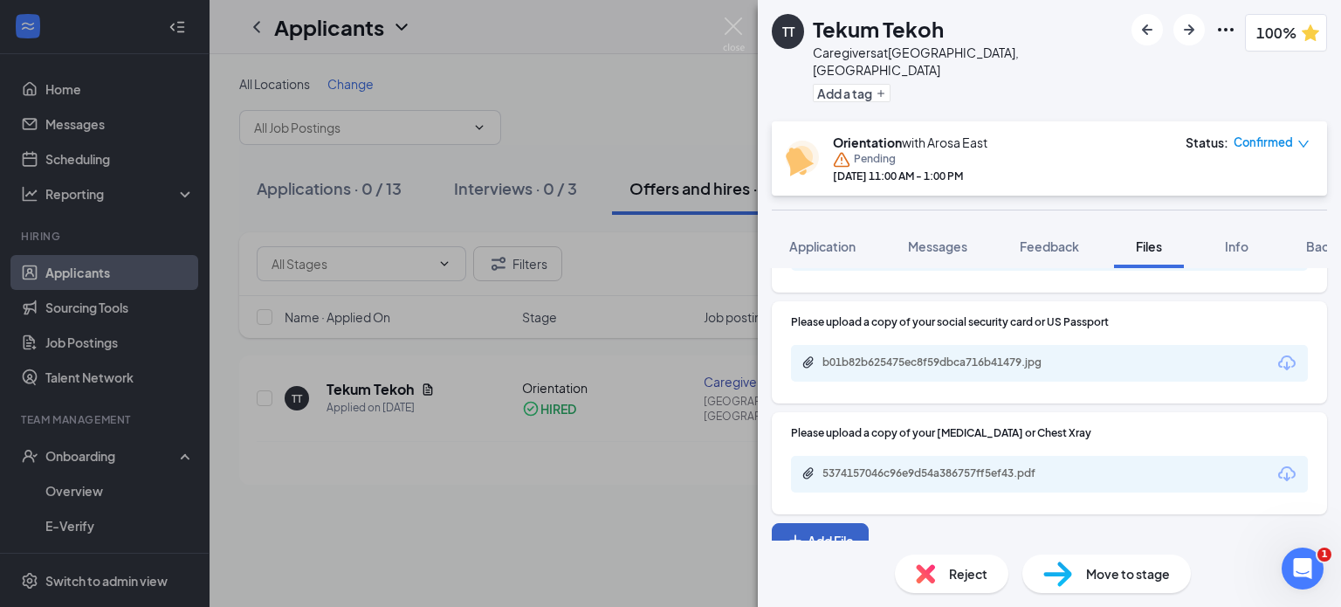
click at [828, 531] on button "Add File" at bounding box center [820, 540] width 97 height 35
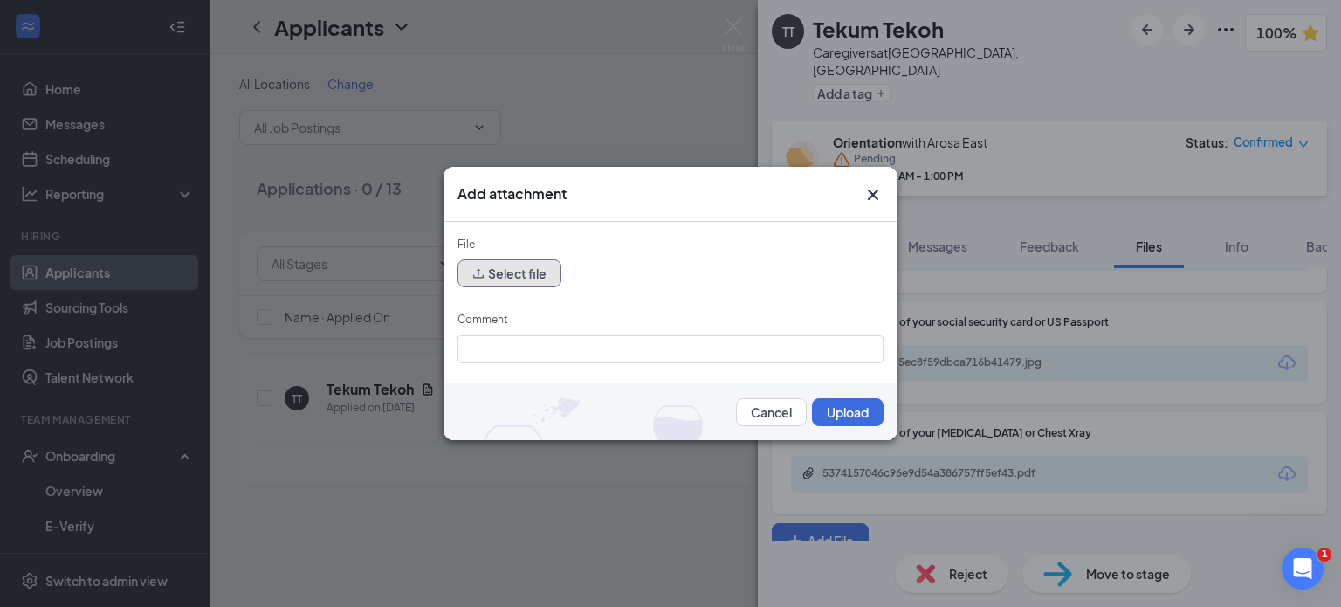
click at [510, 278] on button "Select file" at bounding box center [509, 273] width 104 height 28
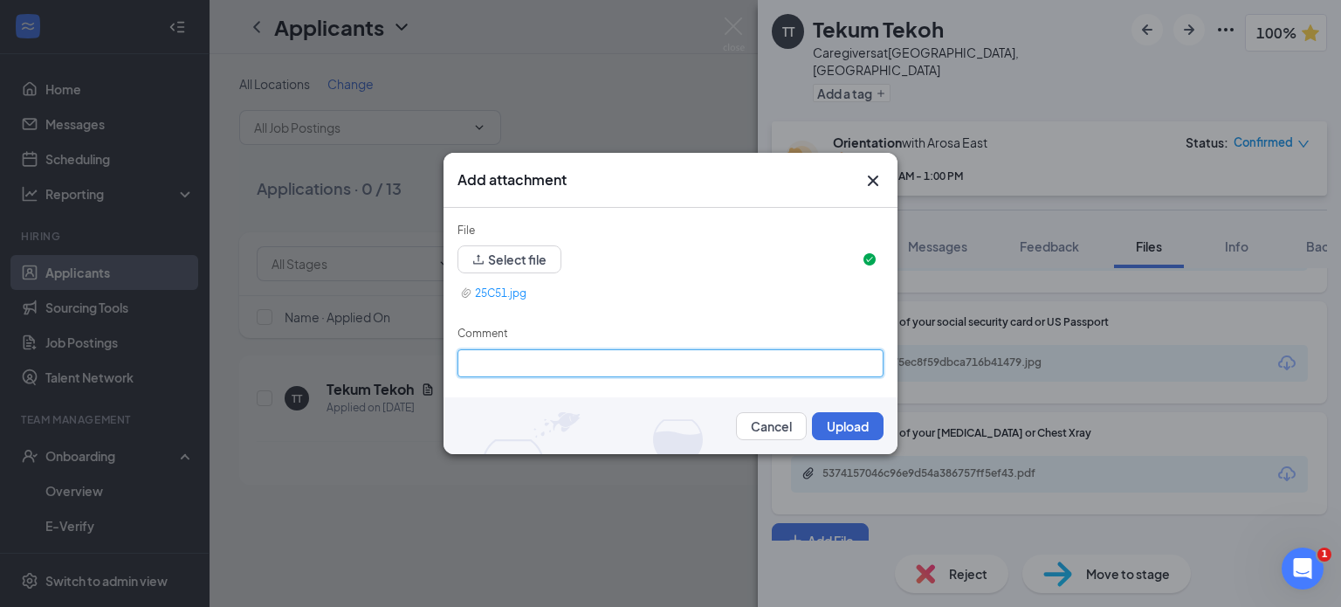
click at [539, 349] on input "Comment" at bounding box center [670, 363] width 426 height 28
type input "[MEDICAL_DATA]"
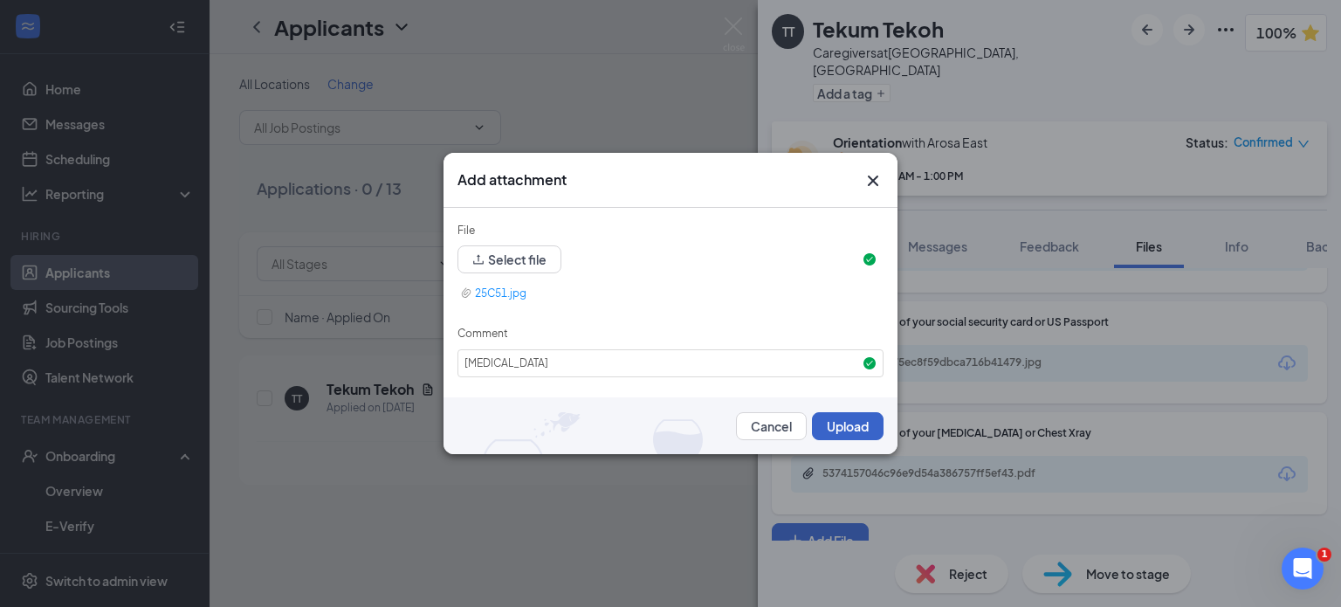
click at [841, 433] on button "Upload" at bounding box center [848, 426] width 72 height 28
